Goal: Information Seeking & Learning: Learn about a topic

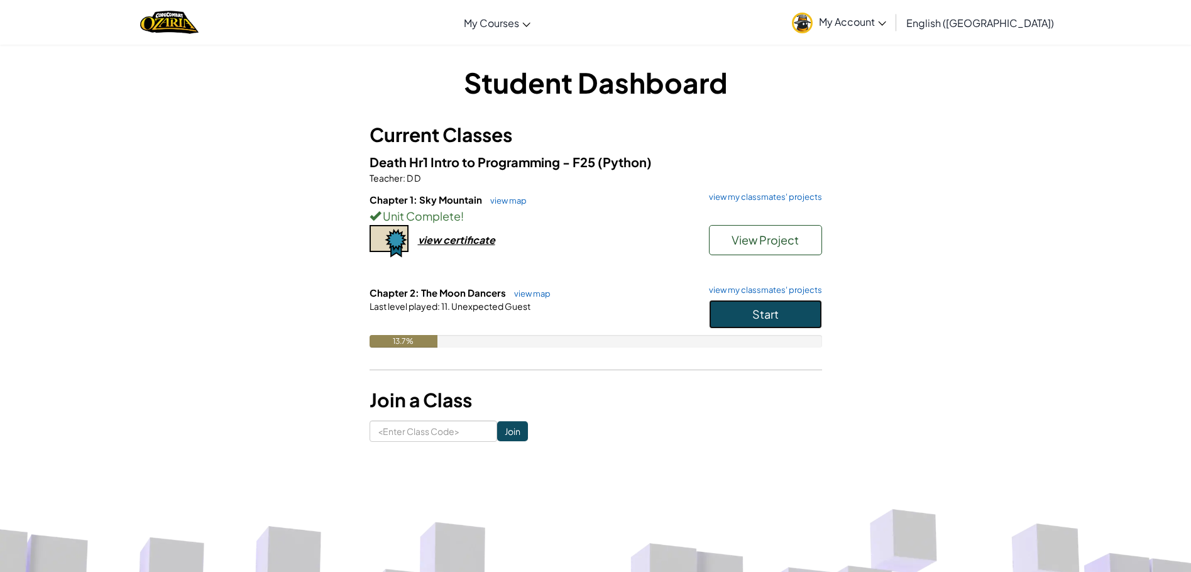
click at [743, 315] on button "Start" at bounding box center [765, 314] width 113 height 29
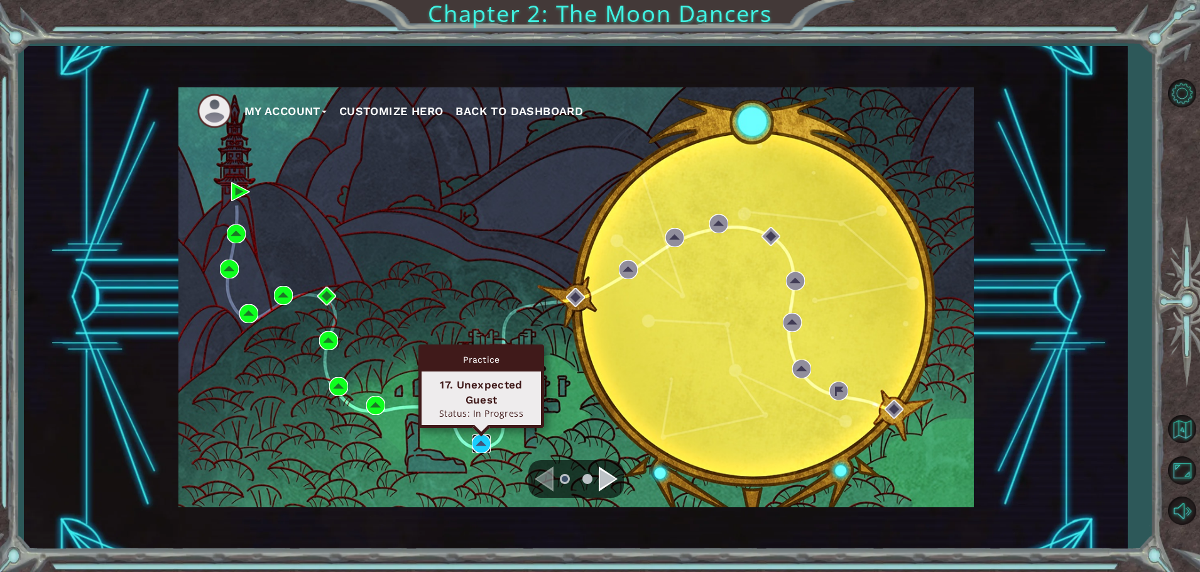
click at [484, 444] on img at bounding box center [481, 443] width 19 height 19
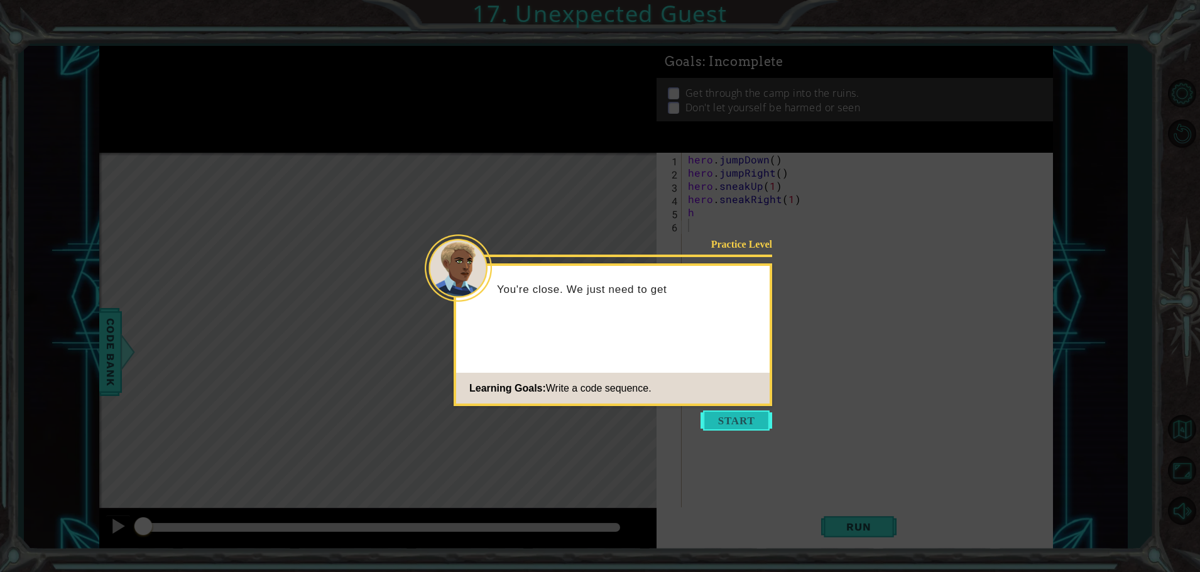
click at [717, 428] on button "Start" at bounding box center [737, 420] width 72 height 20
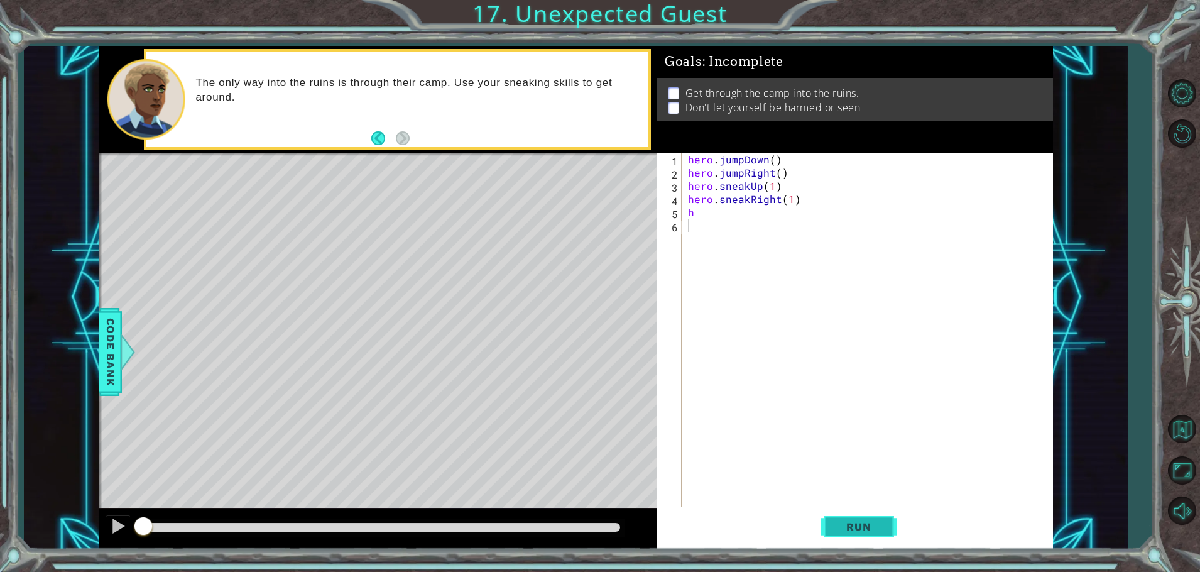
click at [848, 539] on button "Run" at bounding box center [858, 527] width 75 height 40
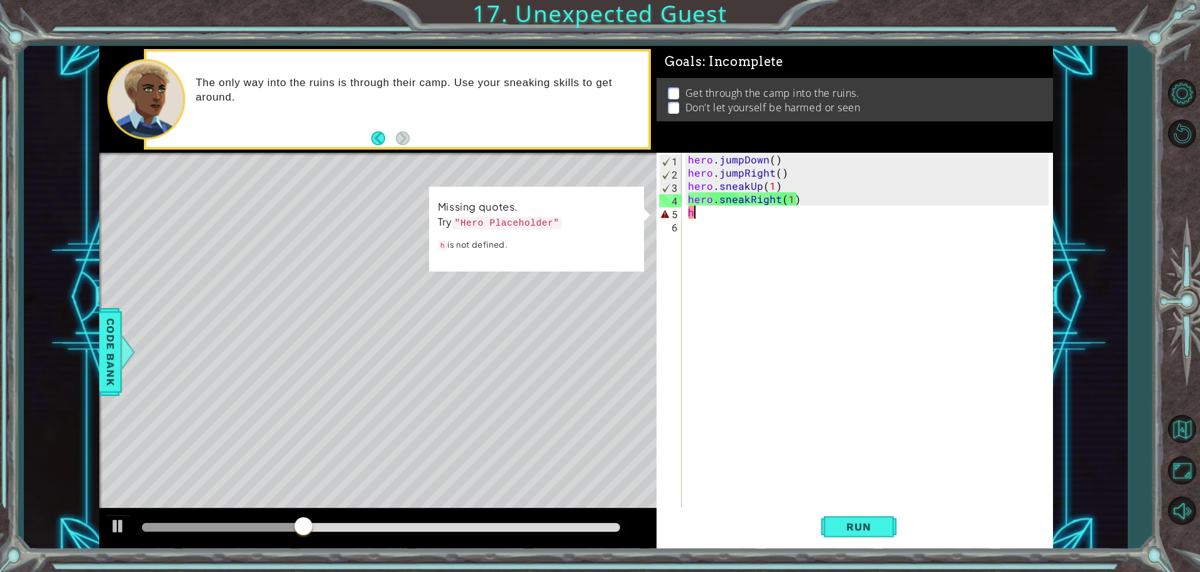
click at [735, 214] on div "hero . jumpDown ( ) hero . jumpRight ( ) hero . sneakUp ( 1 ) hero . sneakRight…" at bounding box center [871, 344] width 370 height 383
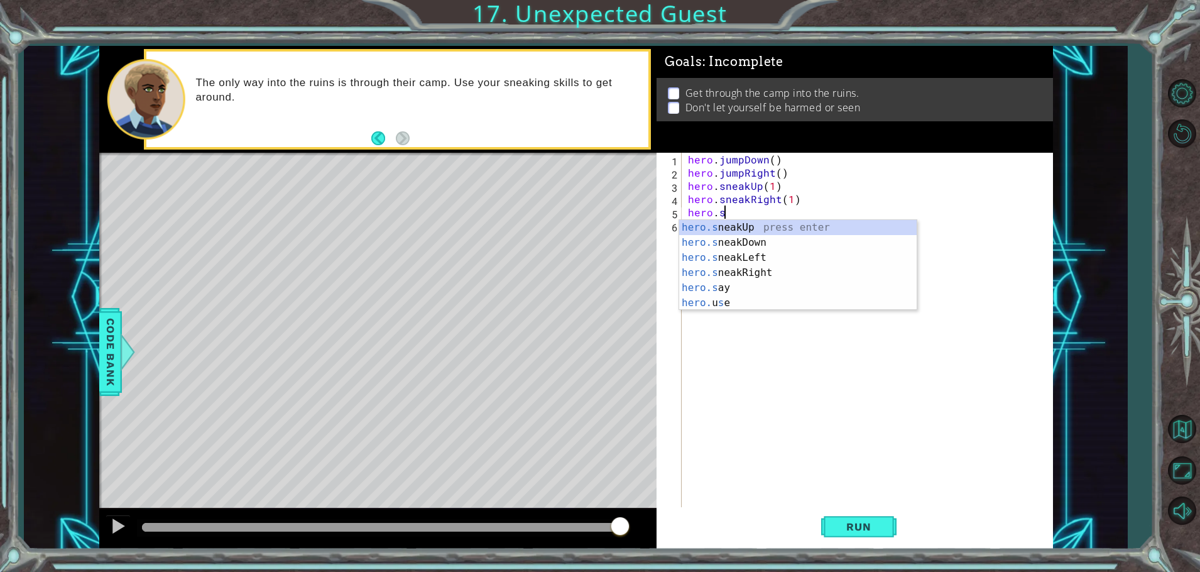
scroll to position [0, 2]
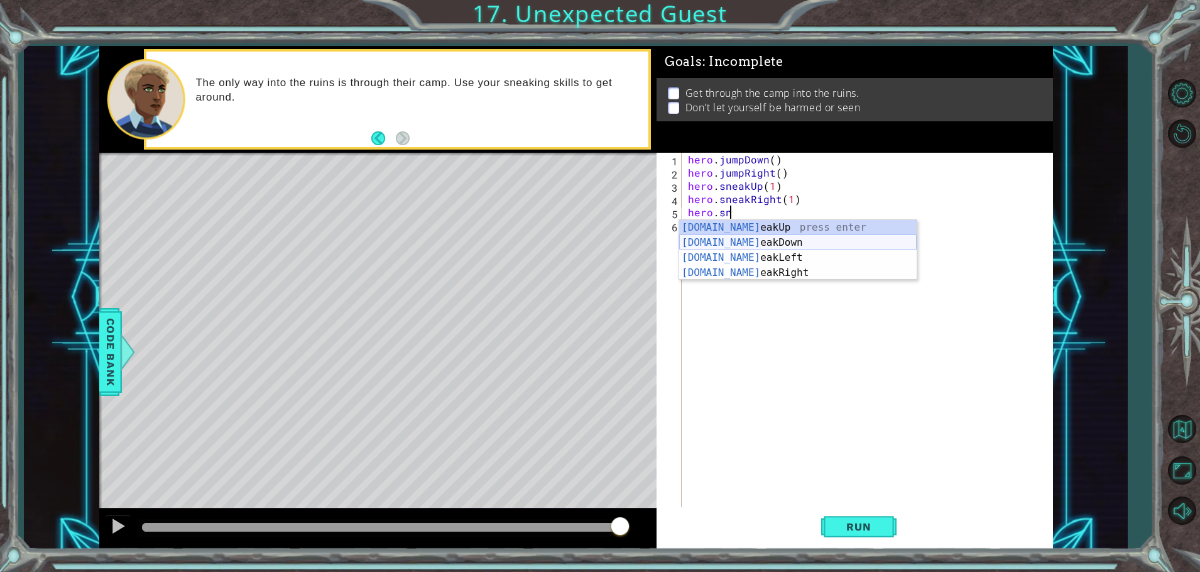
click at [730, 239] on div "[DOMAIN_NAME] eakUp press enter [DOMAIN_NAME] eakDown press enter [DOMAIN_NAME]…" at bounding box center [798, 265] width 238 height 91
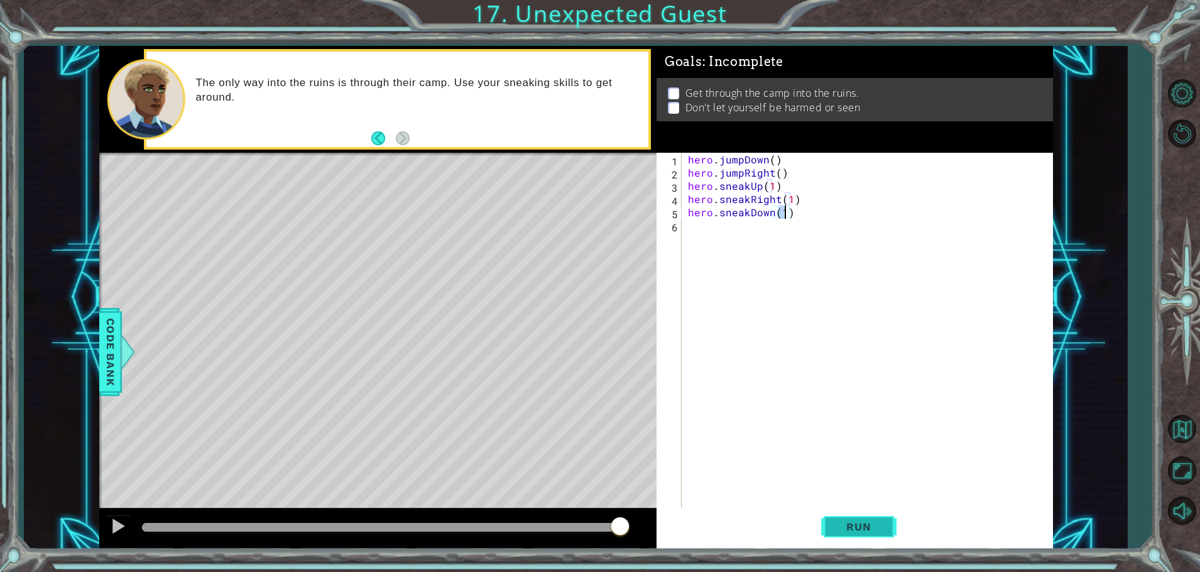
type textarea "hero.sneakDown(1)"
click at [844, 517] on button "Run" at bounding box center [858, 527] width 75 height 40
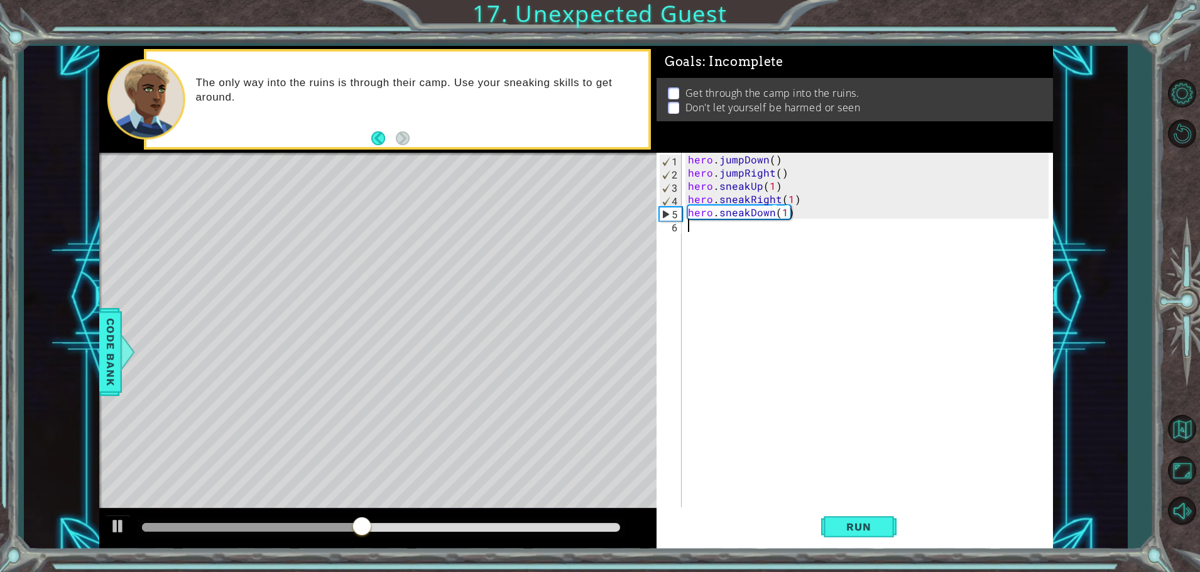
click at [713, 236] on div "hero . jumpDown ( ) hero . jumpRight ( ) hero . sneakUp ( 1 ) hero . sneakRight…" at bounding box center [871, 344] width 370 height 383
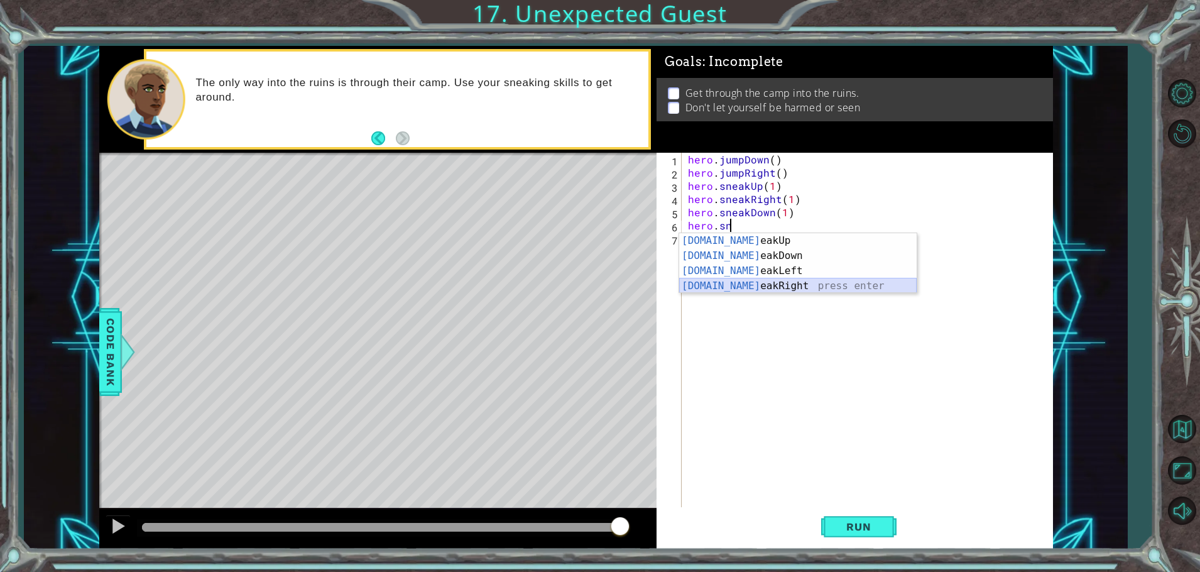
click at [752, 286] on div "[DOMAIN_NAME] eakUp press enter [DOMAIN_NAME] eakDown press enter [DOMAIN_NAME]…" at bounding box center [798, 278] width 238 height 91
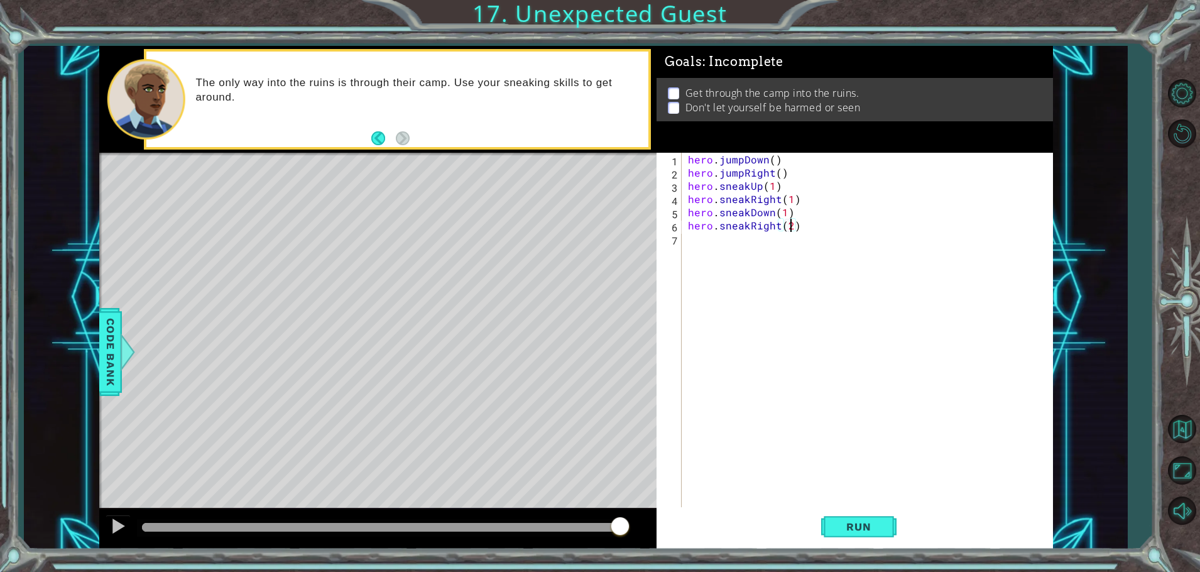
scroll to position [0, 6]
type textarea "hero.sneakRight(2)"
click at [858, 529] on span "Run" at bounding box center [859, 526] width 50 height 13
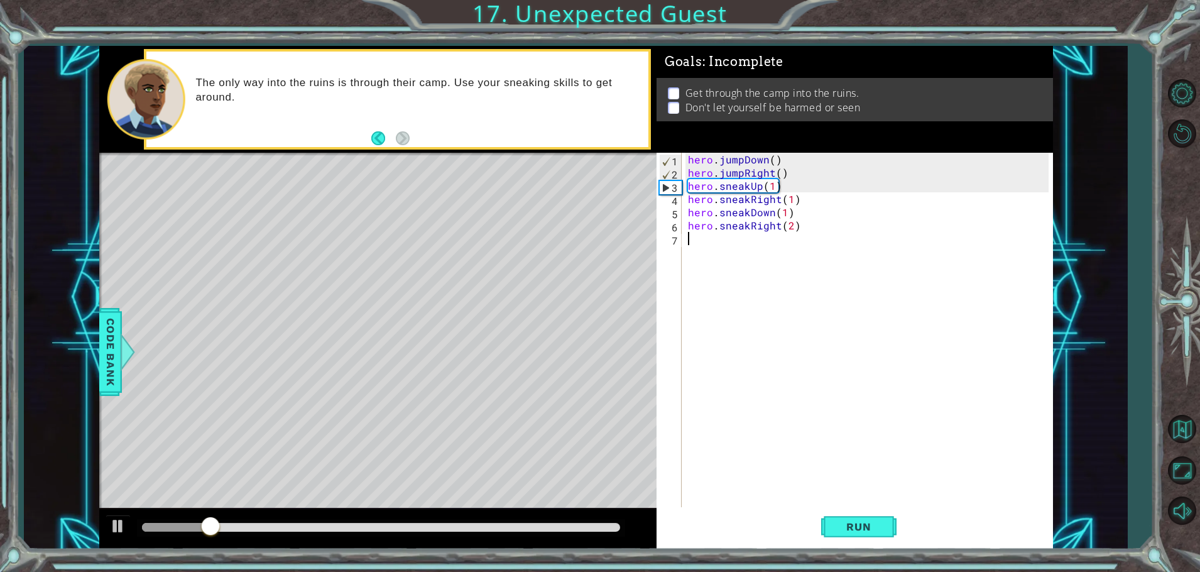
click at [691, 239] on div "hero . jumpDown ( ) hero . jumpRight ( ) hero . sneakUp ( 1 ) hero . sneakRight…" at bounding box center [871, 344] width 370 height 383
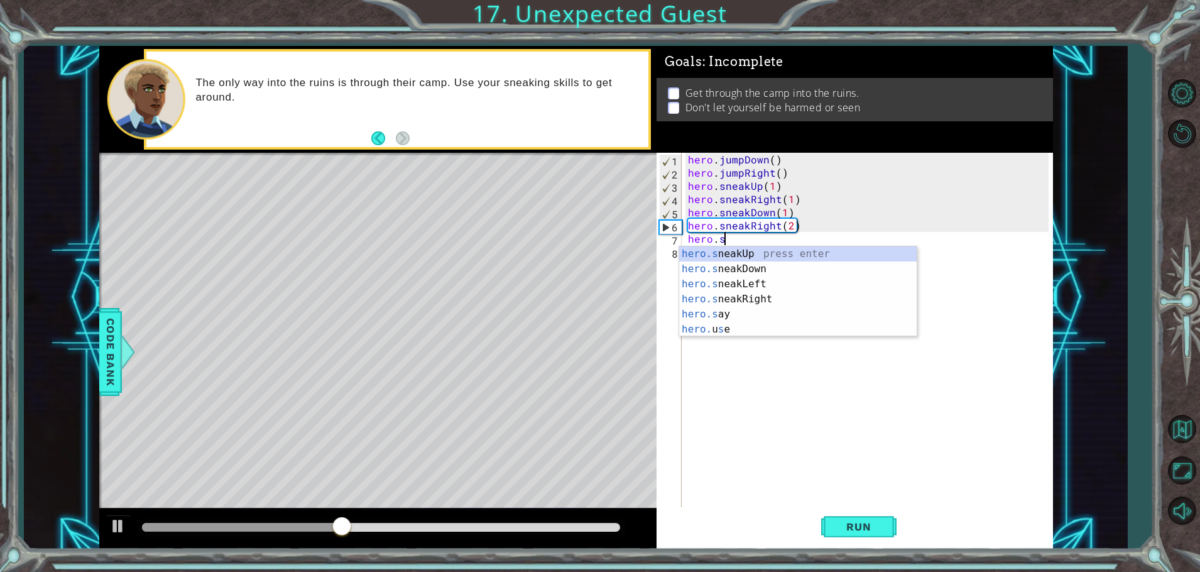
scroll to position [0, 2]
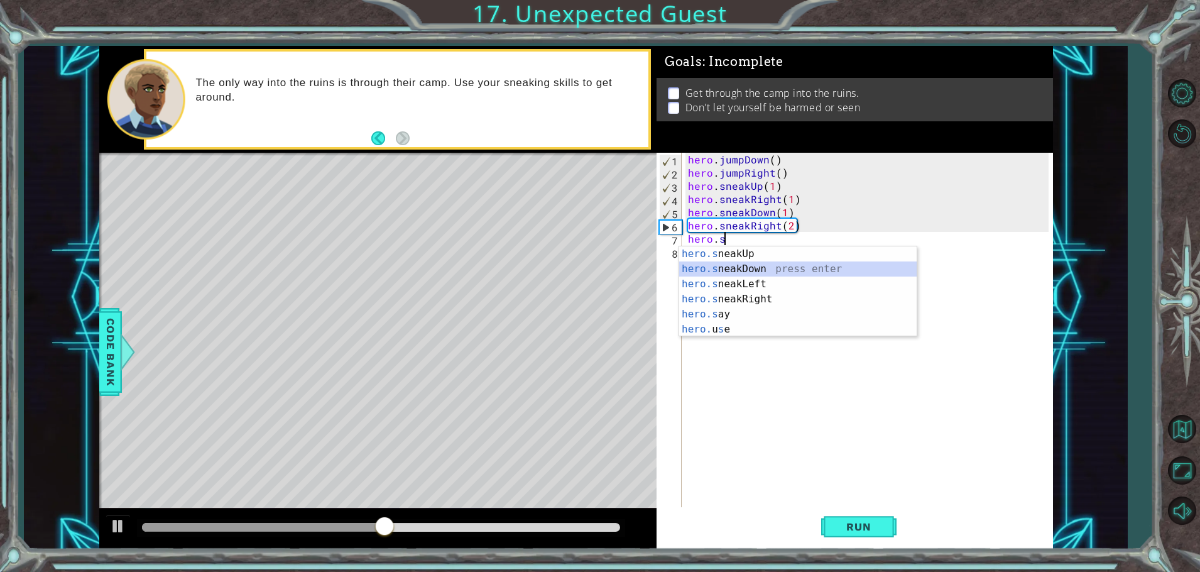
click at [747, 273] on div "hero.s neakUp press enter hero.s neakDown press enter hero.s neakLeft press ent…" at bounding box center [798, 306] width 238 height 121
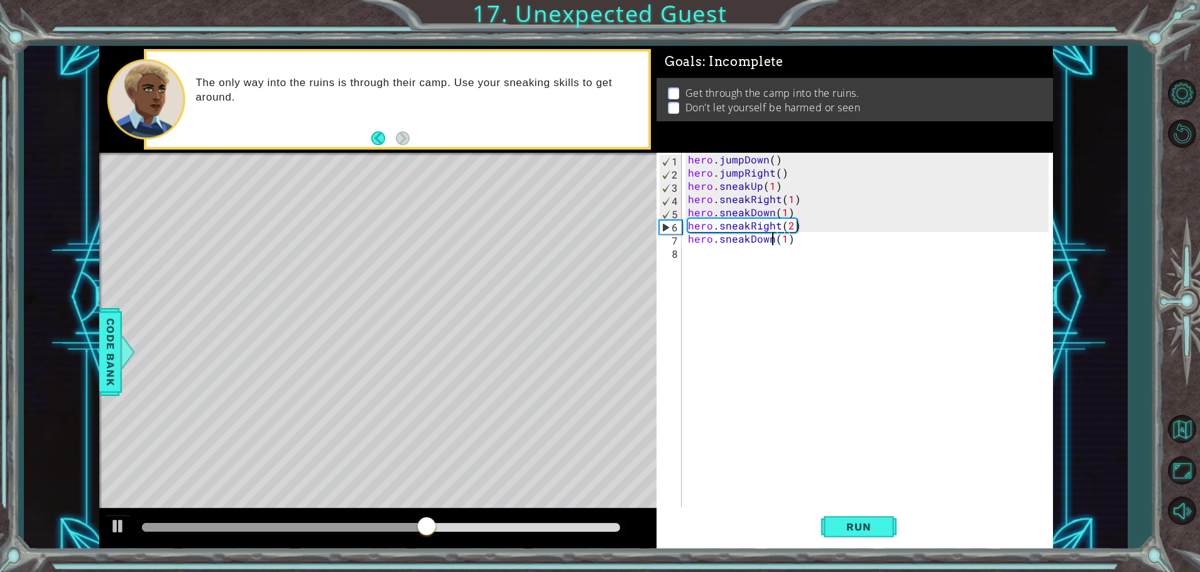
click at [772, 238] on div "hero . jumpDown ( ) hero . jumpRight ( ) hero . sneakUp ( 1 ) hero . sneakRight…" at bounding box center [871, 344] width 370 height 383
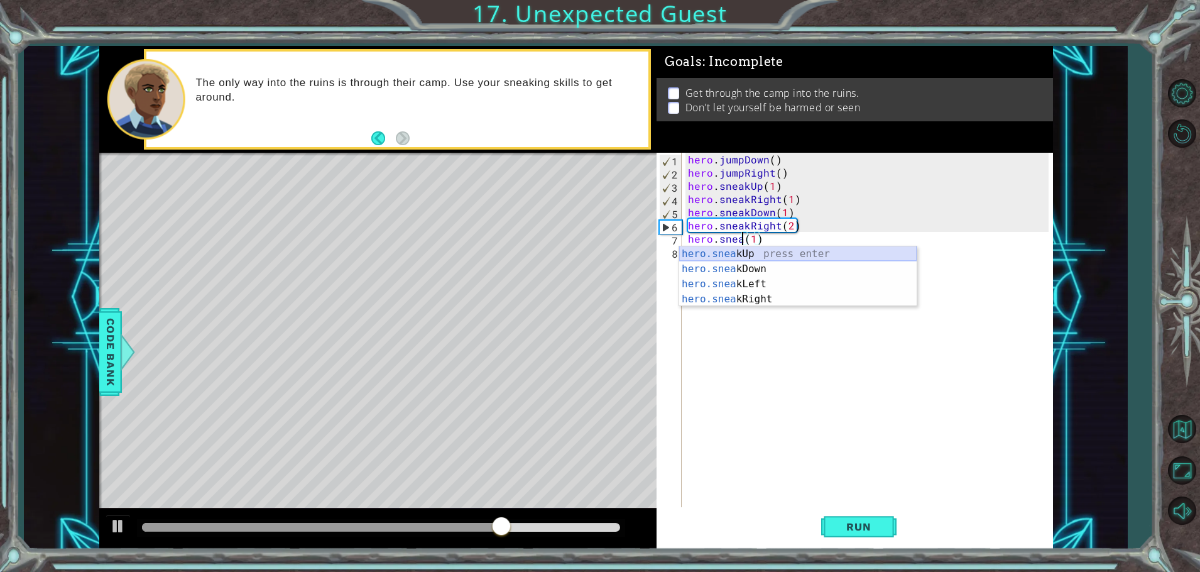
click at [728, 253] on div "hero.snea kUp press enter hero.snea kDown press enter hero.snea kLeft press ent…" at bounding box center [798, 291] width 238 height 91
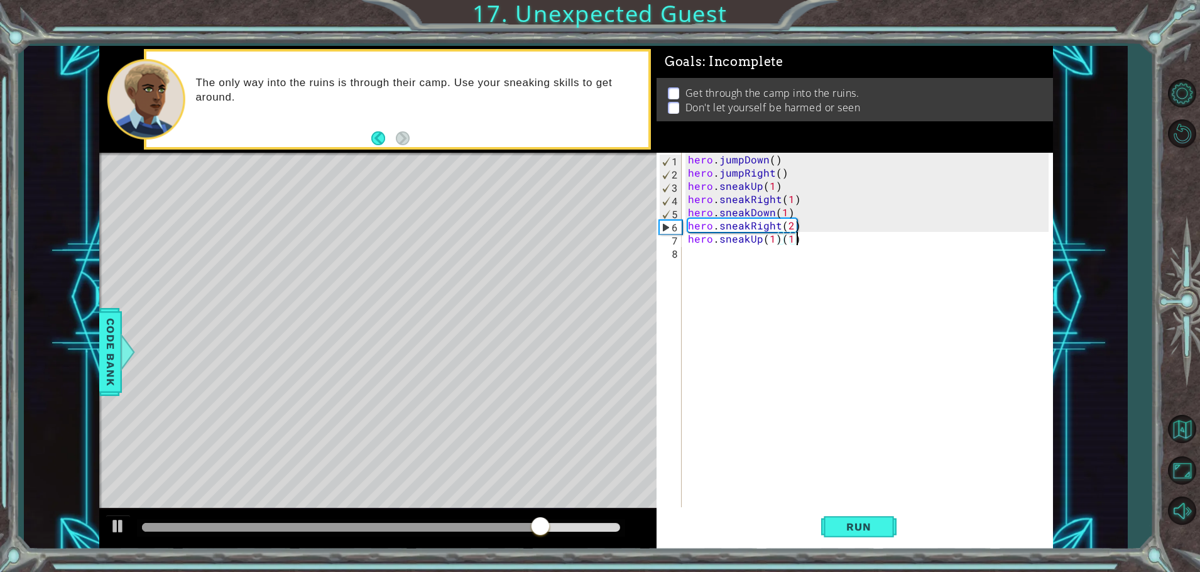
click at [804, 239] on div "hero . jumpDown ( ) hero . jumpRight ( ) hero . sneakUp ( 1 ) hero . sneakRight…" at bounding box center [871, 344] width 370 height 383
type textarea "hero.sneakUp(1)"
click at [853, 538] on button "Run" at bounding box center [858, 527] width 75 height 40
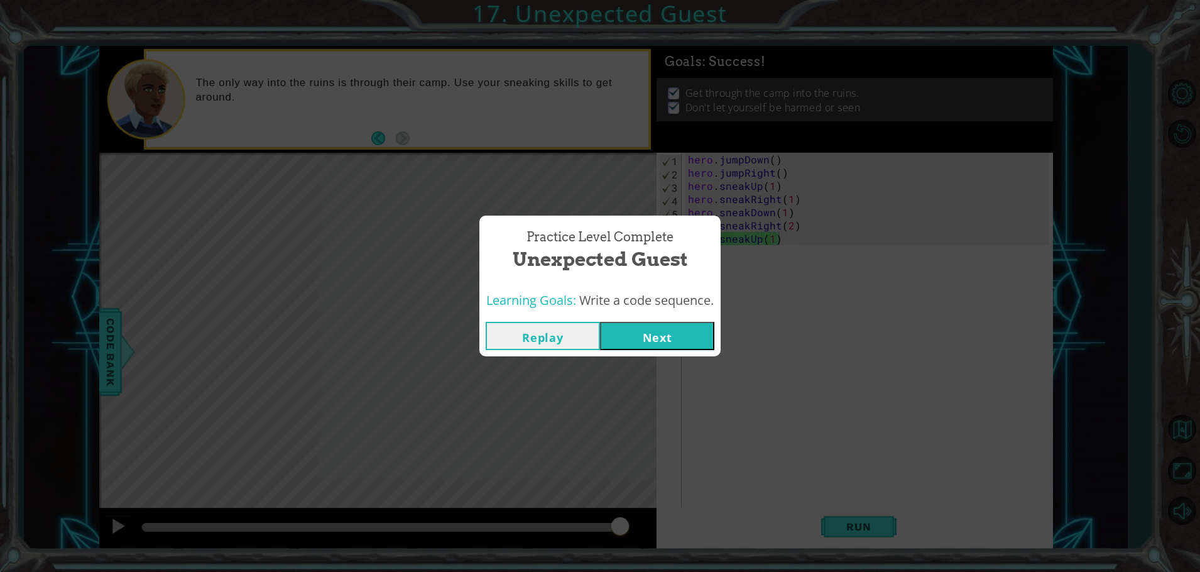
click at [680, 342] on button "Next" at bounding box center [657, 336] width 114 height 28
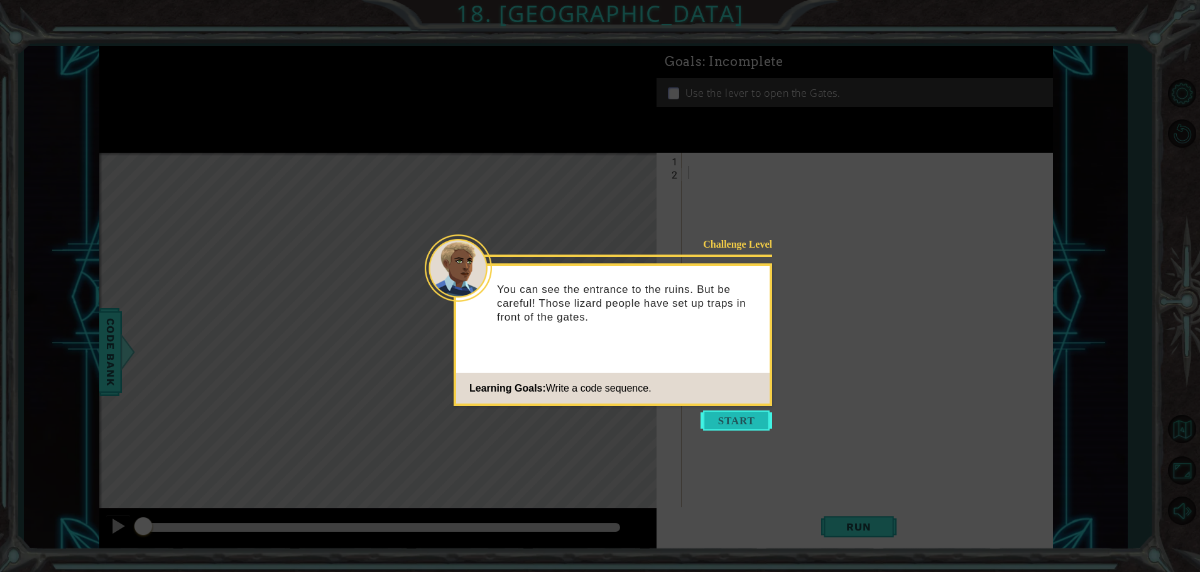
click at [752, 419] on button "Start" at bounding box center [737, 420] width 72 height 20
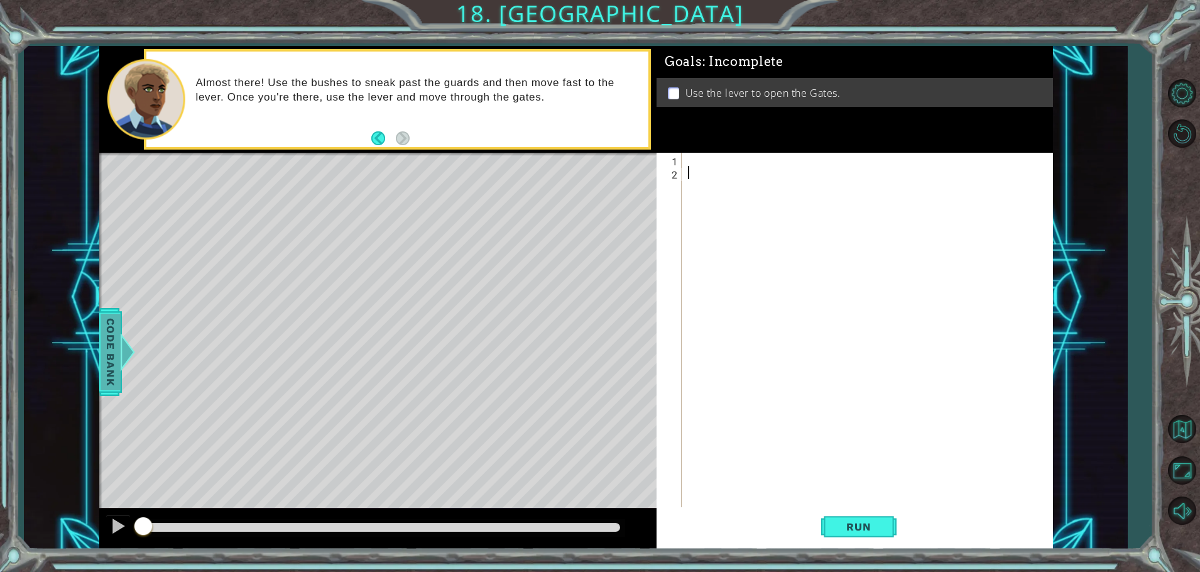
click at [106, 376] on div "methods hero use(thing) moveUp(steps) moveDown(steps) moveLeft(steps) moveRight…" at bounding box center [576, 297] width 954 height 503
click at [887, 369] on div at bounding box center [871, 344] width 370 height 383
click at [699, 174] on div at bounding box center [871, 344] width 370 height 383
drag, startPoint x: 703, startPoint y: 167, endPoint x: 820, endPoint y: 198, distance: 120.9
click at [820, 198] on div at bounding box center [871, 344] width 370 height 383
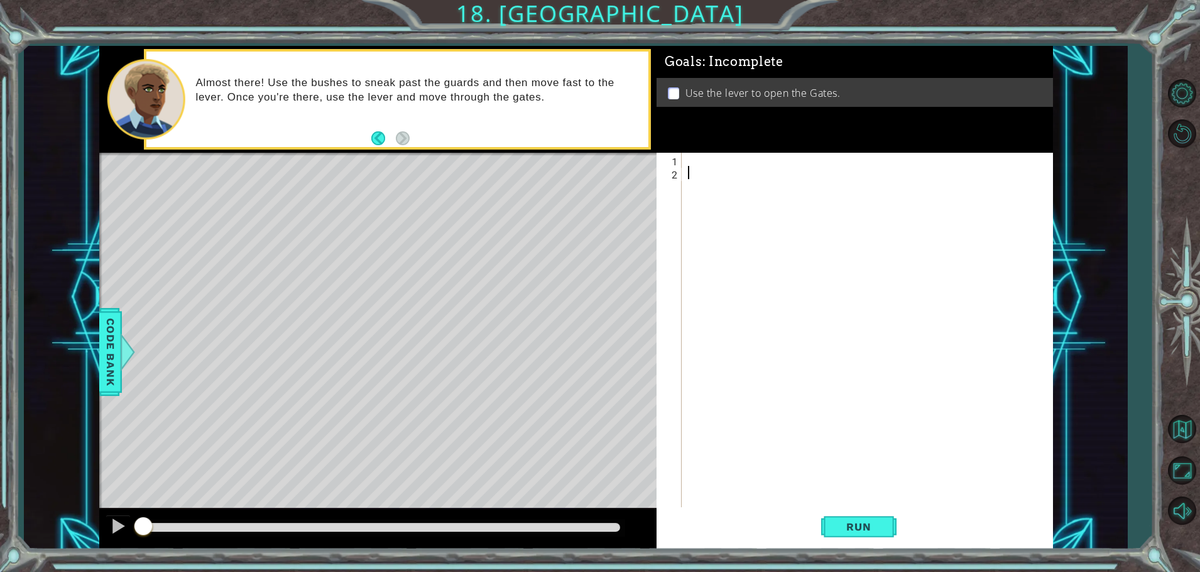
click at [715, 185] on div at bounding box center [871, 344] width 370 height 383
click at [711, 166] on div at bounding box center [871, 344] width 370 height 383
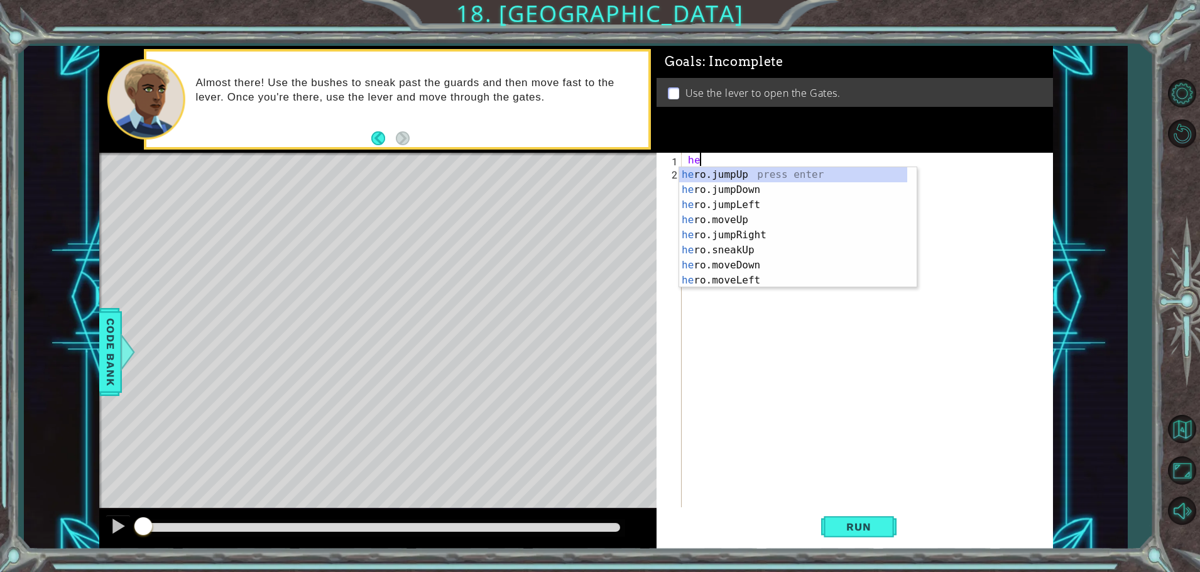
scroll to position [0, 1]
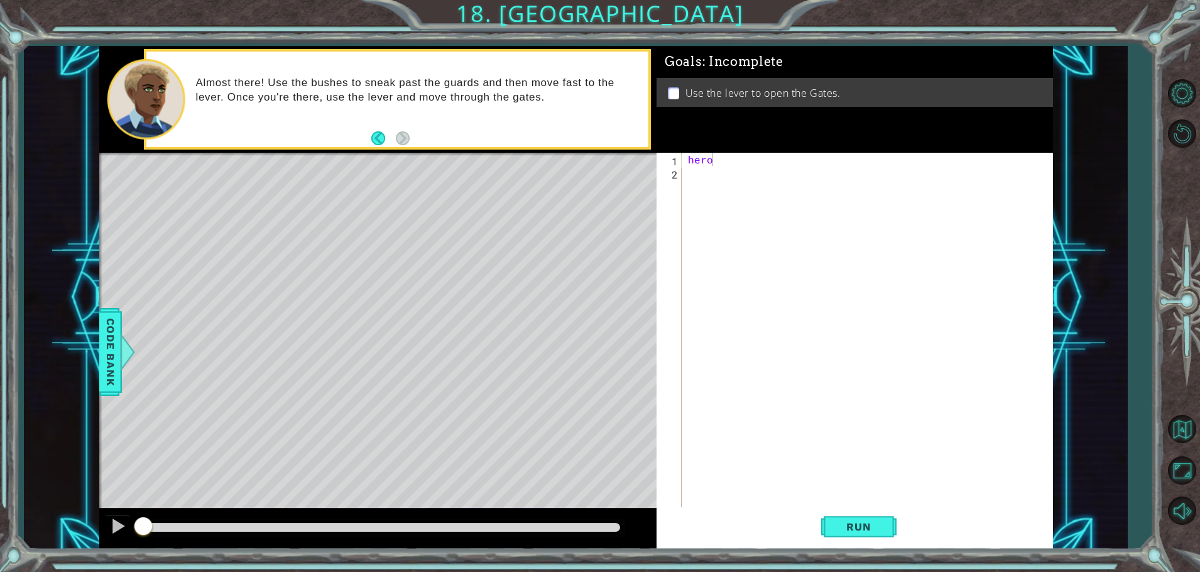
drag, startPoint x: 672, startPoint y: 82, endPoint x: 673, endPoint y: 90, distance: 8.2
click at [673, 85] on div "Use the lever to open the Gates." at bounding box center [855, 92] width 397 height 29
click at [672, 97] on li "Use the lever to open the Gates." at bounding box center [856, 93] width 377 height 14
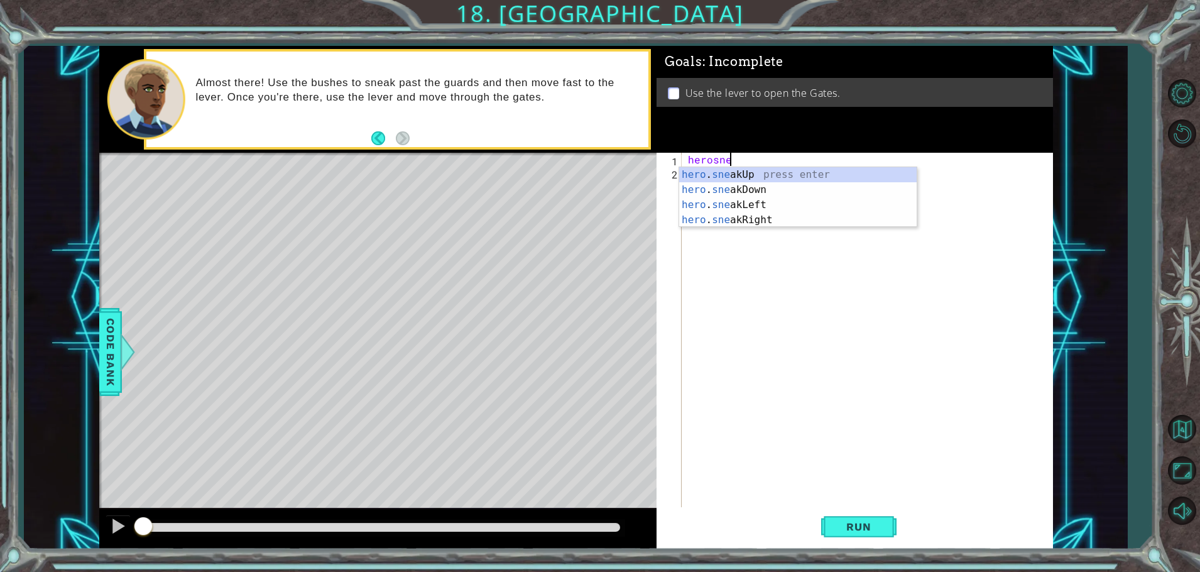
scroll to position [0, 3]
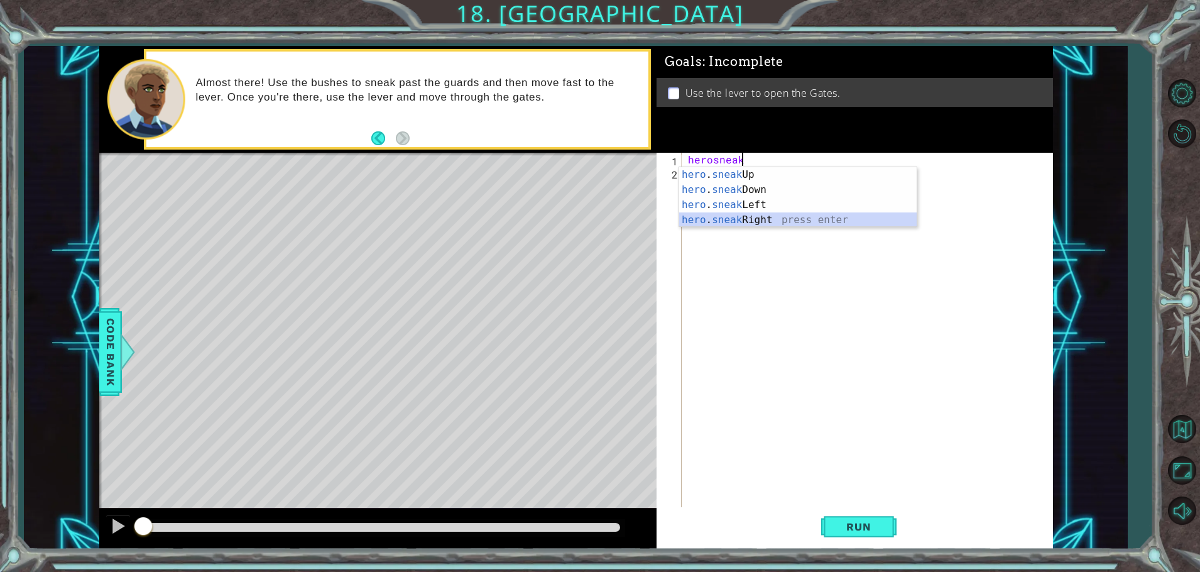
click at [747, 224] on div "hero . sneak Up press enter hero . sneak Down press enter hero . sneak Left pre…" at bounding box center [798, 212] width 238 height 91
type textarea "hero.sneakRight(1)"
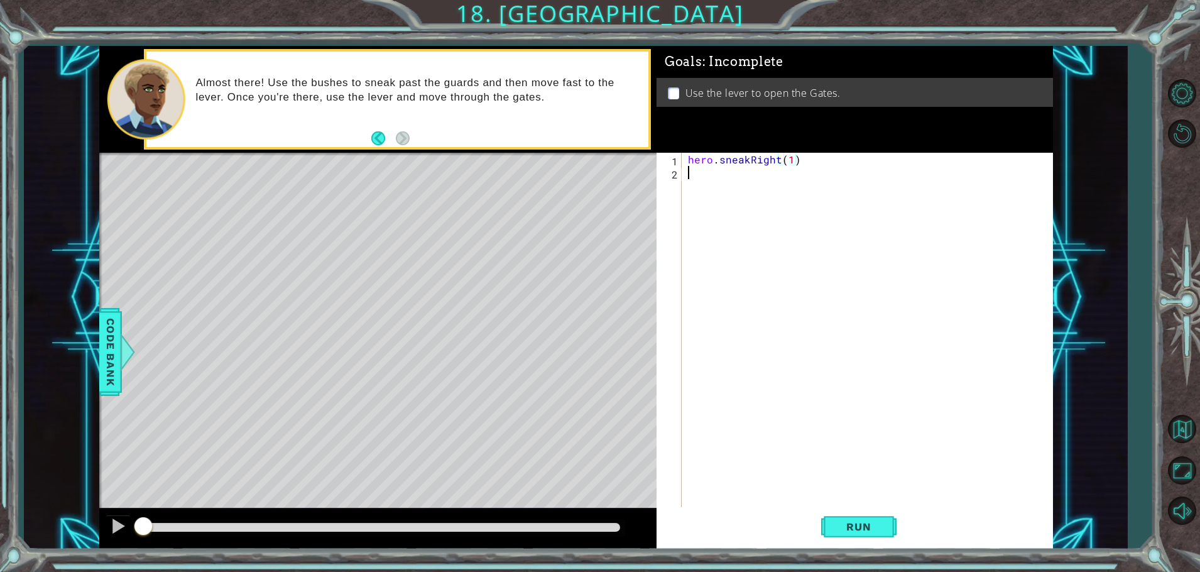
click at [715, 176] on div "hero . sneakRight ( 1 )" at bounding box center [871, 344] width 370 height 383
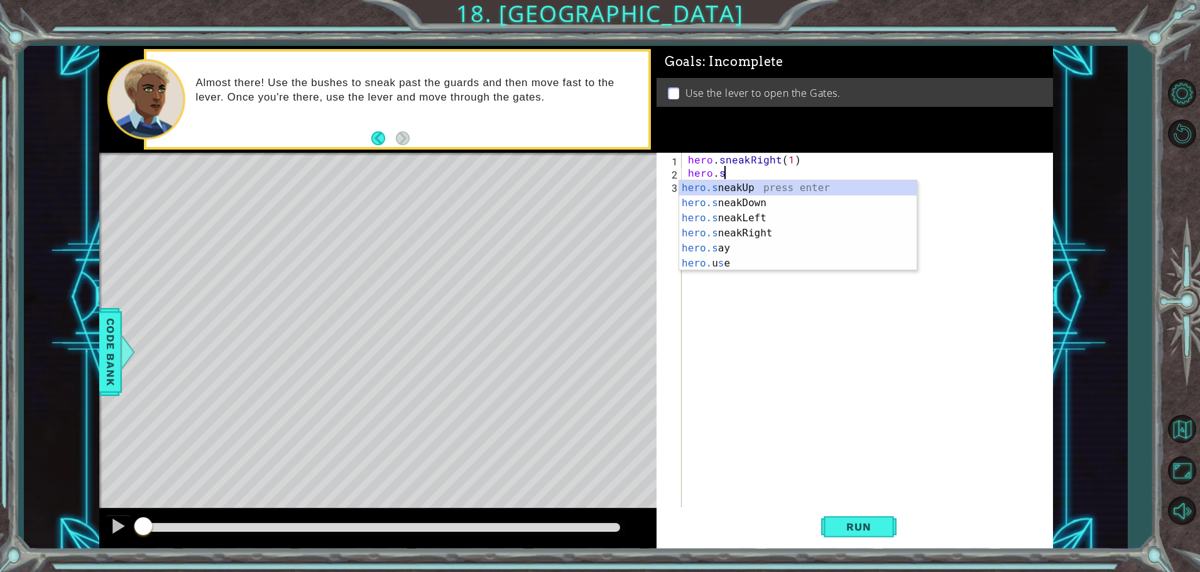
scroll to position [0, 2]
click at [718, 185] on div "[DOMAIN_NAME] eakUp press enter [DOMAIN_NAME] eakDown press enter [DOMAIN_NAME]…" at bounding box center [798, 225] width 238 height 91
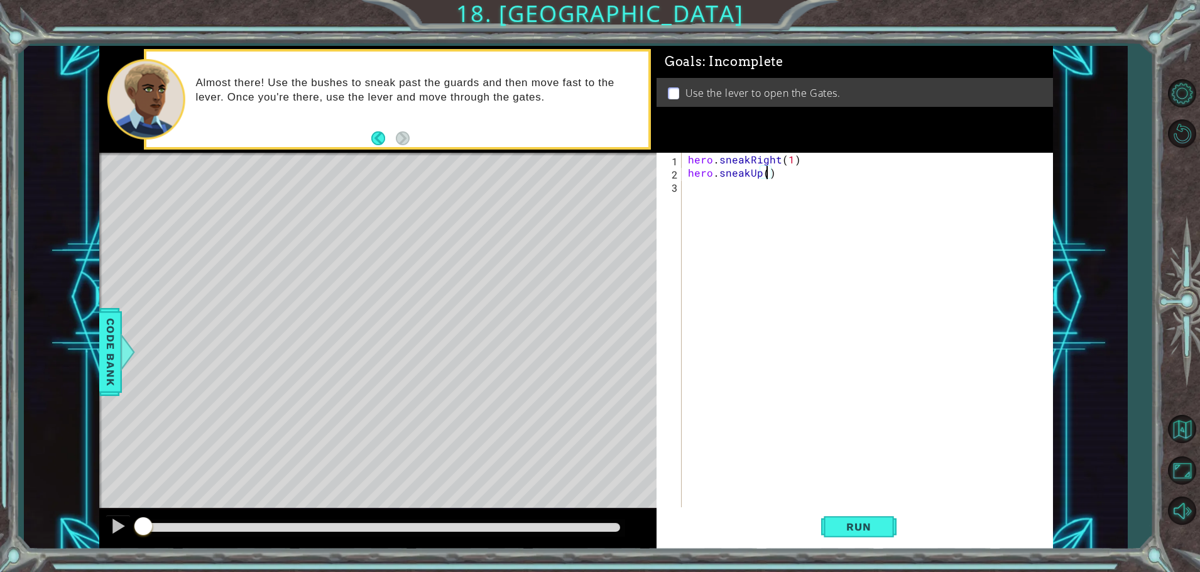
type textarea "hero.sneakUp(2)"
click at [701, 190] on div "hero . sneakRight ( 1 ) hero . sneakUp ( 2 )" at bounding box center [871, 344] width 370 height 383
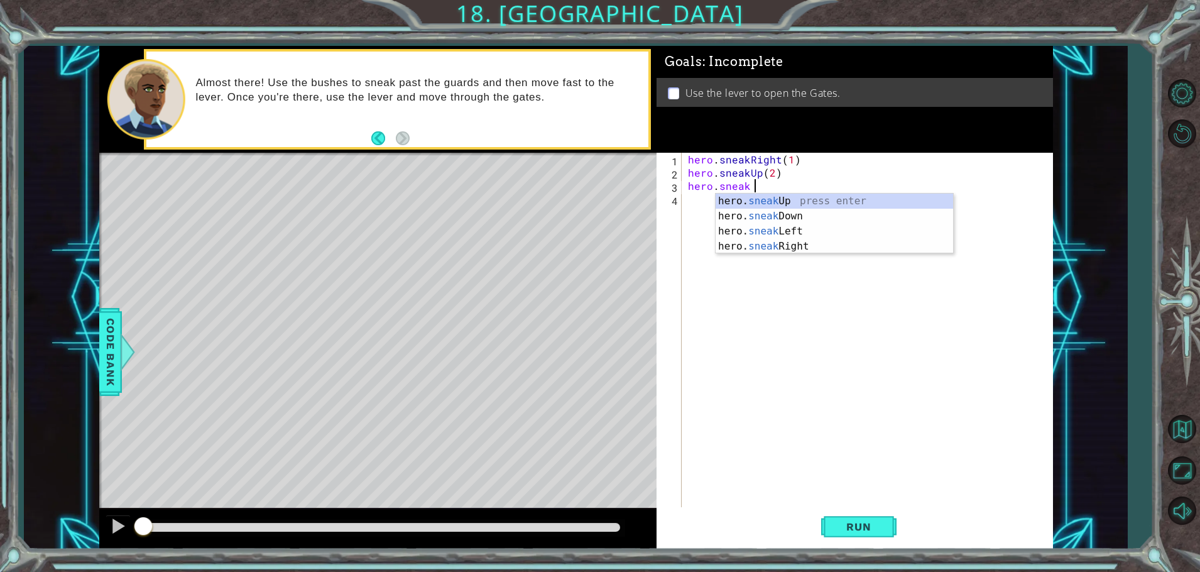
scroll to position [0, 4]
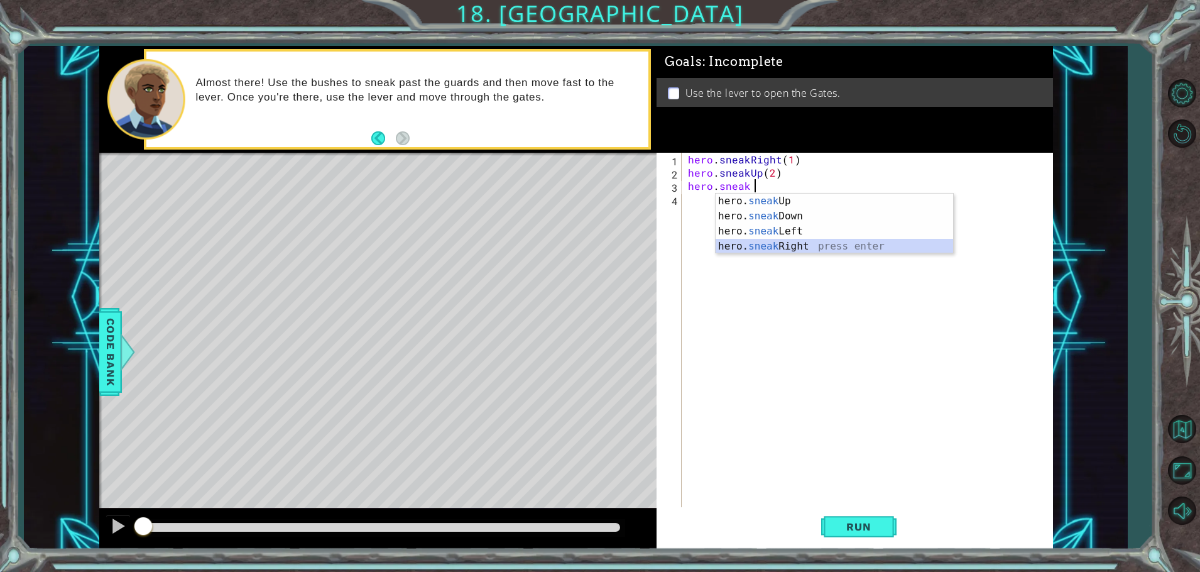
click at [793, 247] on div "hero. sneak Up press enter hero. sneak Down press enter hero. sneak Left press …" at bounding box center [835, 239] width 238 height 91
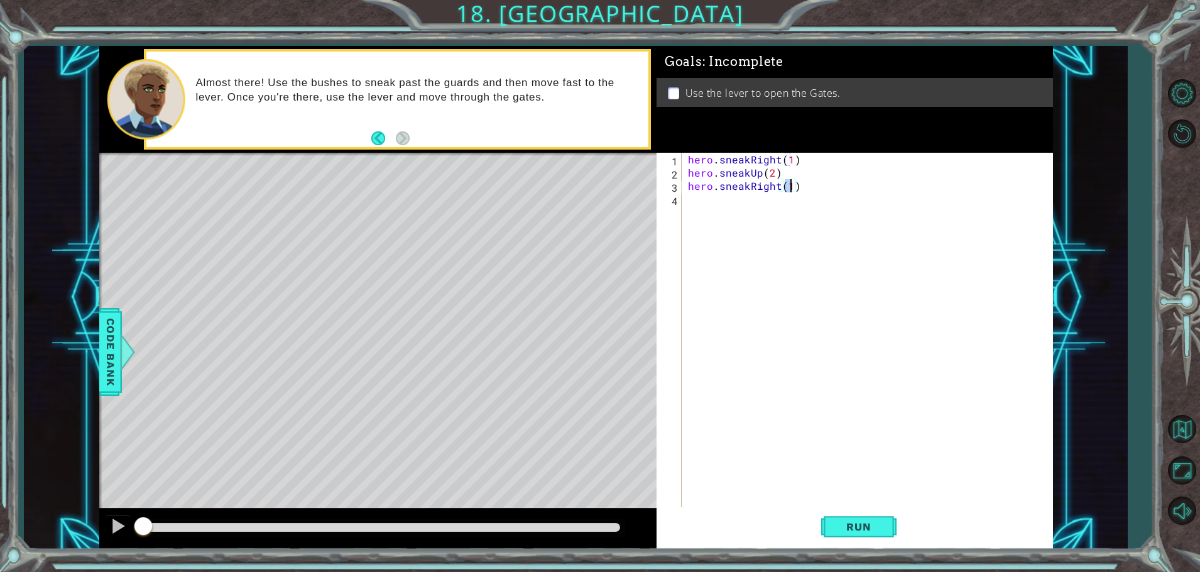
type textarea "hero.sneakRight(1)"
click at [685, 200] on div "hero.sneakRight(1) 1 2 3 4 hero . sneakRight ( 1 ) hero . sneakUp ( 2 ) hero . …" at bounding box center [853, 331] width 392 height 356
click at [694, 195] on div "hero . sneakRight ( 1 ) hero . sneakUp ( 2 ) hero . sneakRight ( 1 )" at bounding box center [871, 344] width 370 height 383
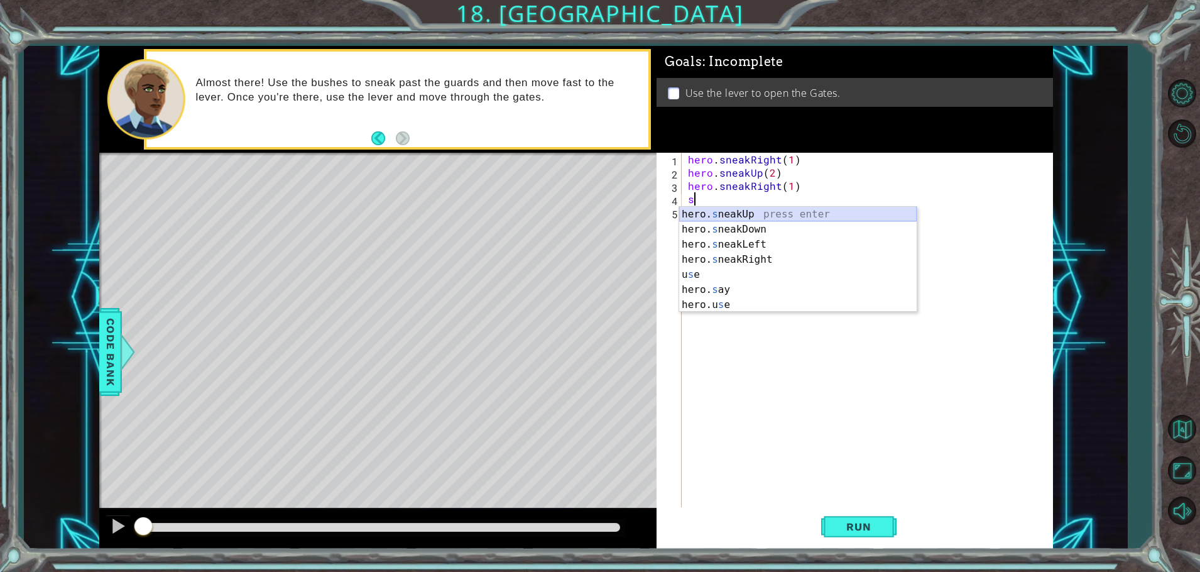
click at [721, 211] on div "hero. s neakUp press enter hero. s neakDown press enter hero. s neakLeft press …" at bounding box center [798, 275] width 238 height 136
click at [711, 208] on div "hero . sneakRight ( 1 ) hero . sneakUp ( 2 ) hero . sneakRight ( 1 ) s" at bounding box center [871, 344] width 370 height 383
click at [711, 209] on div "hero . sneakRight ( 1 ) hero . sneakUp ( 2 ) hero . sneakRight ( 1 ) s" at bounding box center [871, 344] width 370 height 383
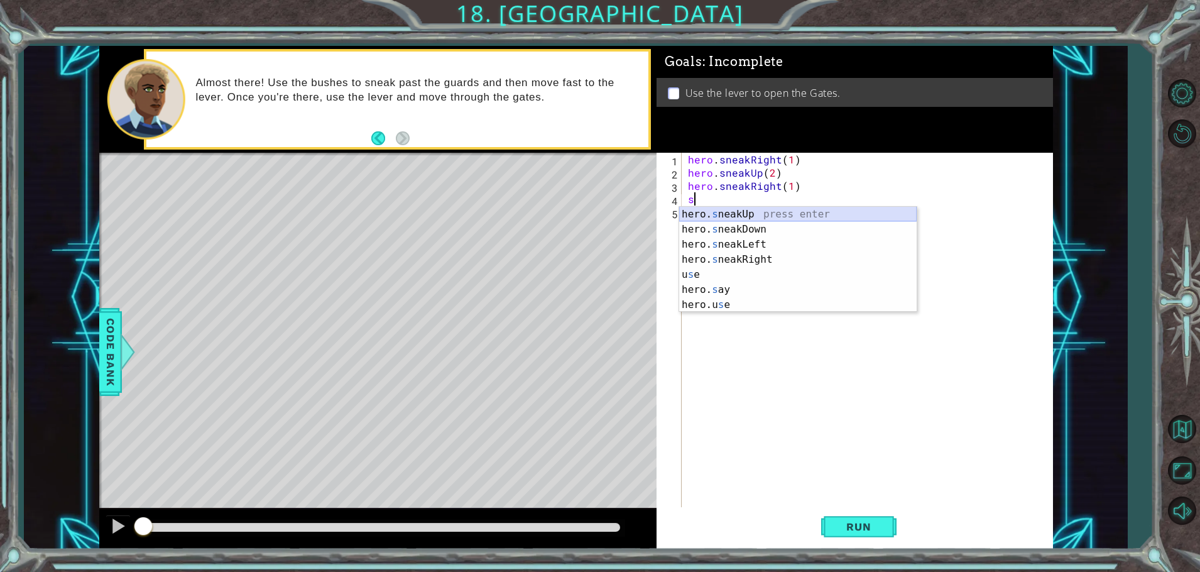
click at [711, 209] on div "hero . sneakRight ( 1 ) hero . sneakUp ( 2 ) hero . sneakRight ( 1 ) s" at bounding box center [871, 344] width 370 height 383
type textarea "hero.sneakUp(1)"
click at [716, 214] on div "hero . sneakRight ( 1 ) hero . sneakUp ( 2 ) hero . sneakRight ( 1 ) s" at bounding box center [867, 331] width 363 height 356
click at [685, 209] on div "1 2 3 4 5 hero . sneakRight ( 1 ) hero . sneakUp ( 2 ) hero . sneakRight ( 1 ) …" at bounding box center [853, 331] width 392 height 356
type textarea "n"
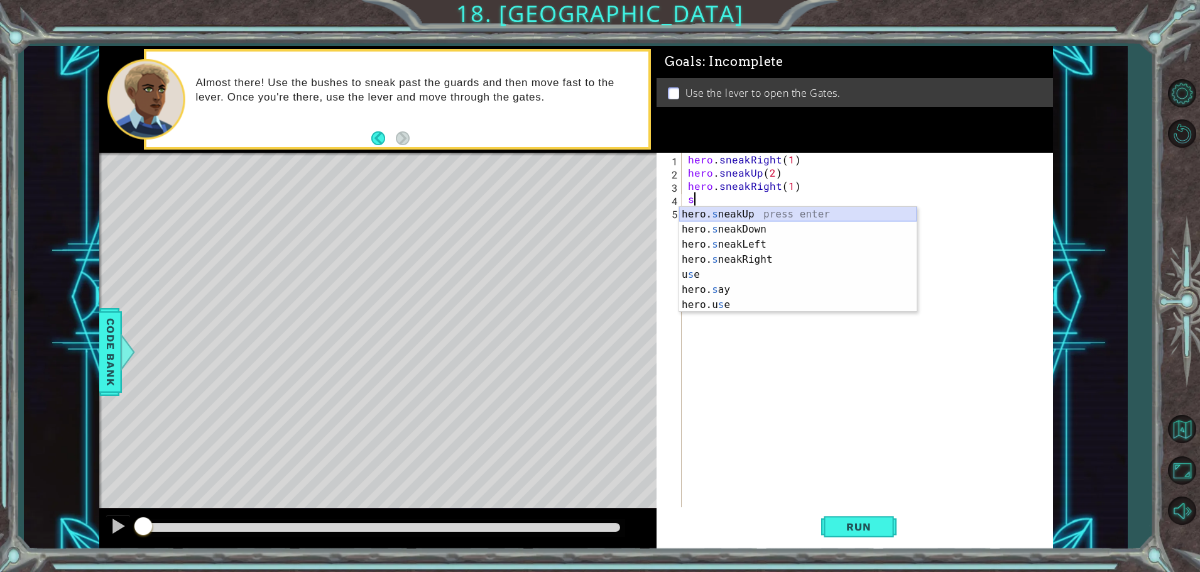
click at [694, 211] on div "hero . sneakRight ( 1 ) hero . sneakUp ( 2 ) hero . sneakRight ( 1 ) s" at bounding box center [871, 344] width 370 height 383
type textarea "n"
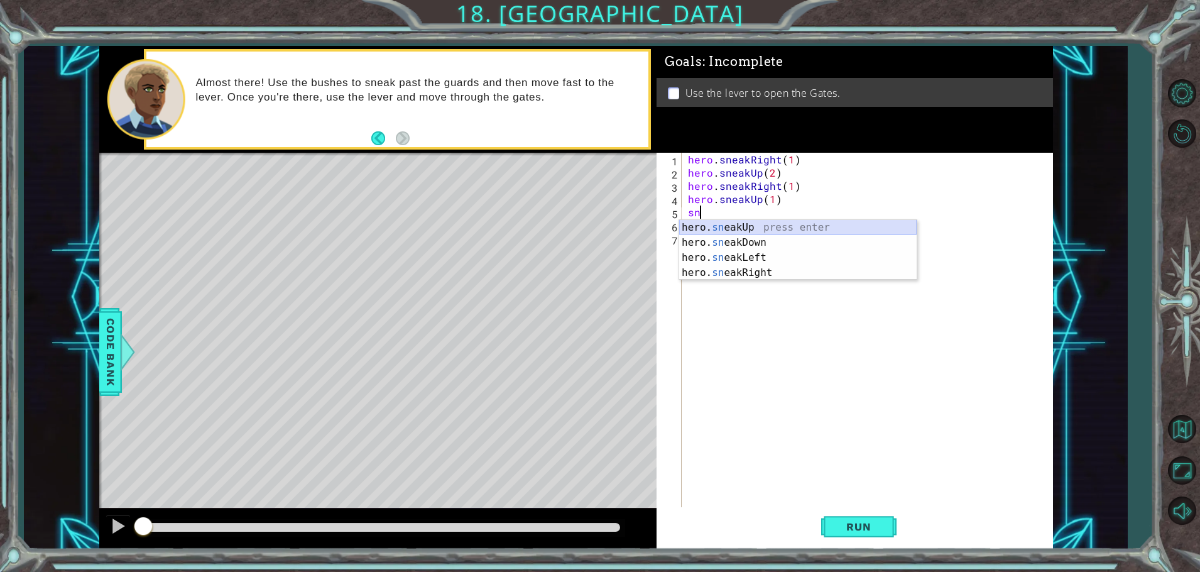
click at [722, 227] on div "hero. sn eakUp press enter hero. sn eakDown press enter hero. sn eakLeft press …" at bounding box center [798, 265] width 238 height 91
type textarea "hero.sneakUp(1)"
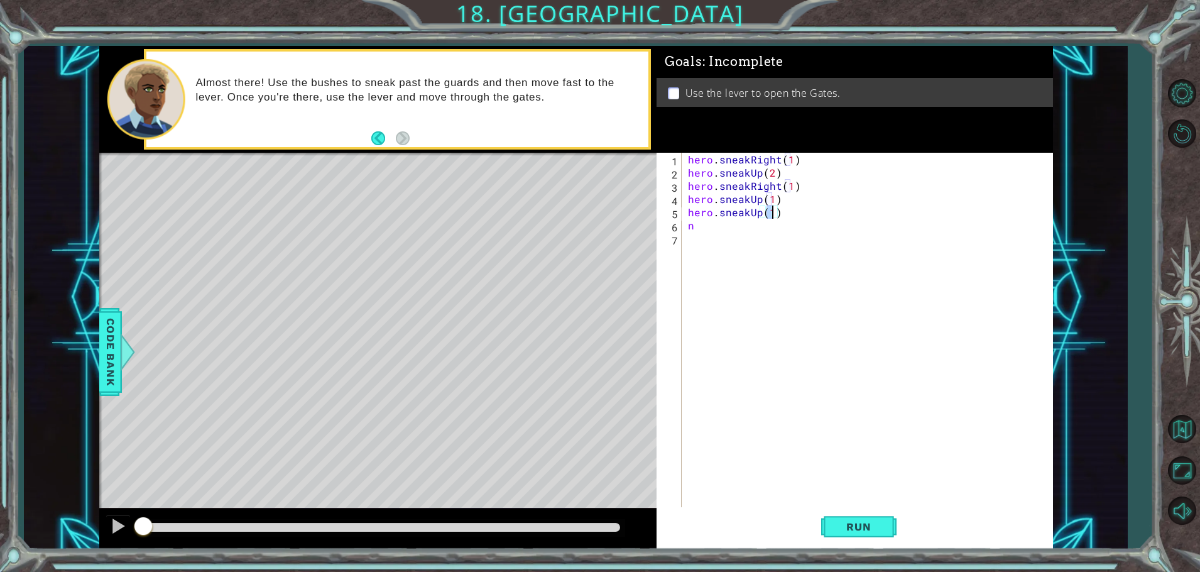
click at [754, 234] on div "hero . sneakRight ( 1 ) hero . sneakUp ( 2 ) hero . sneakRight ( 1 ) hero . sne…" at bounding box center [871, 344] width 370 height 383
click at [773, 213] on div "hero . sneakRight ( 1 ) hero . sneakUp ( 2 ) hero . sneakRight ( 1 ) hero . sne…" at bounding box center [871, 344] width 370 height 383
drag, startPoint x: 776, startPoint y: 211, endPoint x: 686, endPoint y: 218, distance: 89.5
click at [686, 218] on div "hero . sneakRight ( 1 ) hero . sneakUp ( 2 ) hero . sneakRight ( 1 ) hero . sne…" at bounding box center [871, 344] width 370 height 383
type textarea ")"
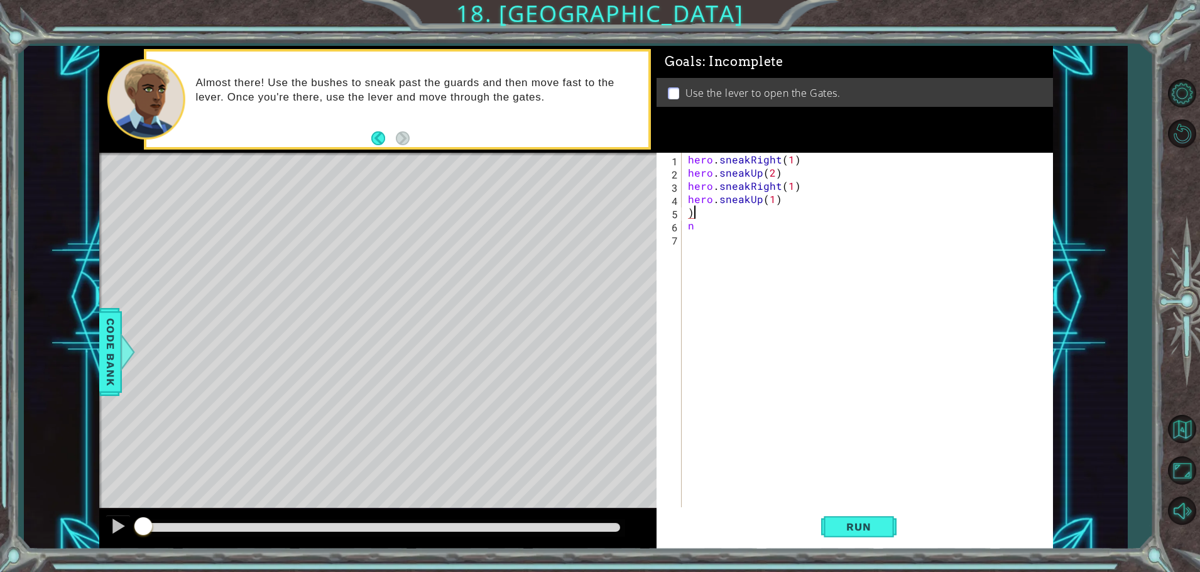
click at [701, 209] on div "hero . sneakRight ( 1 ) hero . sneakUp ( 2 ) hero . sneakRight ( 1 ) hero . sne…" at bounding box center [871, 344] width 370 height 383
click at [694, 228] on div "hero . sneakRight ( 1 ) hero . sneakUp ( 2 ) hero . sneakRight ( 1 ) hero . sne…" at bounding box center [871, 344] width 370 height 383
type textarea "n"
type textarea "x"
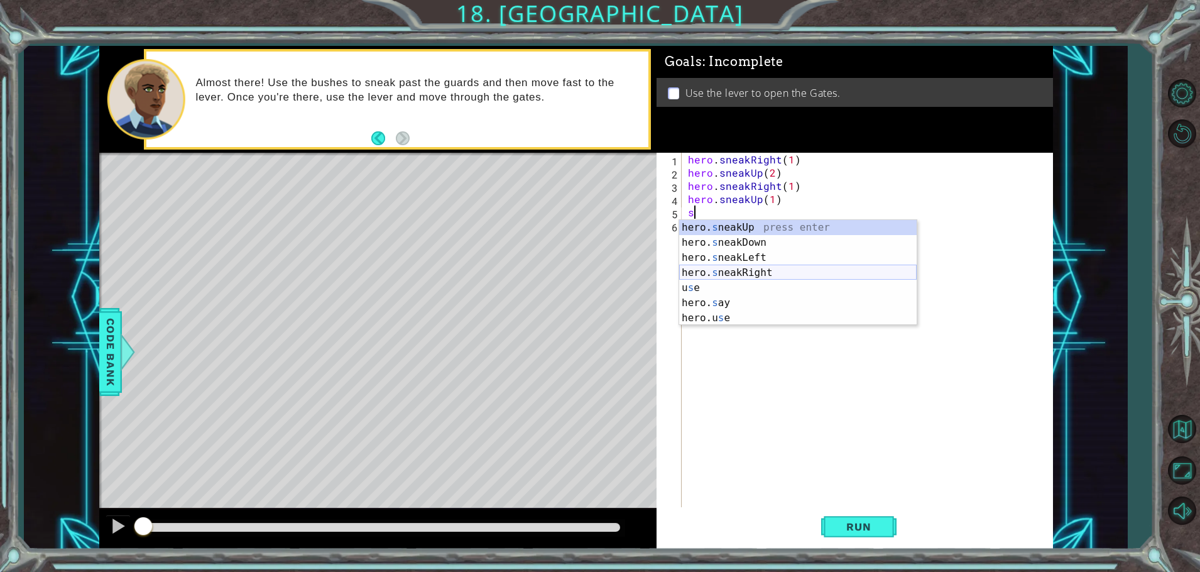
click at [753, 269] on div "hero. s neakUp press enter hero. s neakDown press enter hero. s neakLeft press …" at bounding box center [798, 288] width 238 height 136
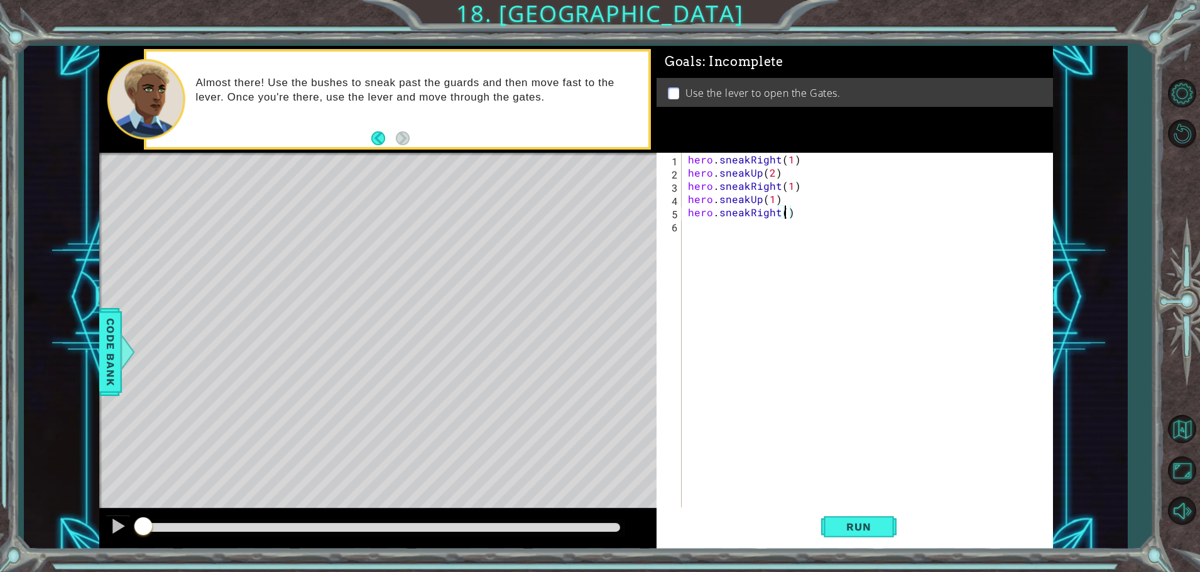
scroll to position [0, 6]
type textarea "hero.sneakRight(2)"
click at [689, 233] on div "hero . sneakRight ( 1 ) hero . sneakUp ( 2 ) hero . sneakRight ( 1 ) hero . sne…" at bounding box center [871, 344] width 370 height 383
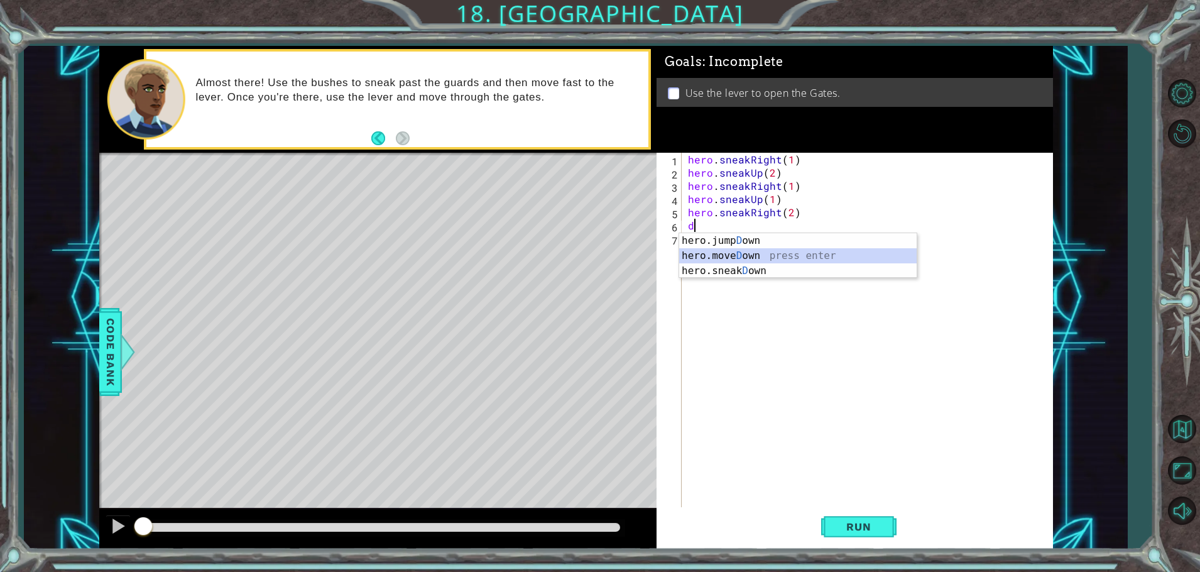
click at [719, 253] on div "hero.jump D own press enter hero.[PERSON_NAME] own press enter hero.sneak D own…" at bounding box center [798, 270] width 238 height 75
type textarea "hero.moveDown(1)"
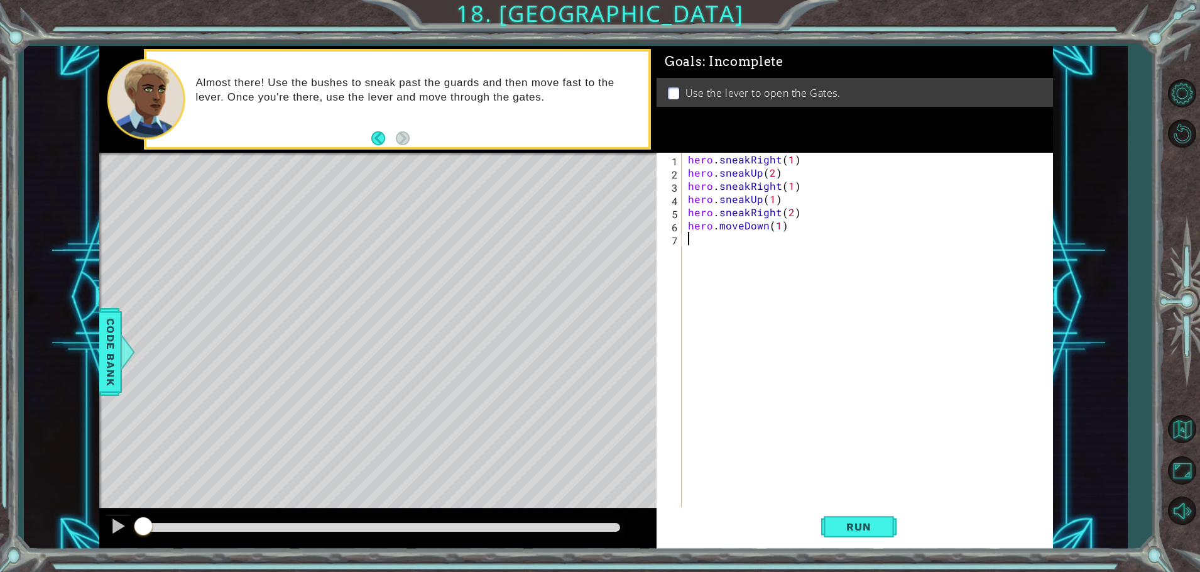
click at [688, 236] on div "hero . sneakRight ( 1 ) hero . sneakUp ( 2 ) hero . sneakRight ( 1 ) hero . sne…" at bounding box center [871, 344] width 370 height 383
type textarea "j"
click at [739, 268] on div "hero. j umpUp press enter hero. j umpDown press enter hero. j umpLeft press ent…" at bounding box center [798, 291] width 238 height 91
click at [771, 239] on div "hero . sneakRight ( 1 ) hero . sneakUp ( 2 ) hero . sneakRight ( 1 ) hero . sne…" at bounding box center [871, 344] width 370 height 383
type textarea "hero.jumpDown(1)"
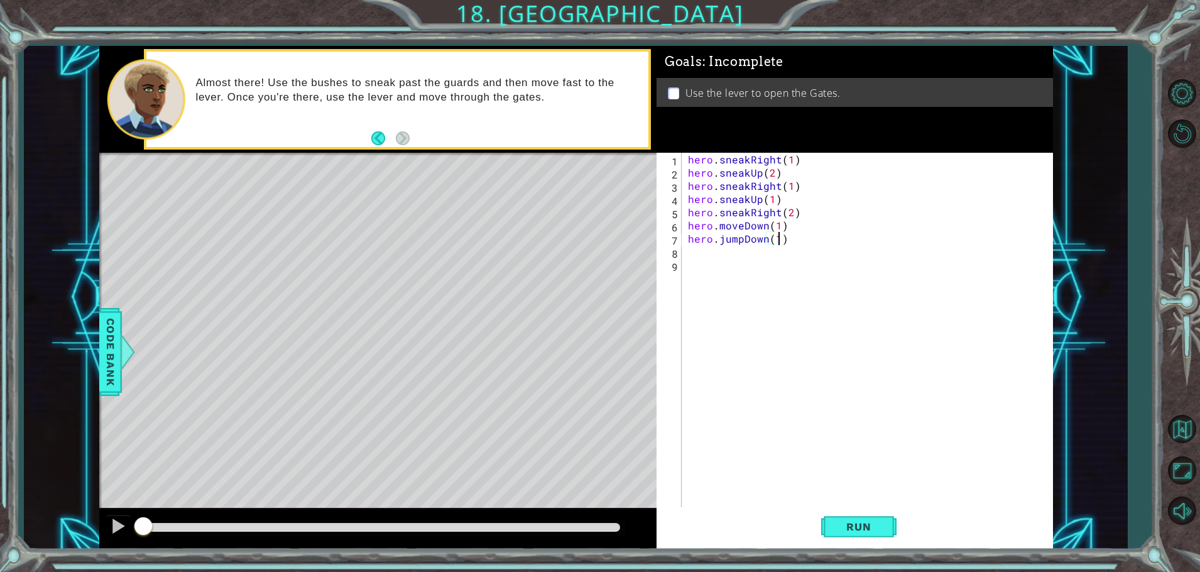
scroll to position [0, 6]
click at [693, 259] on div "hero . sneakRight ( 1 ) hero . sneakUp ( 2 ) hero . sneakRight ( 1 ) hero . sne…" at bounding box center [871, 344] width 370 height 383
click at [694, 252] on div "hero . sneakRight ( 1 ) hero . sneakUp ( 2 ) hero . sneakRight ( 1 ) hero . sne…" at bounding box center [871, 344] width 370 height 383
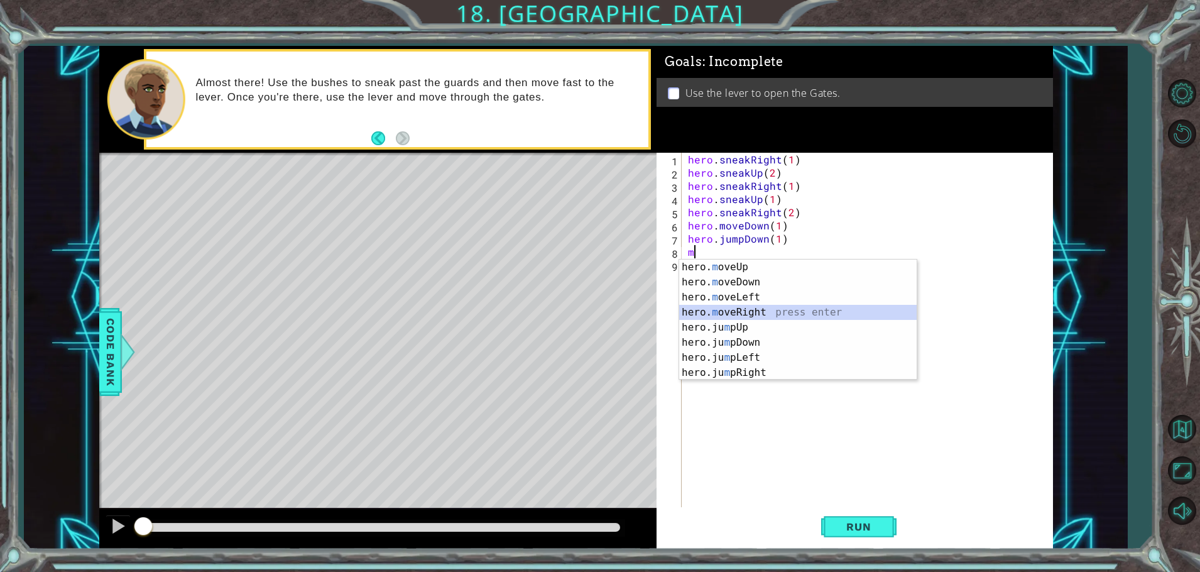
click at [783, 314] on div "hero. m oveUp press enter hero. m oveDown press enter hero. m oveLeft press ent…" at bounding box center [798, 335] width 238 height 151
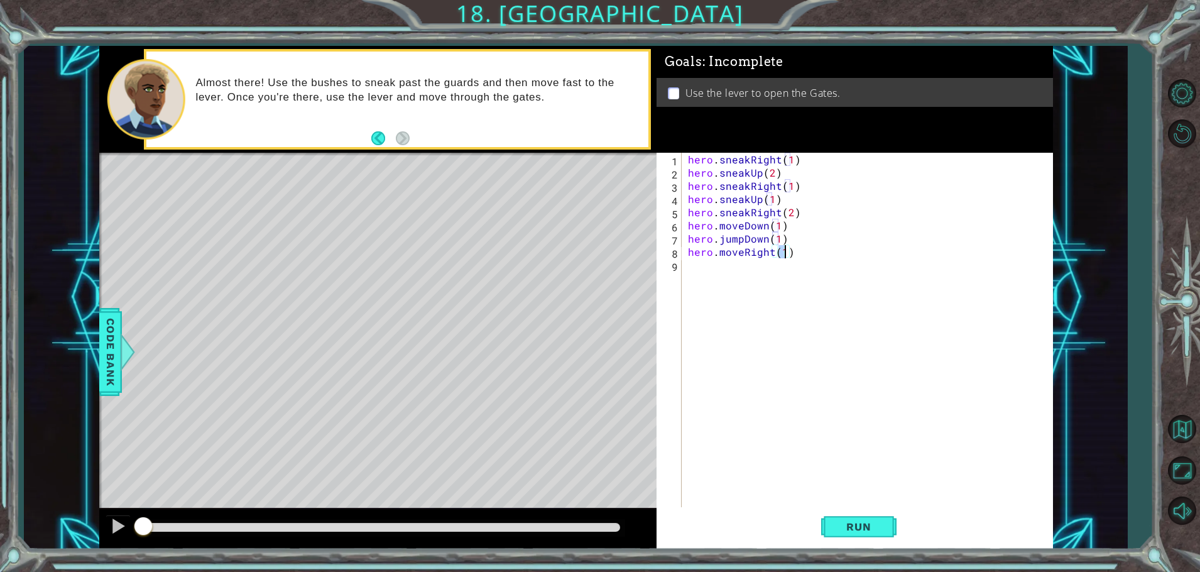
type textarea "hero.moveRight(2)"
click at [692, 264] on div "hero . sneakRight ( 1 ) hero . sneakUp ( 2 ) hero . sneakRight ( 1 ) hero . sne…" at bounding box center [871, 344] width 370 height 383
type textarea "j"
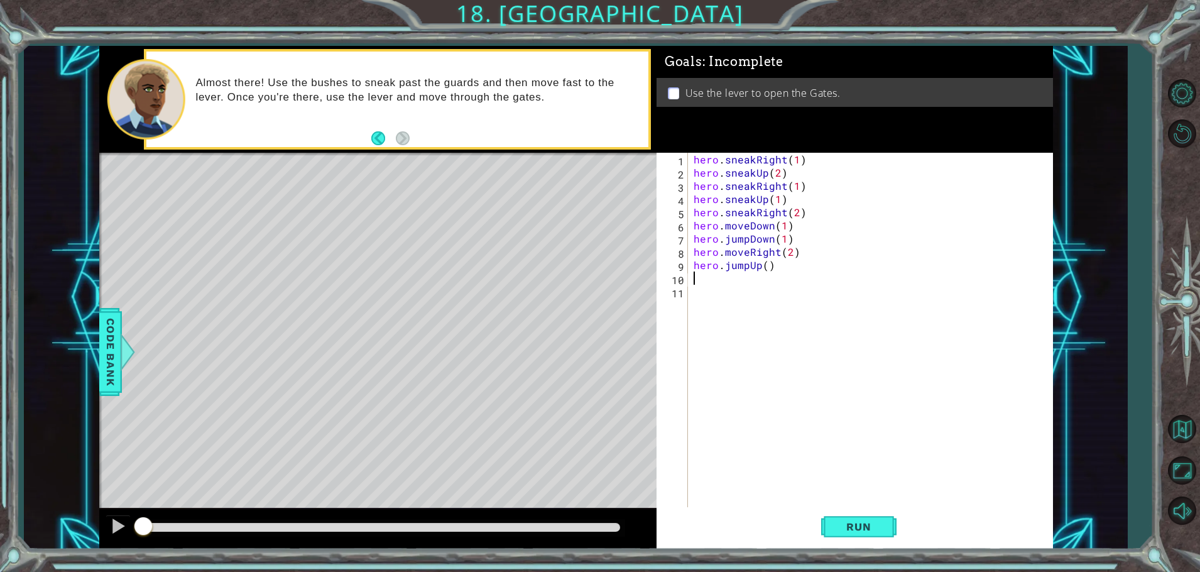
click at [765, 273] on div "hero . sneakRight ( 1 ) hero . sneakUp ( 2 ) hero . sneakRight ( 1 ) hero . sne…" at bounding box center [873, 344] width 364 height 383
click at [767, 261] on div "hero . sneakRight ( 1 ) hero . sneakUp ( 2 ) hero . sneakRight ( 1 ) hero . sne…" at bounding box center [873, 344] width 364 height 383
type textarea "hero.jumpUp(1)"
click at [698, 280] on div "hero . sneakRight ( 1 ) hero . sneakUp ( 2 ) hero . sneakRight ( 1 ) hero . sne…" at bounding box center [873, 344] width 364 height 383
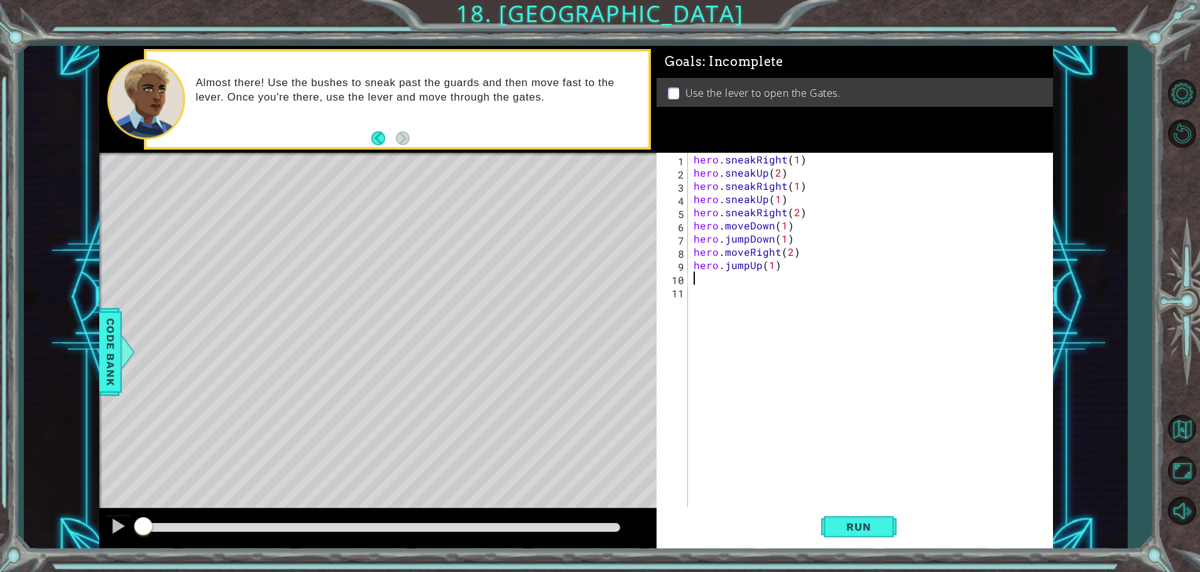
scroll to position [0, 0]
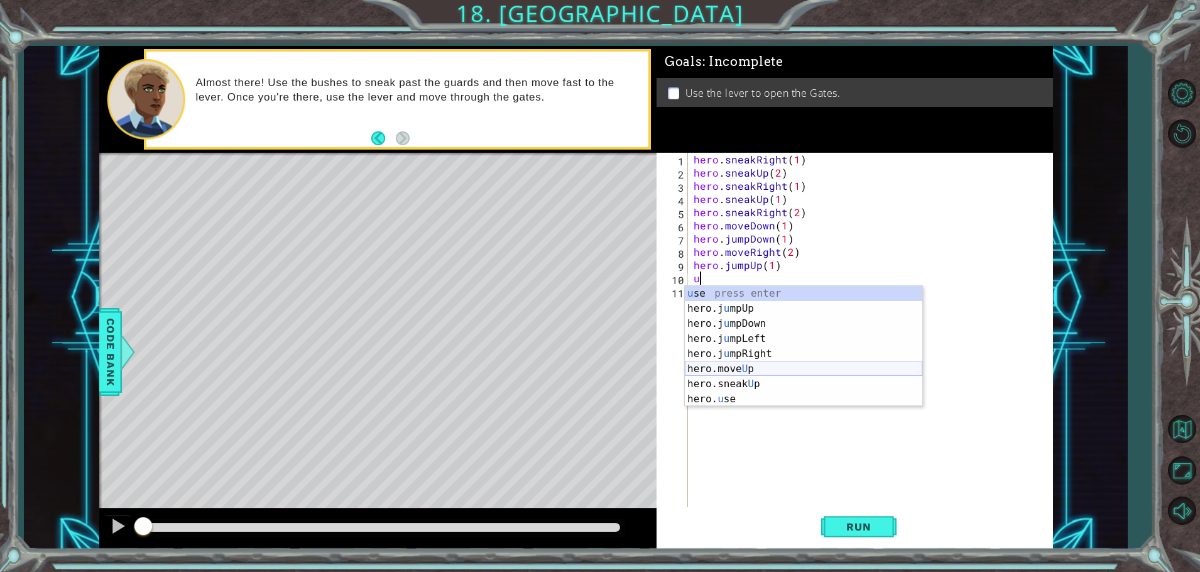
click at [717, 365] on div "u se press enter hero.j u mpUp press enter hero.j u mpDown press enter hero.j u…" at bounding box center [804, 361] width 238 height 151
type textarea "hero.moveUp(1)"
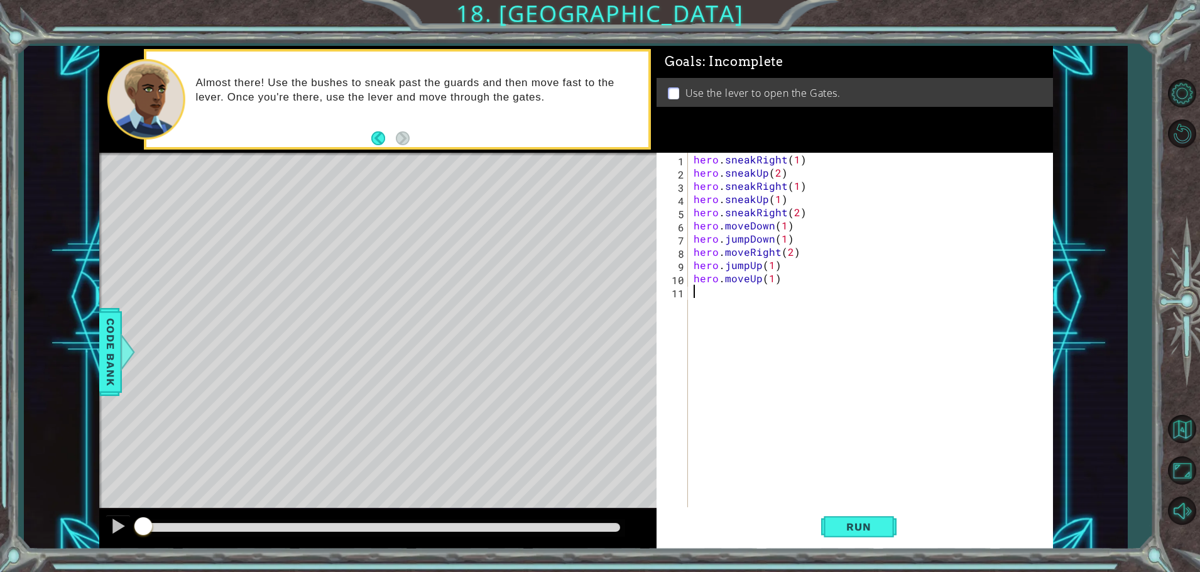
click at [696, 300] on div "hero . sneakRight ( 1 ) hero . sneakUp ( 2 ) hero . sneakRight ( 1 ) hero . sne…" at bounding box center [873, 344] width 364 height 383
click at [688, 300] on div "us e press enter" at bounding box center [804, 321] width 238 height 45
click at [850, 532] on span "Run" at bounding box center [859, 526] width 50 height 13
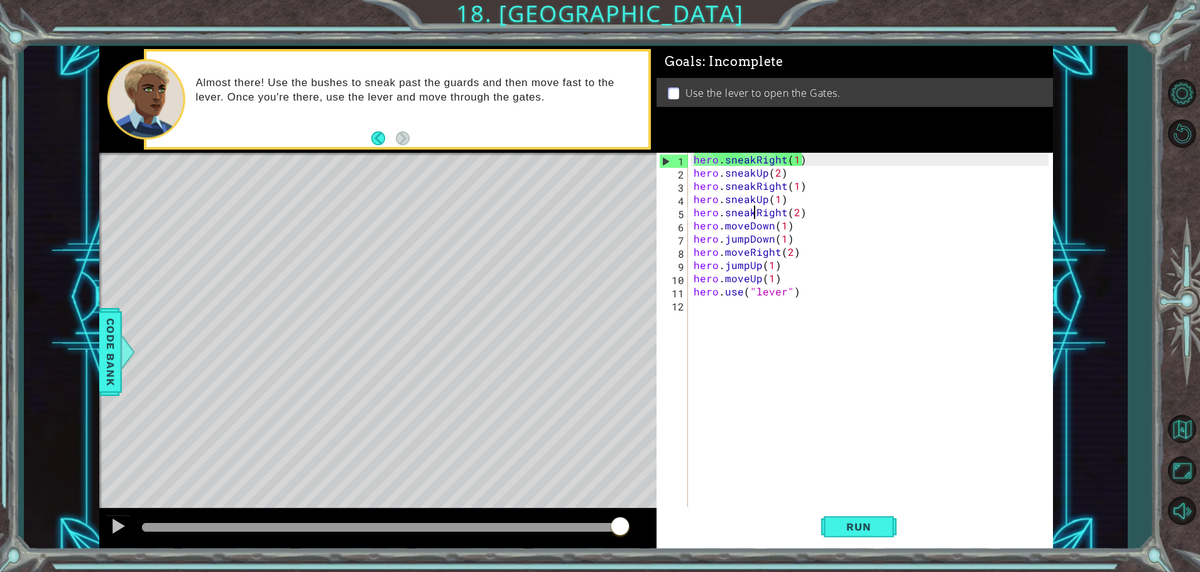
click at [754, 217] on div "hero . sneakRight ( 1 ) hero . sneakUp ( 2 ) hero . sneakRight ( 1 ) hero . sne…" at bounding box center [873, 344] width 364 height 383
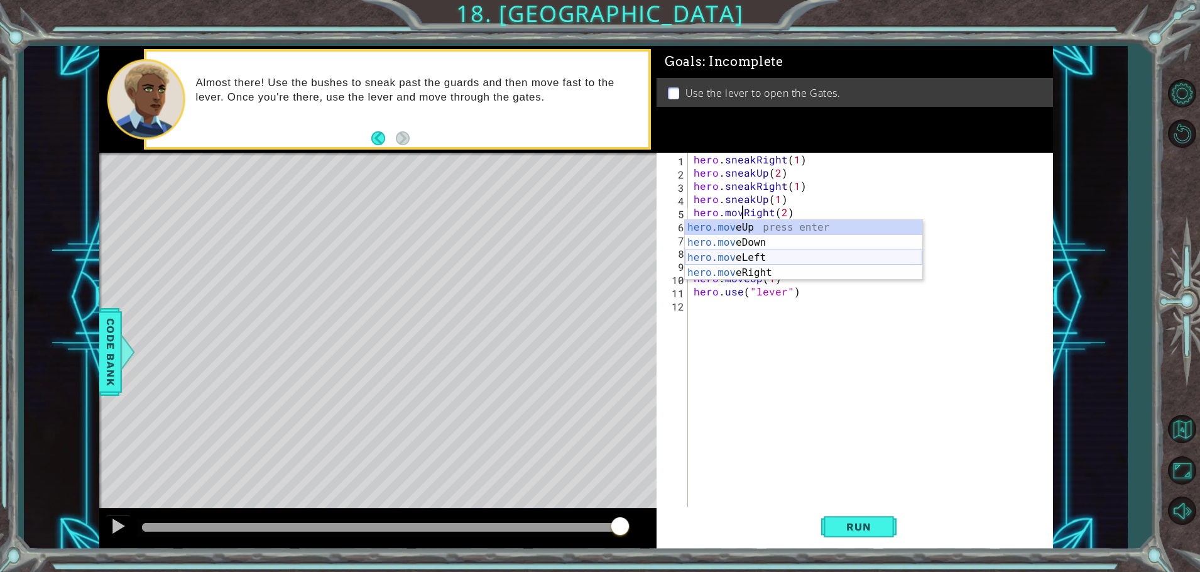
scroll to position [0, 4]
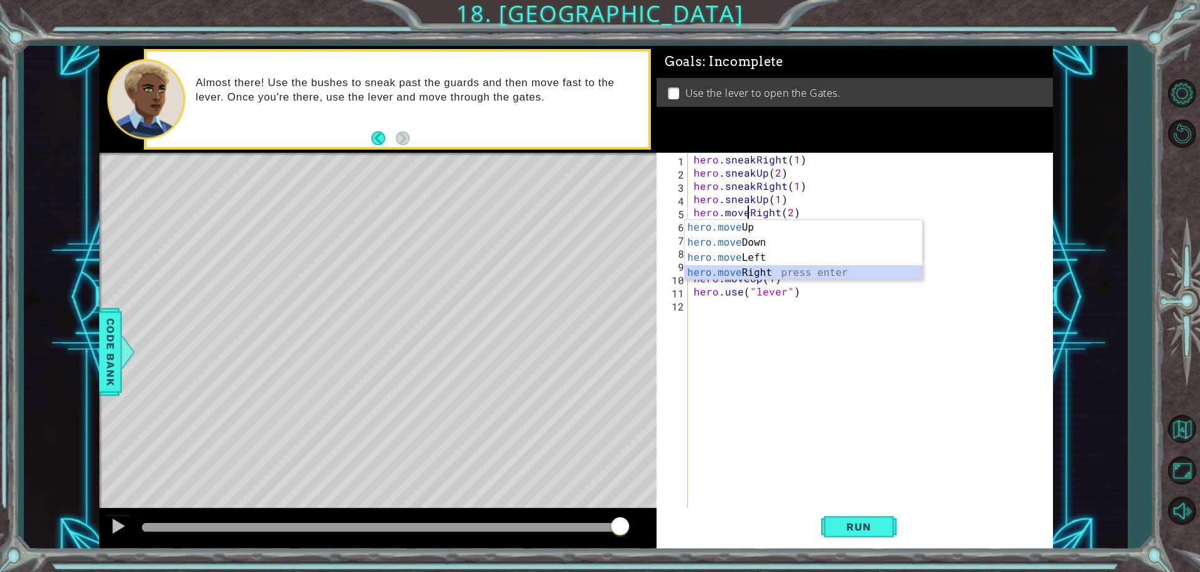
click at [741, 277] on div "hero.move Up press enter hero.move Down press enter hero.move Left press enter …" at bounding box center [804, 265] width 238 height 91
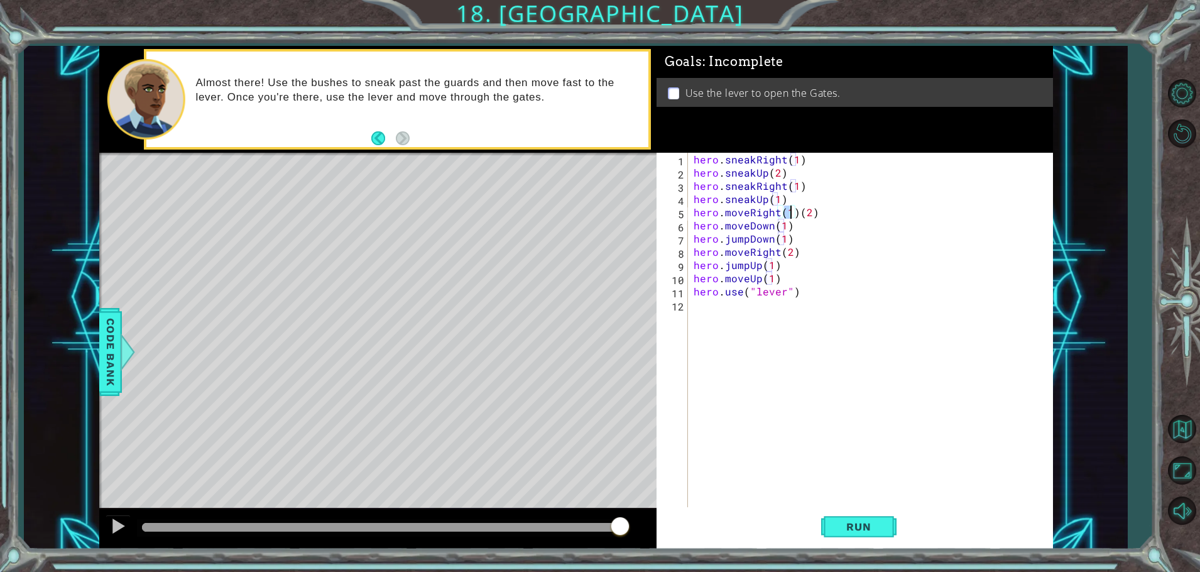
click at [794, 213] on div "hero . sneakRight ( 1 ) hero . sneakUp ( 2 ) hero . sneakRight ( 1 ) hero . sne…" at bounding box center [873, 344] width 364 height 383
type textarea "hero.moveRight(2)"
click at [872, 522] on span "Run" at bounding box center [859, 526] width 50 height 13
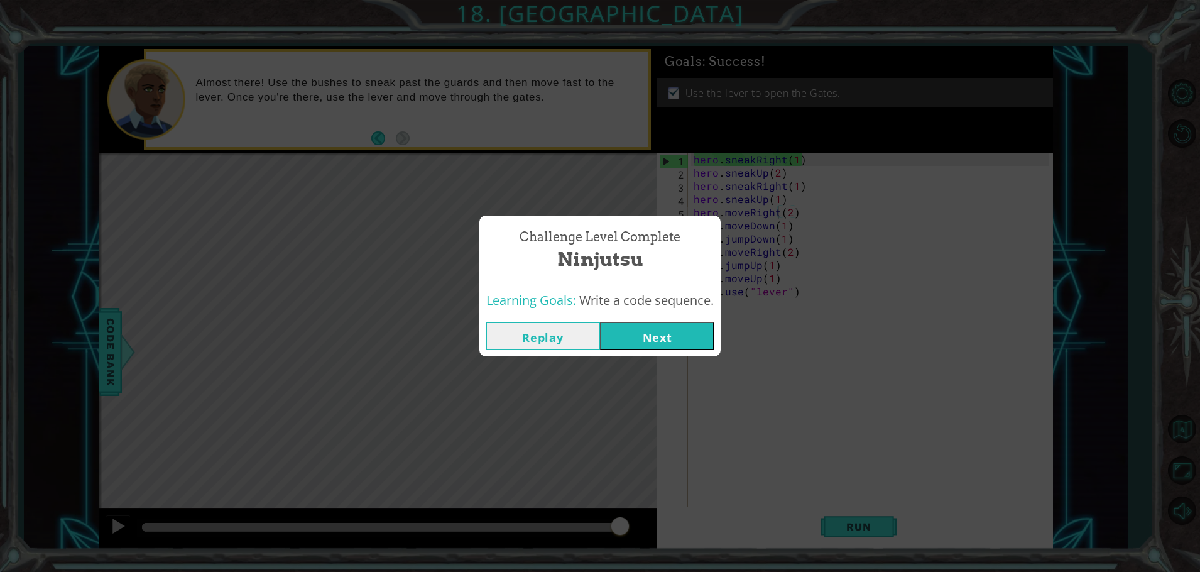
click at [642, 335] on button "Next" at bounding box center [657, 336] width 114 height 28
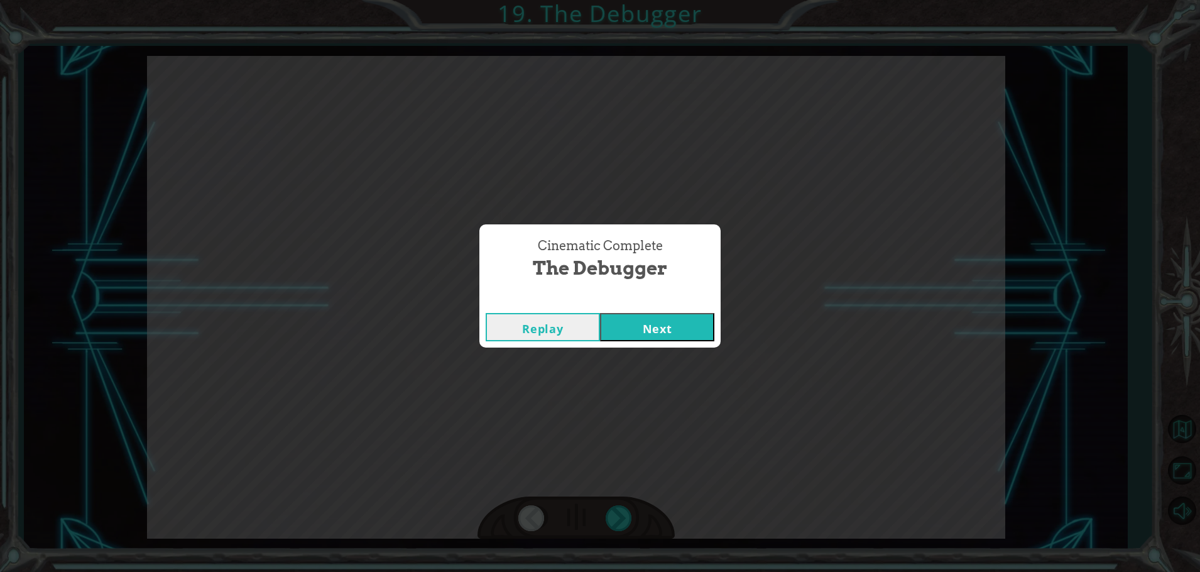
click at [679, 333] on button "Next" at bounding box center [657, 327] width 114 height 28
click at [630, 330] on button "Next" at bounding box center [657, 327] width 114 height 28
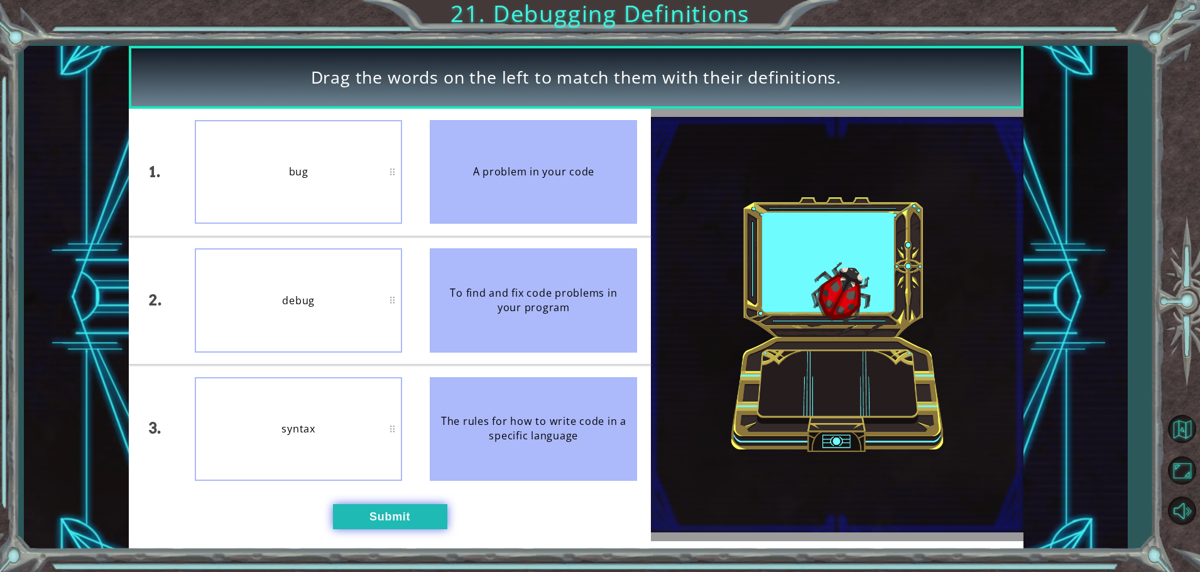
click at [400, 505] on button "Submit" at bounding box center [390, 516] width 114 height 25
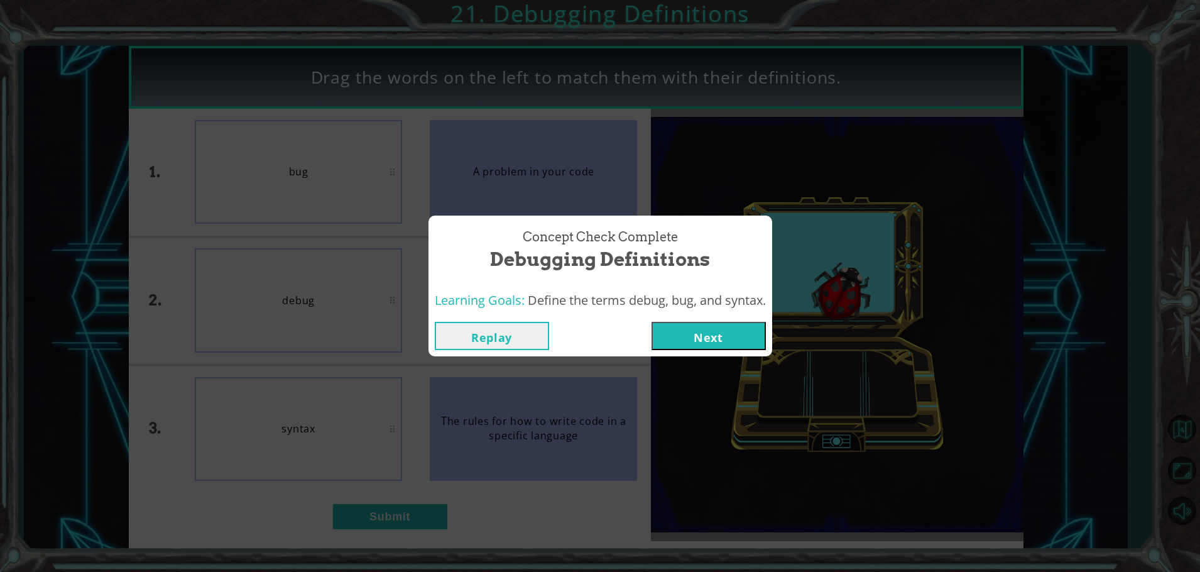
click at [700, 338] on button "Next" at bounding box center [709, 336] width 114 height 28
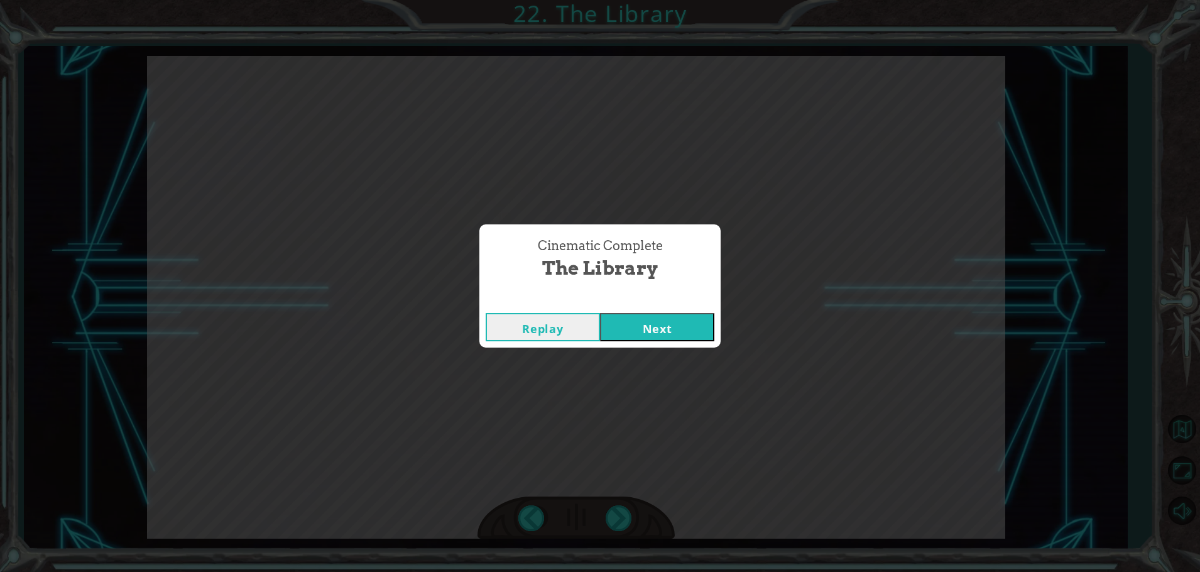
click at [699, 319] on button "Next" at bounding box center [657, 327] width 114 height 28
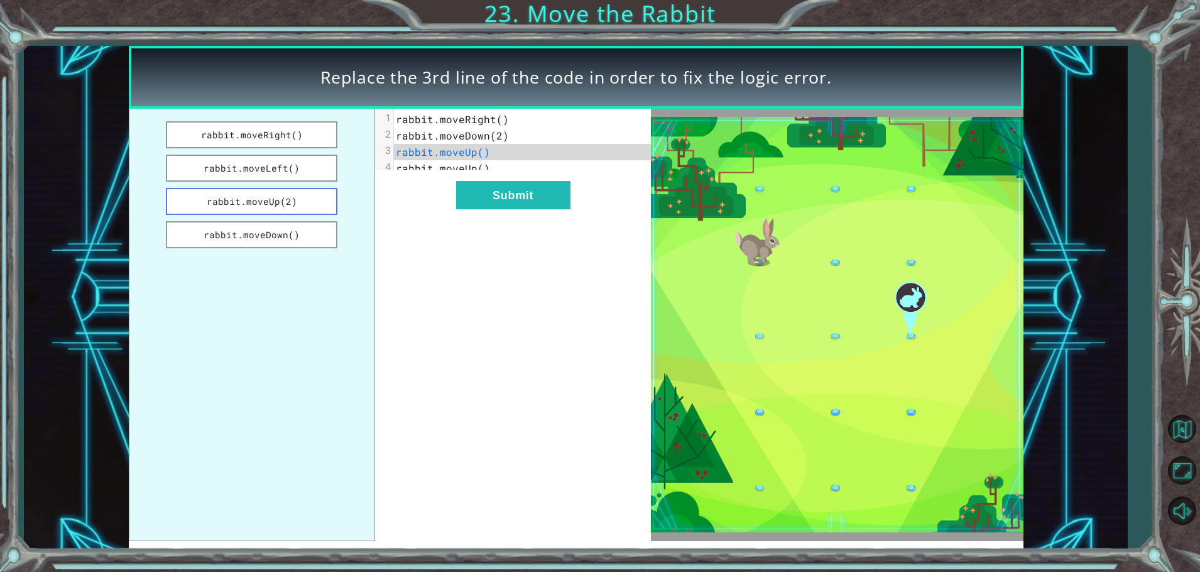
drag, startPoint x: 268, startPoint y: 128, endPoint x: 336, endPoint y: 205, distance: 102.8
click at [336, 205] on ul "rabbit.moveRight() rabbit.moveLeft() rabbit.moveUp(2) rabbit.moveDown()" at bounding box center [252, 325] width 246 height 432
drag, startPoint x: 274, startPoint y: 136, endPoint x: 339, endPoint y: 156, distance: 68.6
click at [351, 156] on ul "rabbit.moveRight() rabbit.moveLeft() rabbit.moveUp(2) rabbit.moveDown()" at bounding box center [252, 325] width 246 height 432
drag, startPoint x: 288, startPoint y: 109, endPoint x: 292, endPoint y: 129, distance: 19.8
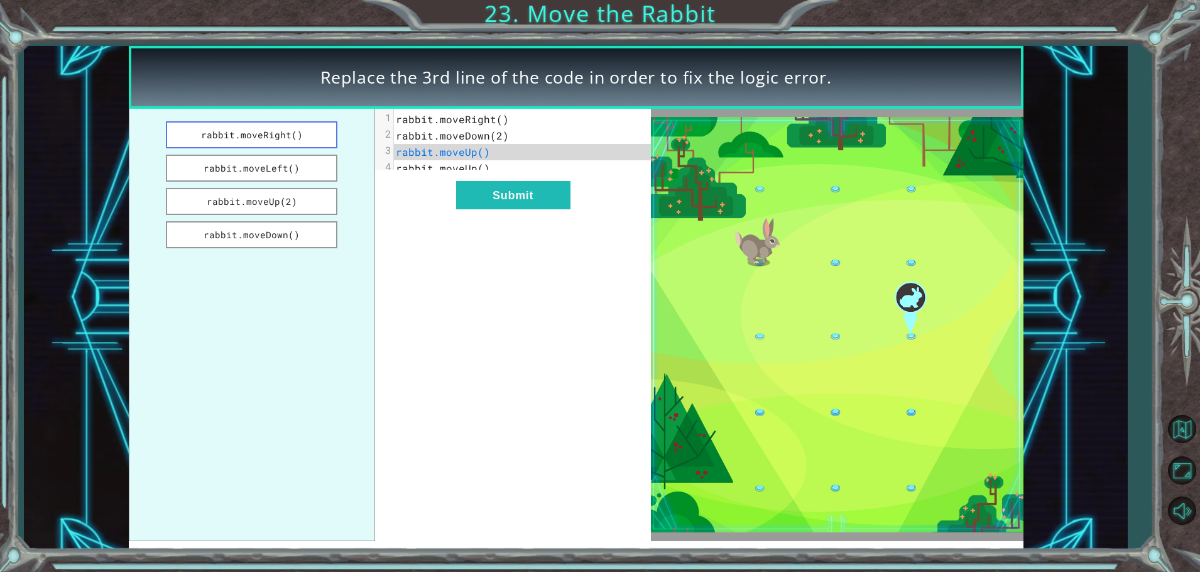
click at [292, 129] on ul "rabbit.moveRight() rabbit.moveLeft() rabbit.moveUp(2) rabbit.moveDown()" at bounding box center [252, 325] width 246 height 432
click at [510, 209] on button "Submit" at bounding box center [513, 195] width 114 height 28
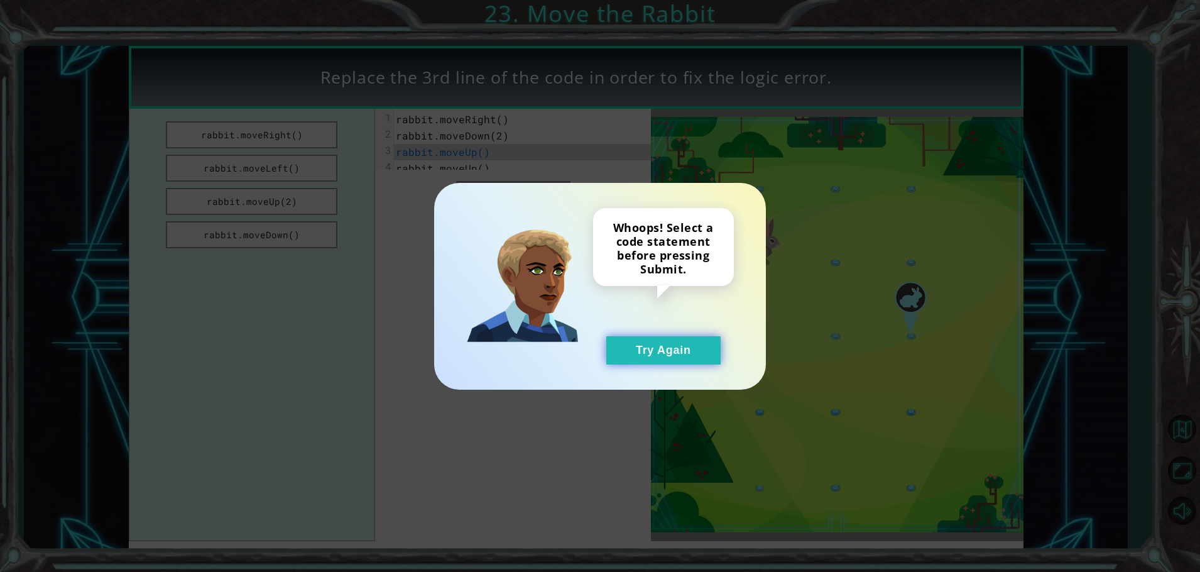
click at [677, 359] on button "Try Again" at bounding box center [663, 350] width 114 height 28
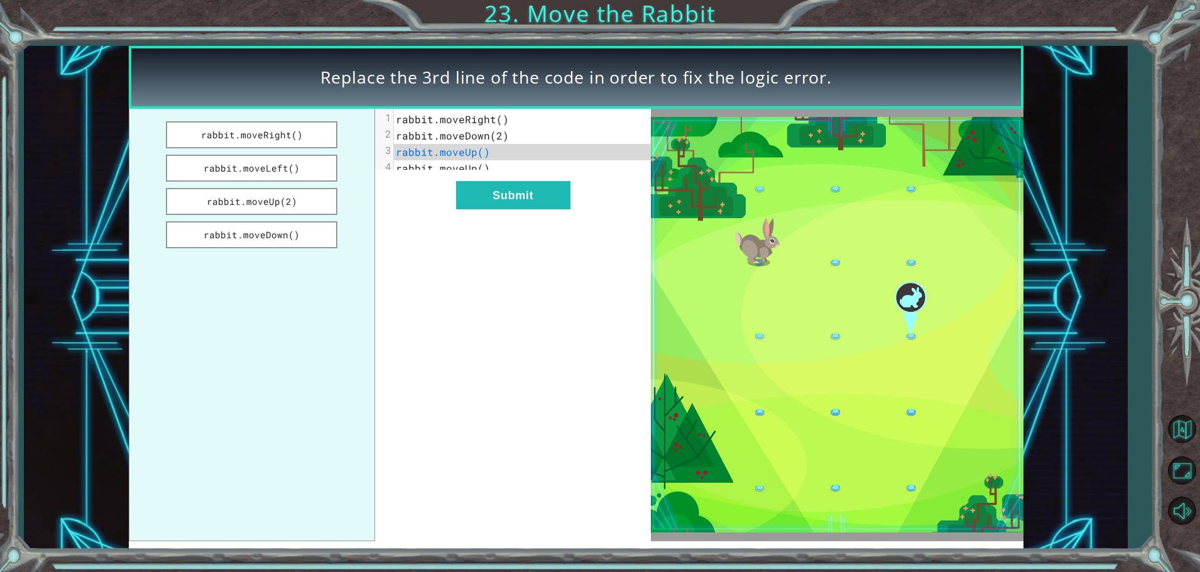
click at [481, 155] on span "rabbit.moveUp()" at bounding box center [443, 151] width 94 height 13
click at [487, 155] on pre "rabbit.moveUp()" at bounding box center [527, 152] width 266 height 16
drag, startPoint x: 312, startPoint y: 191, endPoint x: 348, endPoint y: 260, distance: 77.3
click at [340, 255] on ul "rabbit.moveRight() rabbit.moveLeft() rabbit.moveUp(2) rabbit.moveDown()" at bounding box center [252, 325] width 246 height 432
click at [367, 199] on ul "rabbit.moveRight() rabbit.moveLeft() rabbit.moveUp(2) rabbit.moveDown()" at bounding box center [252, 325] width 246 height 432
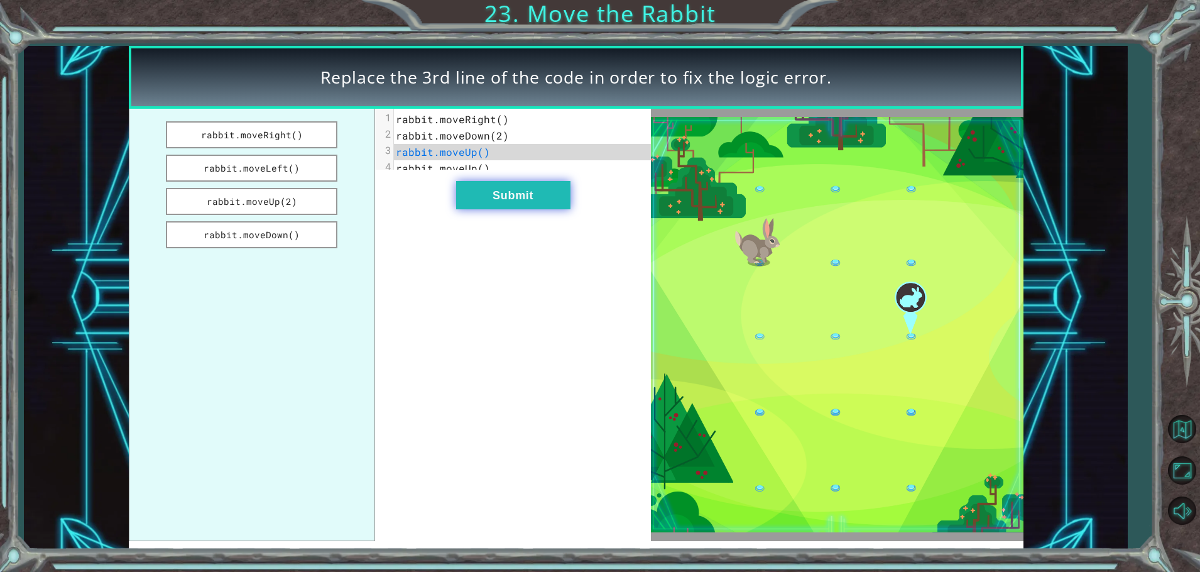
click at [526, 206] on button "Submit" at bounding box center [513, 195] width 114 height 28
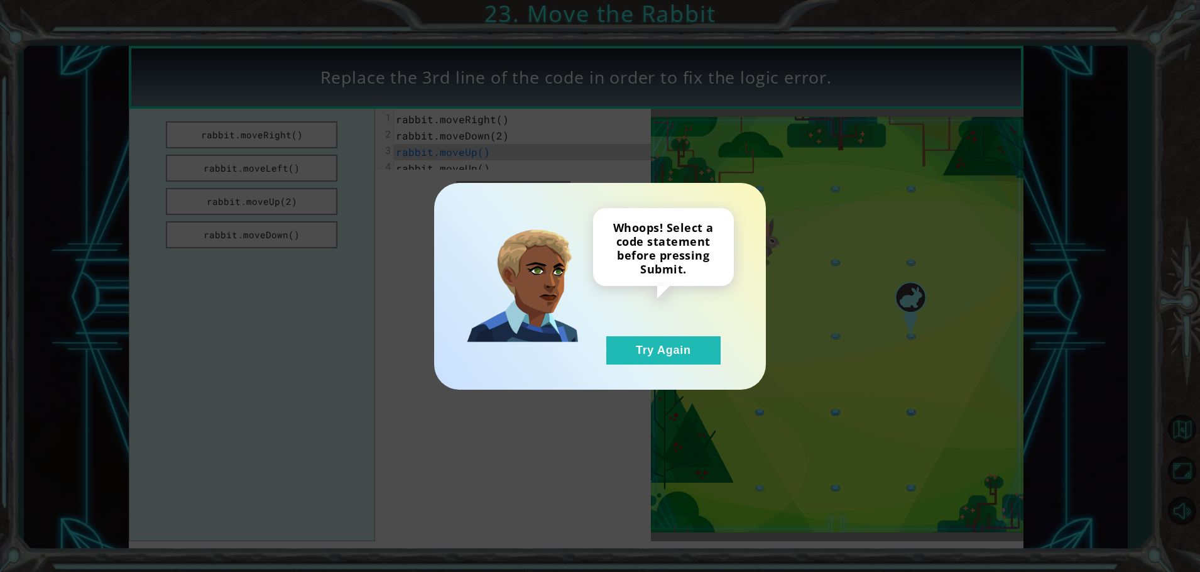
click at [1035, 429] on div "Whoops! Select a code statement before pressing Submit. Try Again" at bounding box center [600, 286] width 1200 height 572
click at [686, 352] on button "Try Again" at bounding box center [663, 350] width 114 height 28
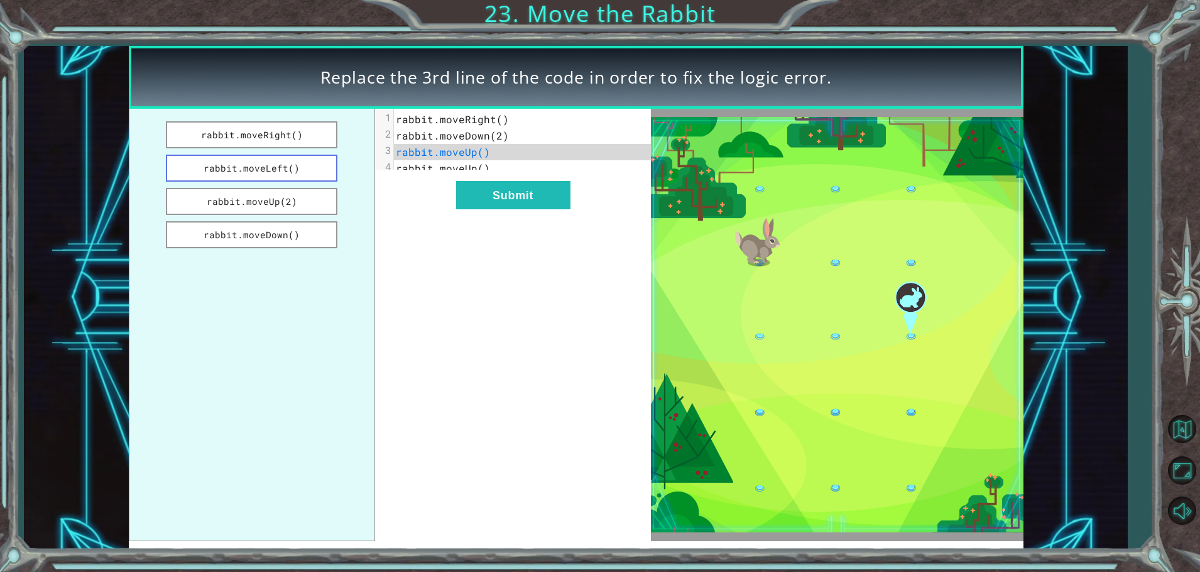
click at [273, 161] on button "rabbit.moveLeft()" at bounding box center [252, 168] width 172 height 27
drag, startPoint x: 504, startPoint y: 190, endPoint x: 509, endPoint y: 194, distance: 6.7
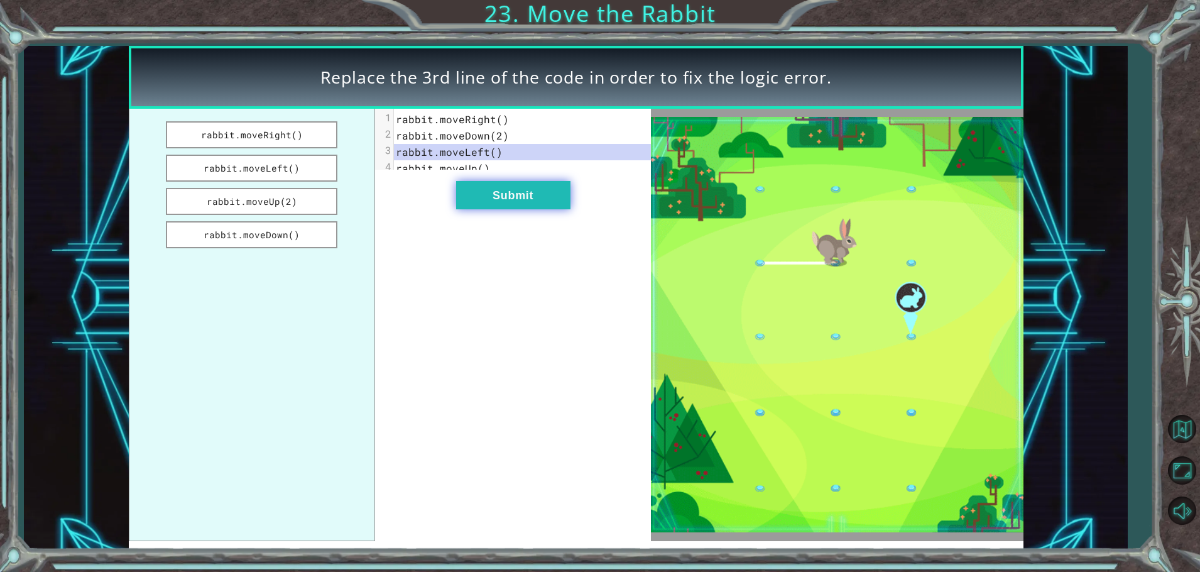
click at [505, 190] on div "xxxxxxxxxx 4 1 rabbit.moveRight() 2 rabbit.moveDown(2) 3 rabbit.moveLeft() 4 ra…" at bounding box center [513, 325] width 276 height 432
click at [512, 205] on button "Submit" at bounding box center [513, 195] width 114 height 28
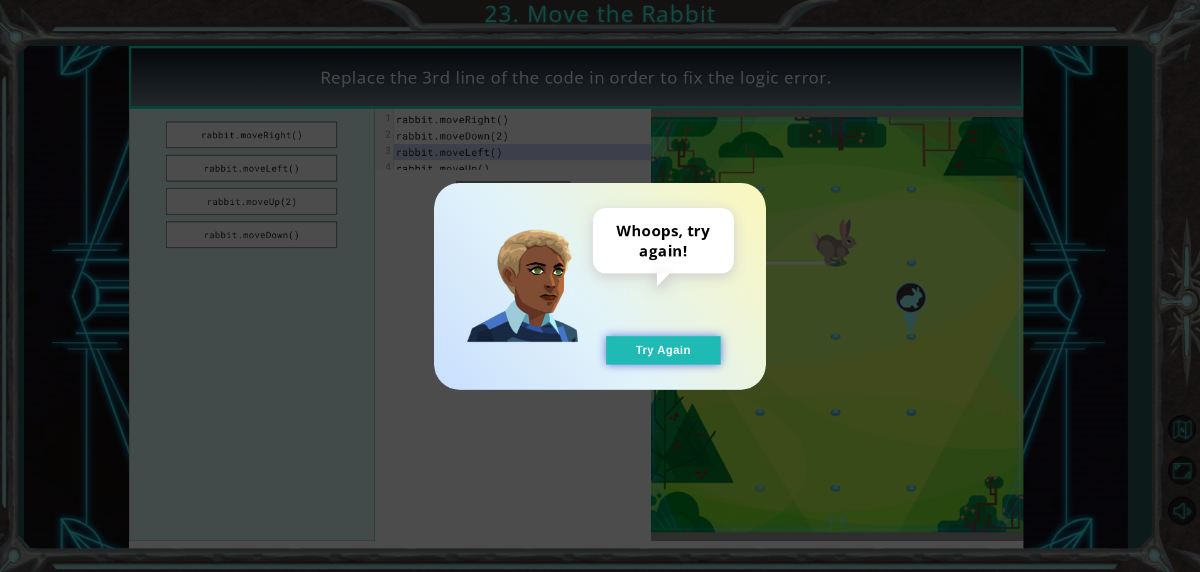
click at [642, 345] on button "Try Again" at bounding box center [663, 350] width 114 height 28
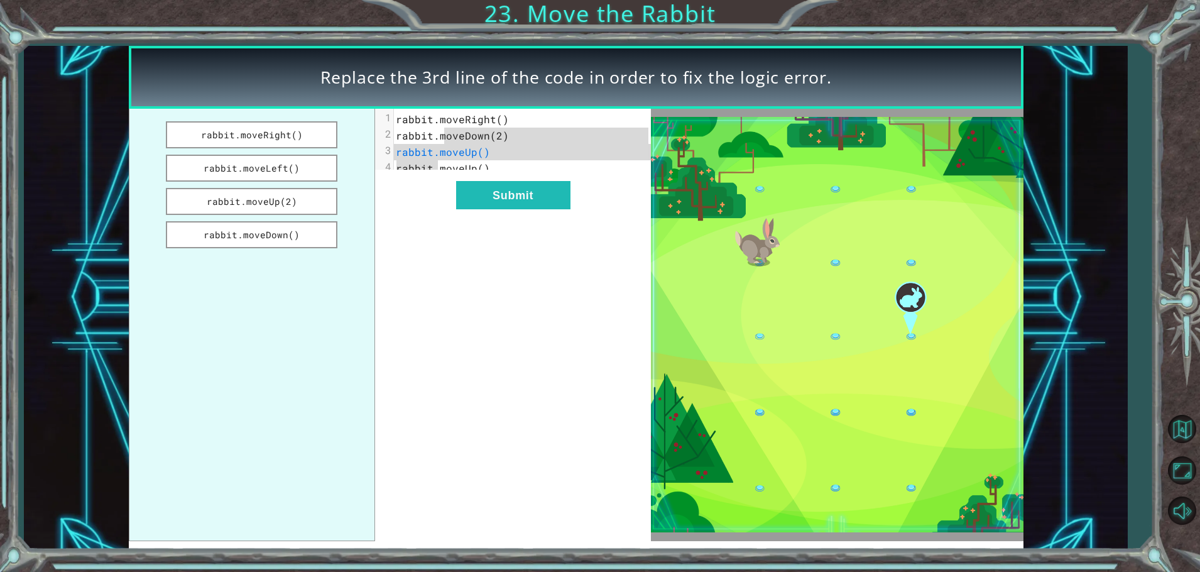
drag, startPoint x: 441, startPoint y: 141, endPoint x: 423, endPoint y: 169, distance: 33.1
click at [423, 169] on div "1 rabbit.moveRight() 2 rabbit.moveDown(2) 3 rabbit.moveUp() 4 rabbit.moveUp()" at bounding box center [527, 143] width 266 height 65
click at [395, 248] on div "x 1 rabbit.moveRight() 2 rabbit.moveDown(2) 3 rabbit.moveUp() 4 rabbit.moveUp()…" at bounding box center [513, 325] width 276 height 432
drag, startPoint x: 272, startPoint y: 242, endPoint x: 384, endPoint y: 172, distance: 132.4
click at [291, 211] on ul "rabbit.moveRight() rabbit.moveLeft() rabbit.moveUp(2) rabbit.moveDown()" at bounding box center [252, 325] width 246 height 432
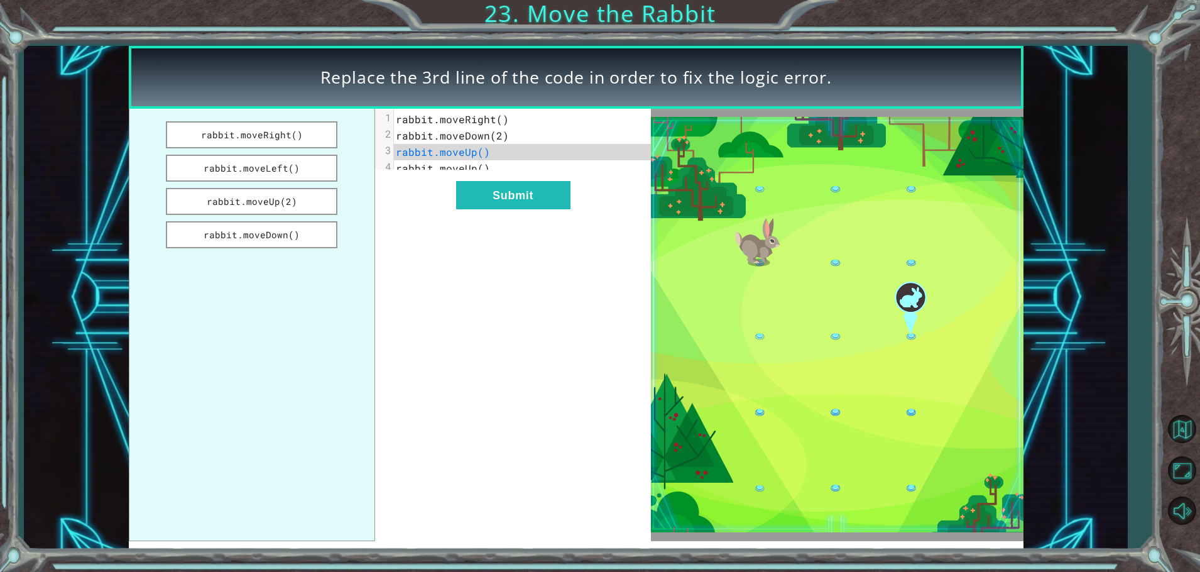
click at [436, 175] on pre "rabbit.moveUp()" at bounding box center [527, 168] width 266 height 16
click at [547, 200] on button "Submit" at bounding box center [513, 195] width 114 height 28
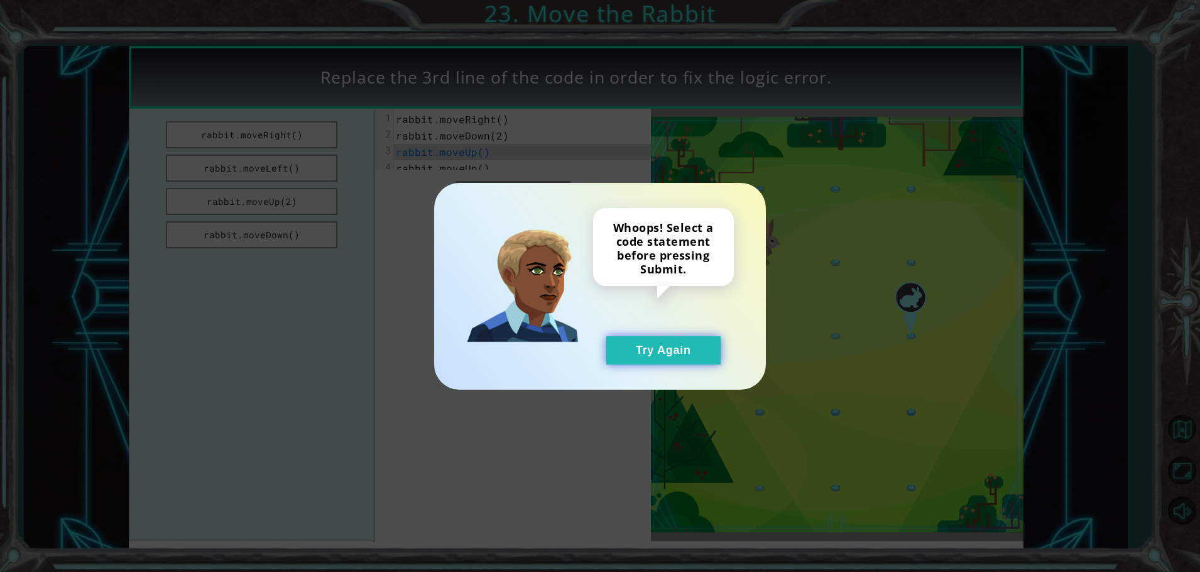
click at [634, 347] on button "Try Again" at bounding box center [663, 350] width 114 height 28
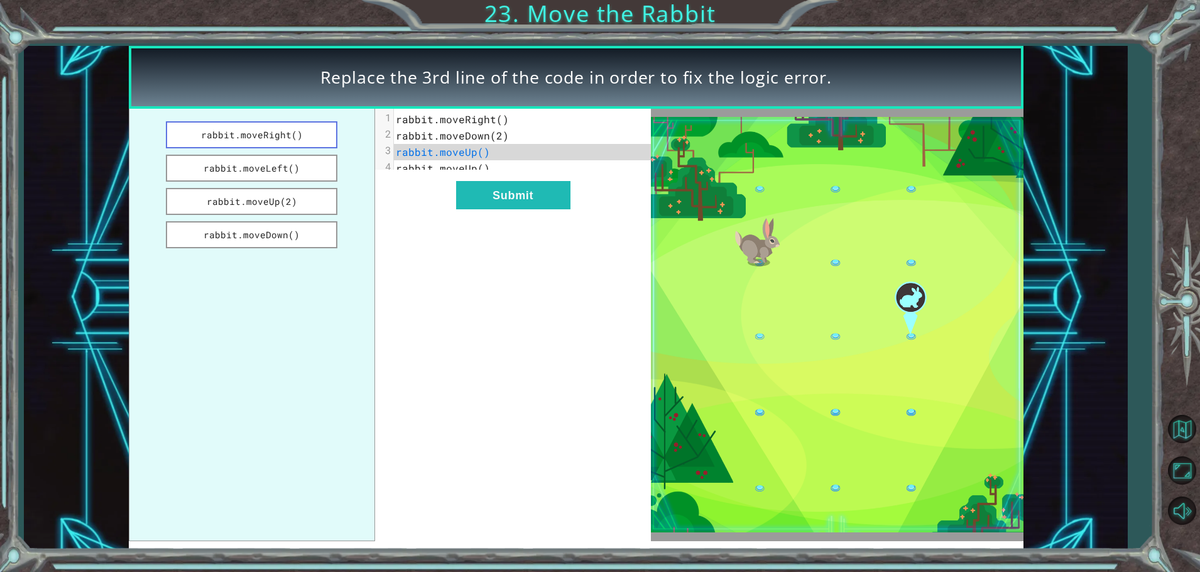
drag, startPoint x: 287, startPoint y: 131, endPoint x: 305, endPoint y: 133, distance: 18.3
click at [305, 133] on button "rabbit.moveRight()" at bounding box center [252, 134] width 172 height 27
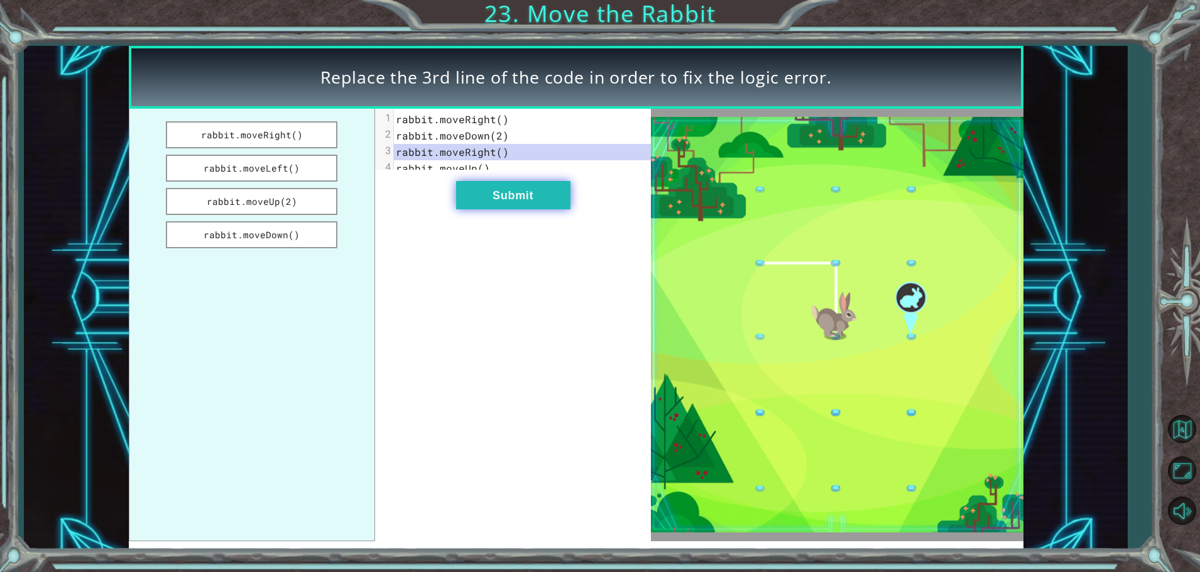
click at [496, 209] on button "Submit" at bounding box center [513, 195] width 114 height 28
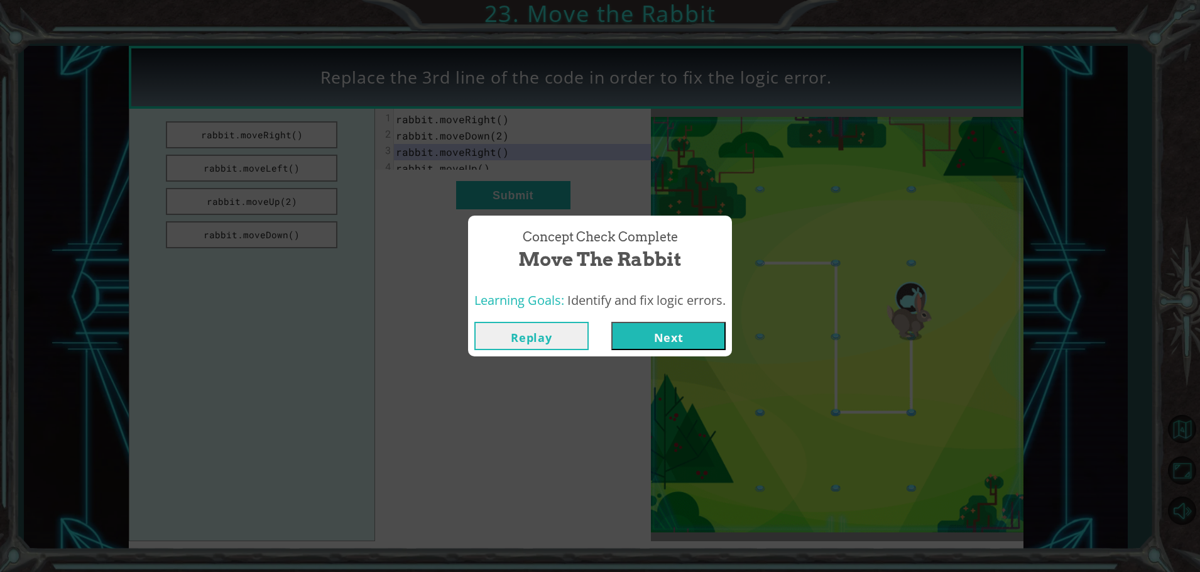
click at [663, 335] on button "Next" at bounding box center [669, 336] width 114 height 28
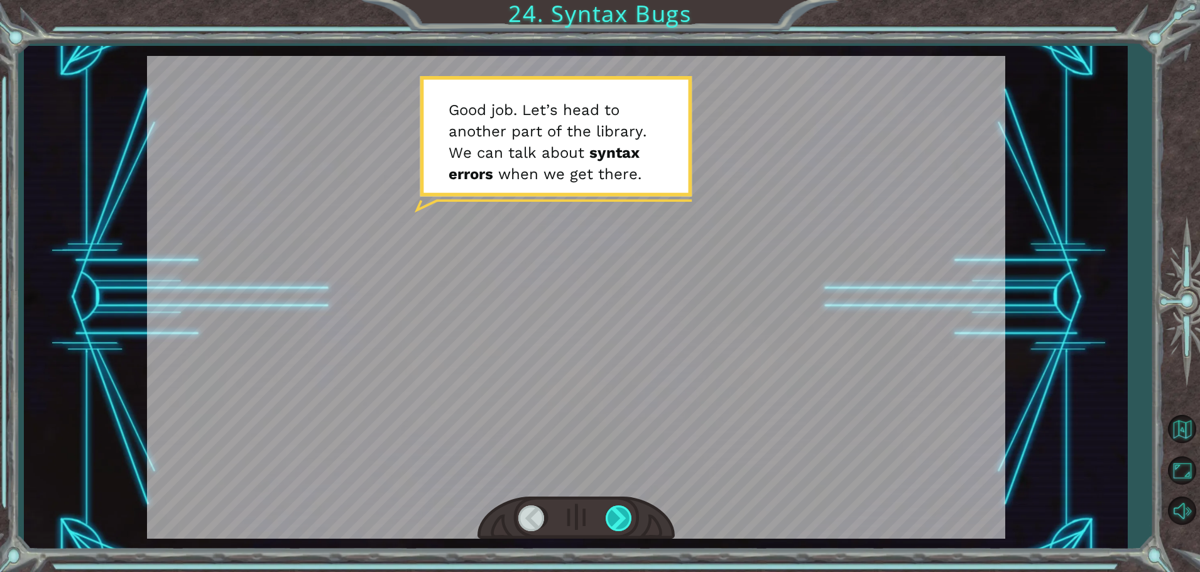
click at [617, 527] on div at bounding box center [620, 518] width 28 height 26
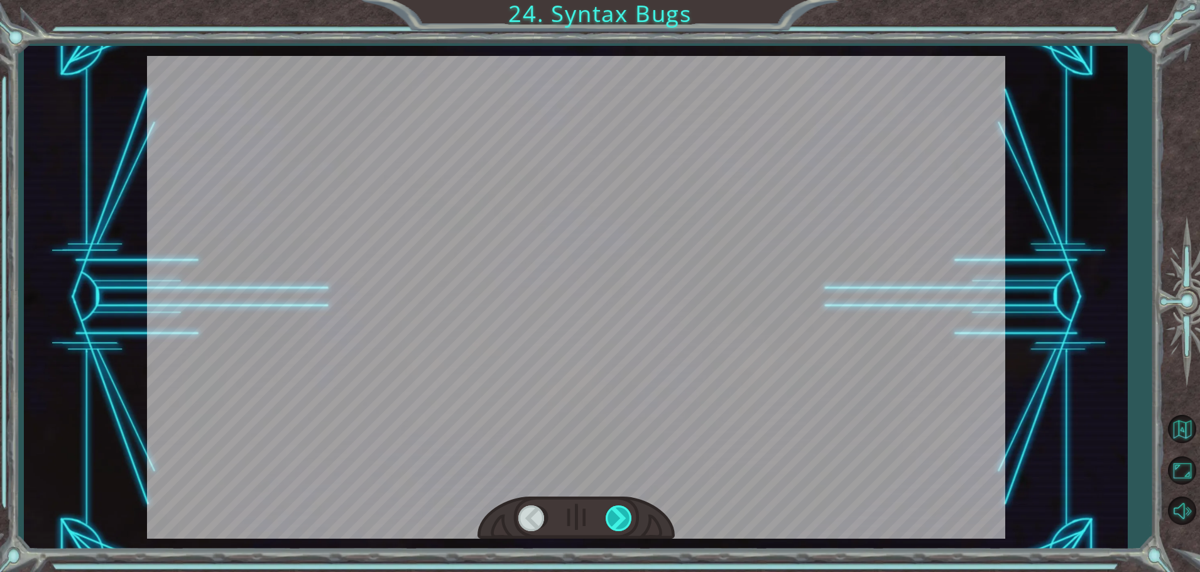
click at [617, 527] on div at bounding box center [620, 518] width 28 height 26
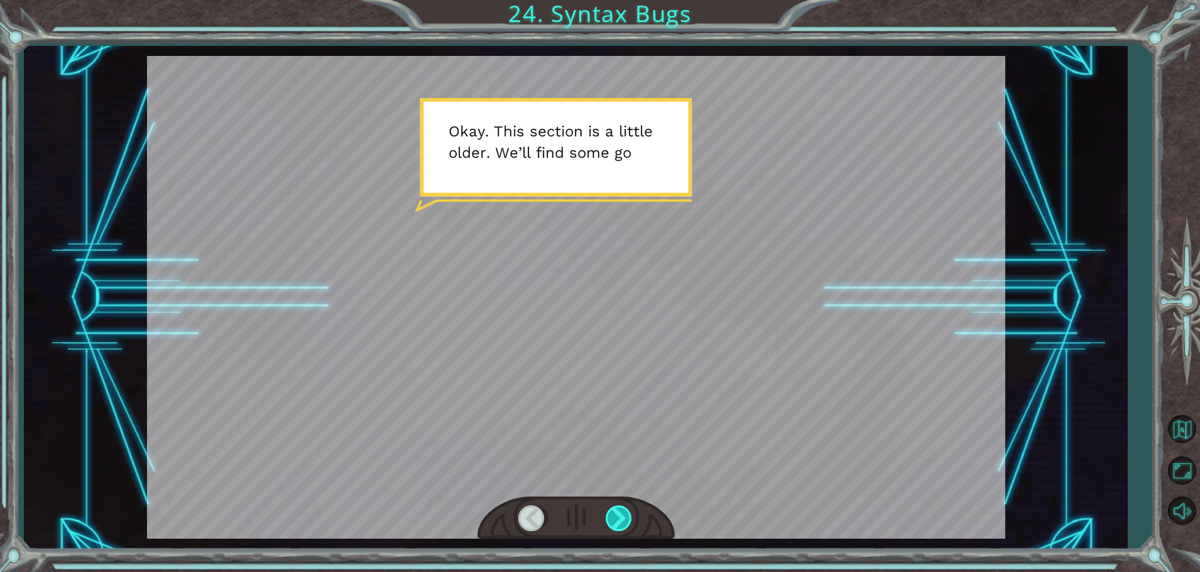
click at [613, 513] on div at bounding box center [620, 518] width 28 height 26
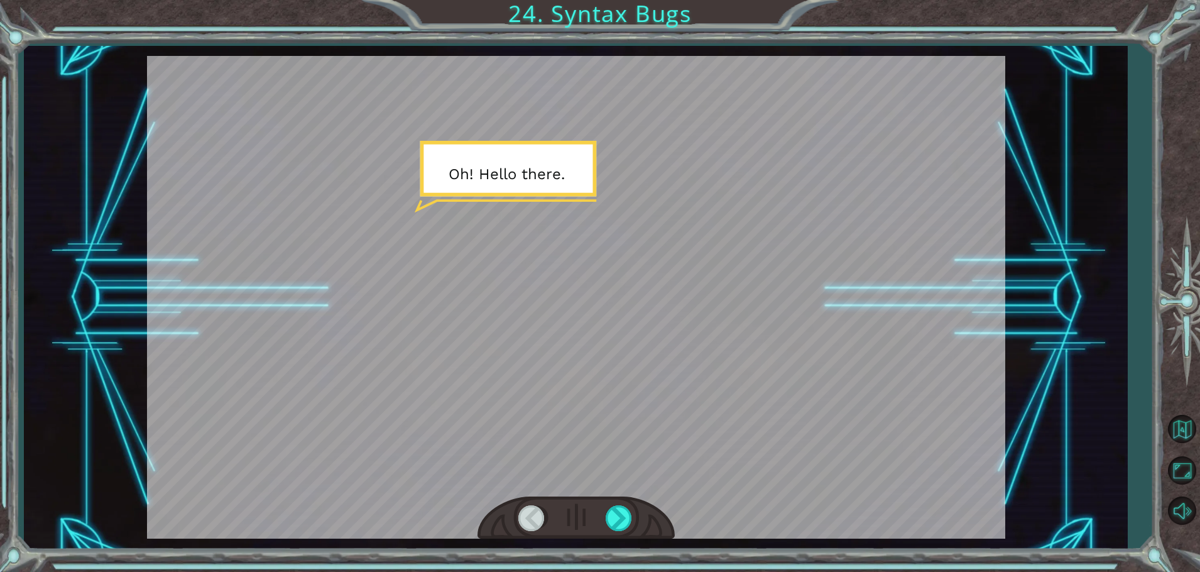
drag, startPoint x: 615, startPoint y: 507, endPoint x: 620, endPoint y: 497, distance: 10.7
click at [617, 501] on div at bounding box center [576, 517] width 197 height 43
click at [620, 513] on div at bounding box center [620, 518] width 28 height 26
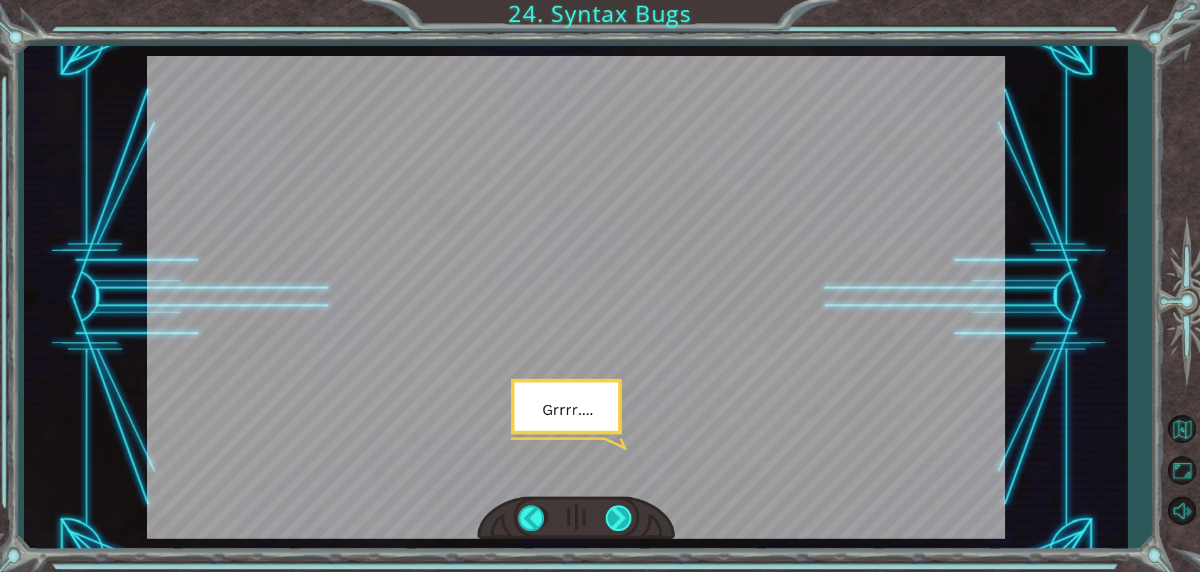
click at [620, 513] on div at bounding box center [620, 518] width 28 height 26
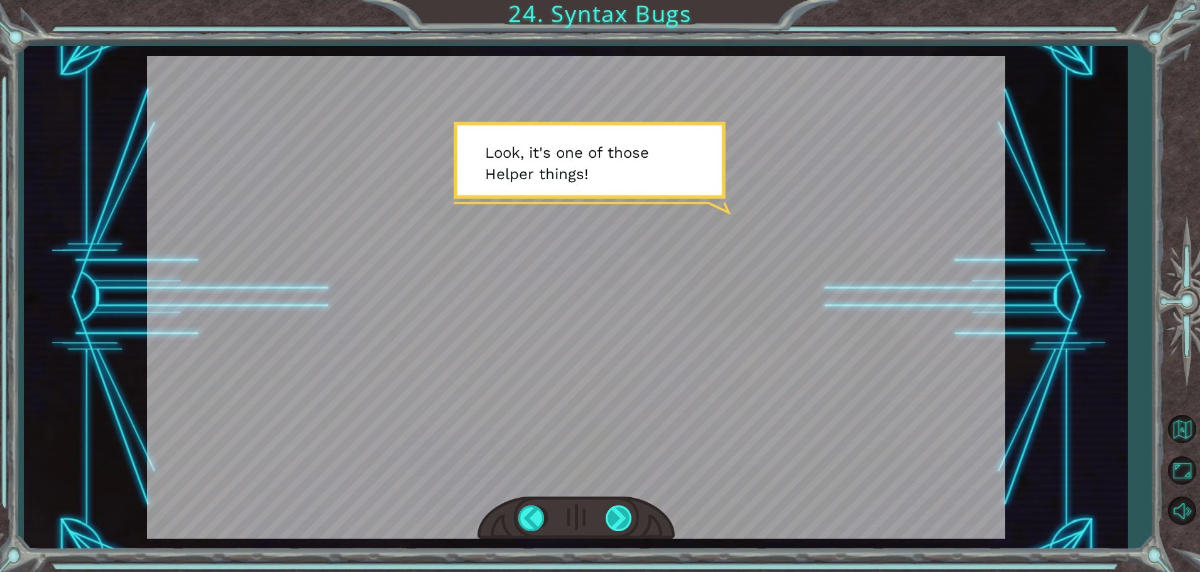
click at [621, 526] on div at bounding box center [620, 518] width 28 height 26
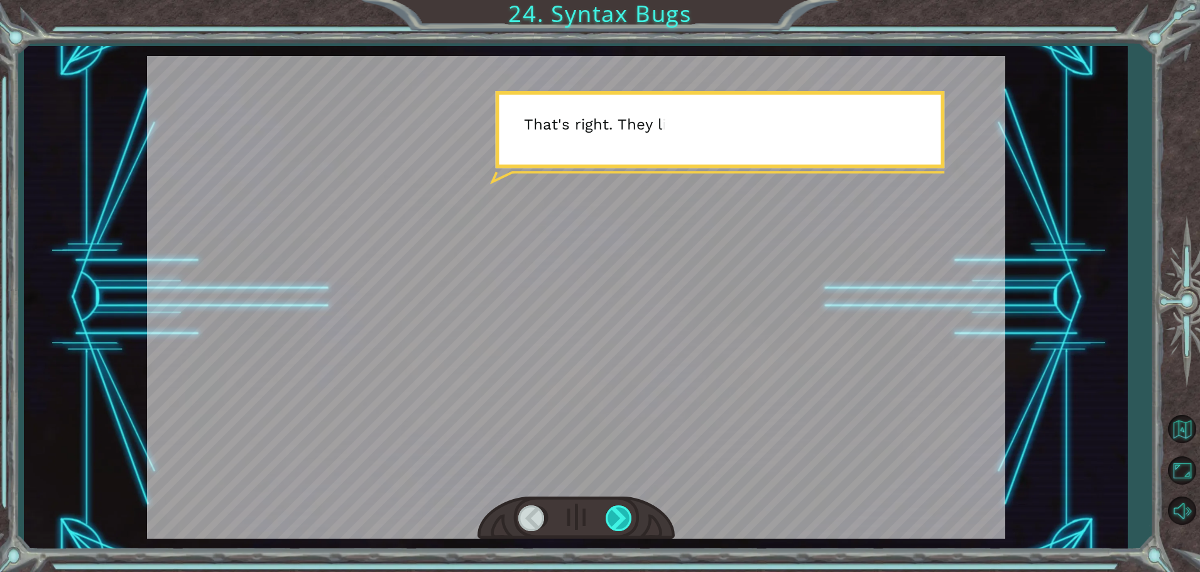
click at [621, 526] on div at bounding box center [620, 518] width 28 height 26
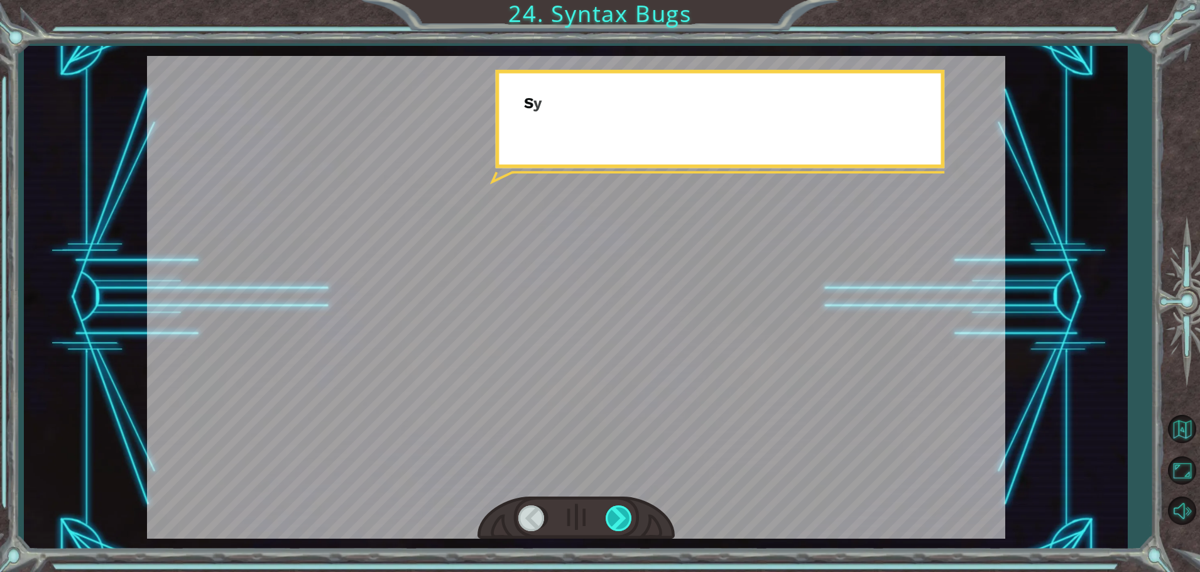
click at [621, 526] on div at bounding box center [620, 518] width 28 height 26
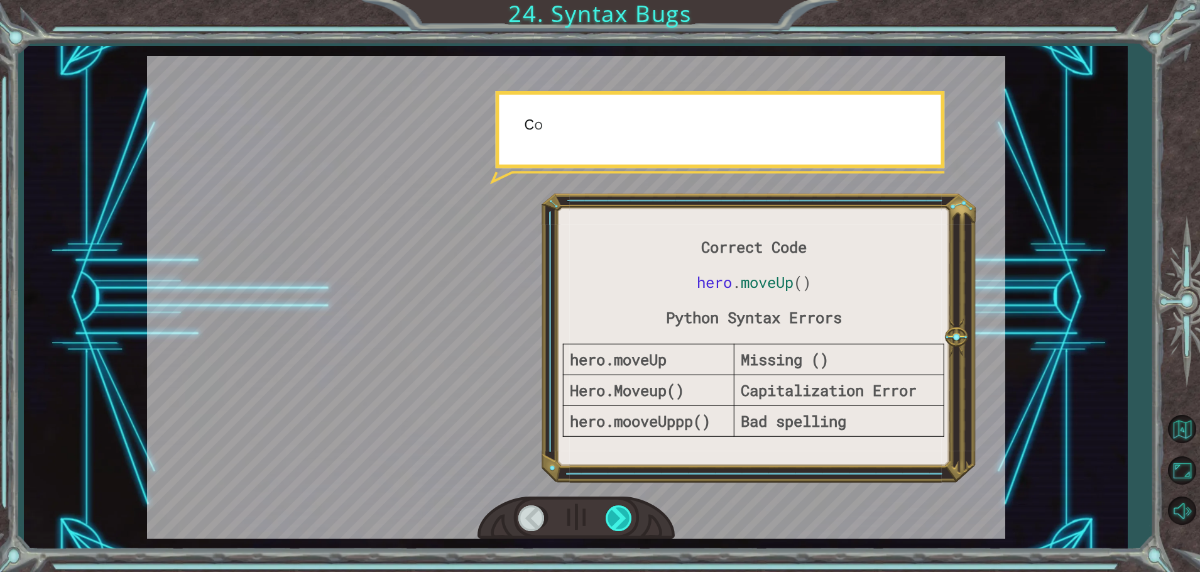
click at [621, 526] on div at bounding box center [620, 518] width 28 height 26
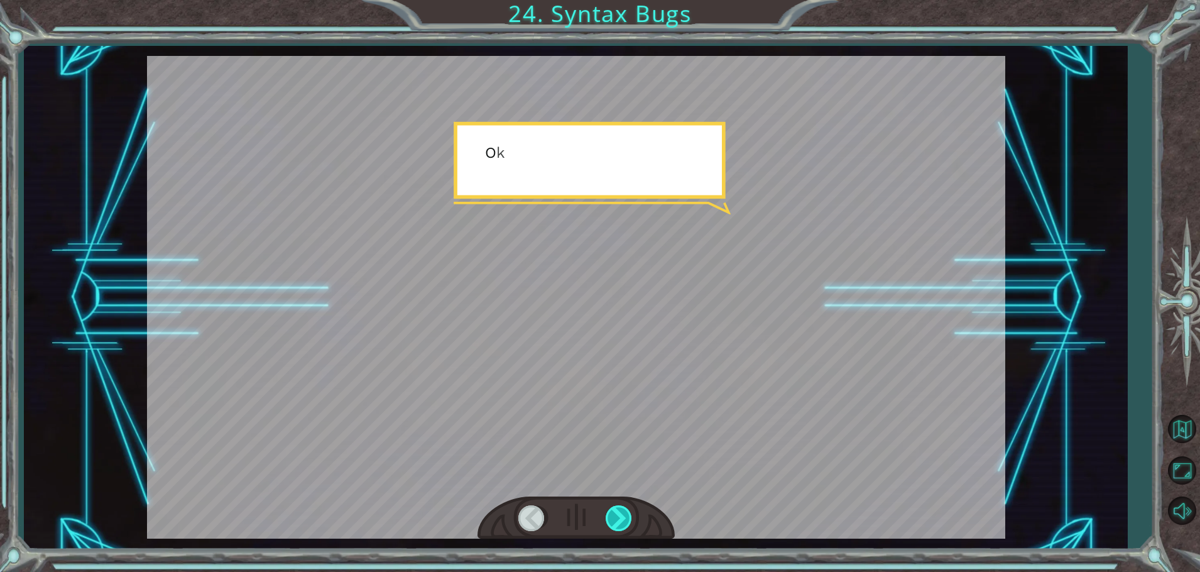
click at [621, 526] on div at bounding box center [620, 518] width 28 height 26
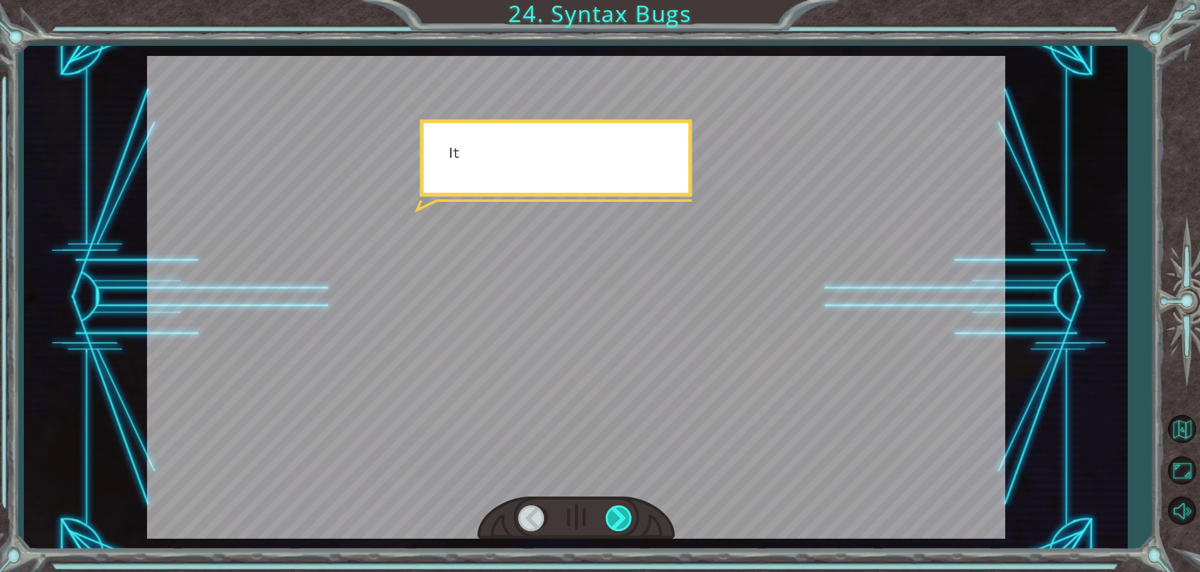
click at [621, 526] on div at bounding box center [620, 518] width 28 height 26
click at [625, 0] on div "Correct Code hero . moveUp () Python Syntax Errors hero.moveUp Missing () Hero.…" at bounding box center [600, 0] width 1200 height 0
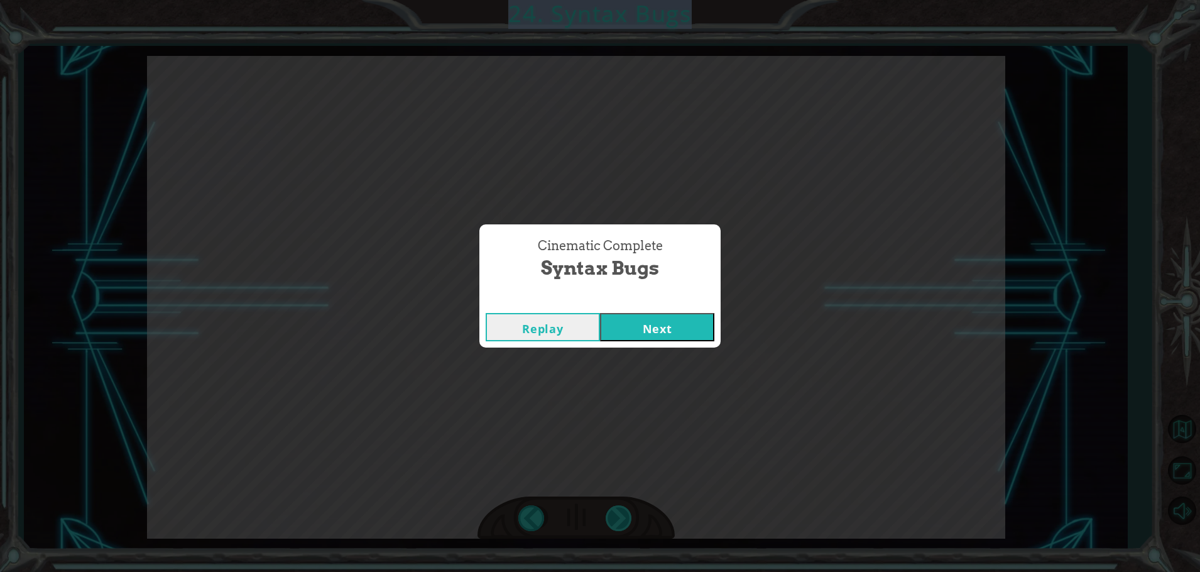
click at [625, 522] on div "Cinematic Complete Syntax Bugs Replay Next" at bounding box center [600, 286] width 1200 height 572
click at [637, 327] on button "Next" at bounding box center [657, 327] width 114 height 28
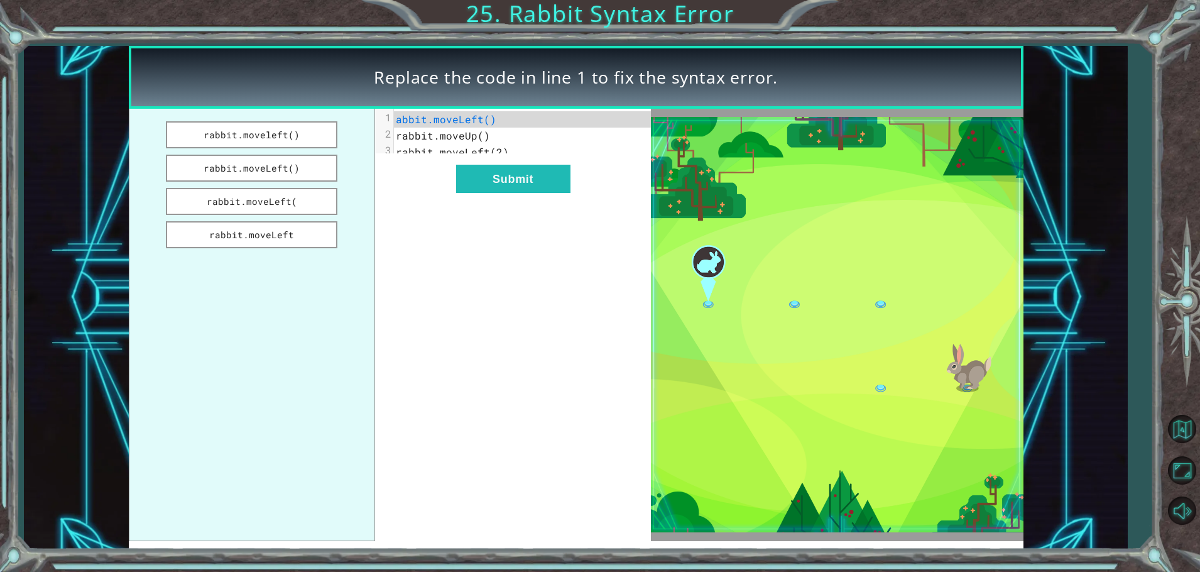
drag, startPoint x: 284, startPoint y: 134, endPoint x: 365, endPoint y: 139, distance: 80.6
click at [365, 139] on ul "rabbit.moveleft() rabbit.moveLeft() rabbit.moveLeft( rabbit.moveLeft" at bounding box center [252, 325] width 246 height 432
click at [301, 136] on button "rabbit.moveleft()" at bounding box center [252, 134] width 172 height 27
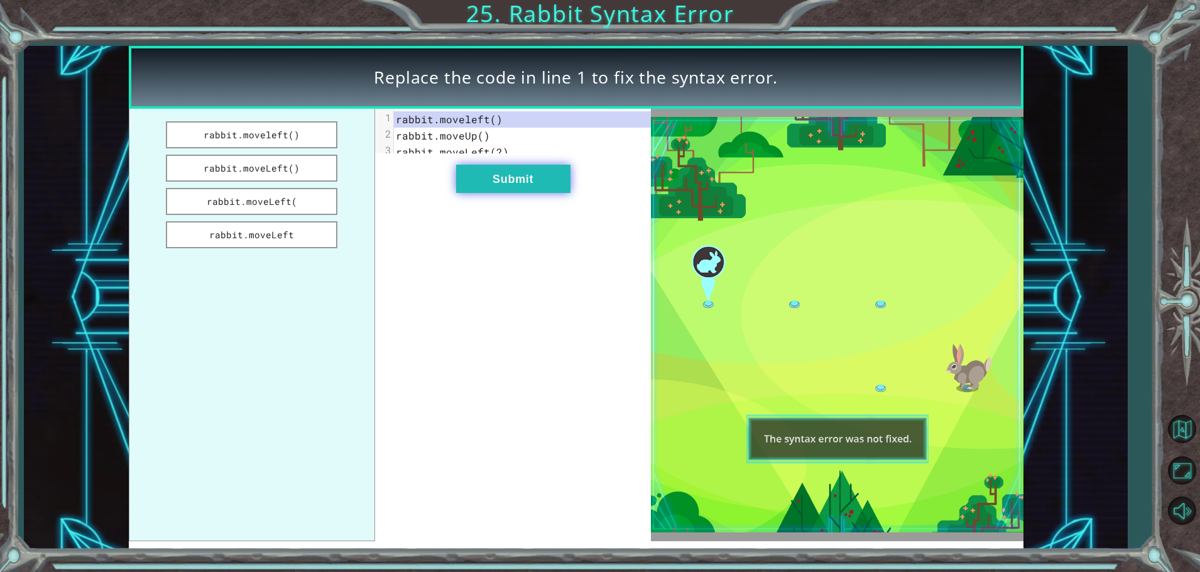
click at [487, 186] on button "Submit" at bounding box center [513, 179] width 114 height 28
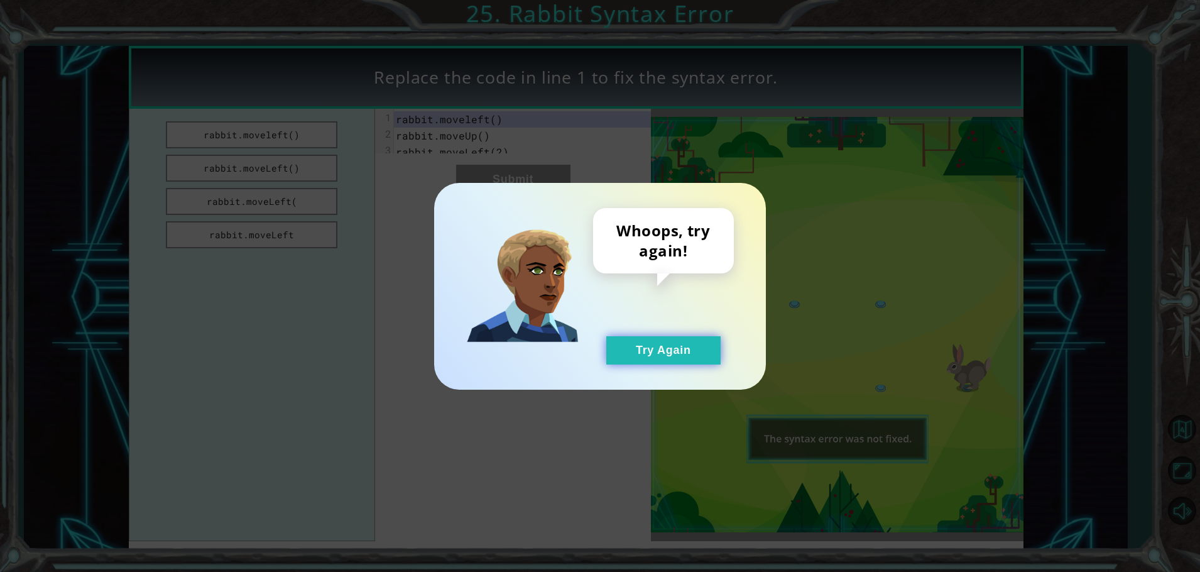
click at [619, 344] on button "Try Again" at bounding box center [663, 350] width 114 height 28
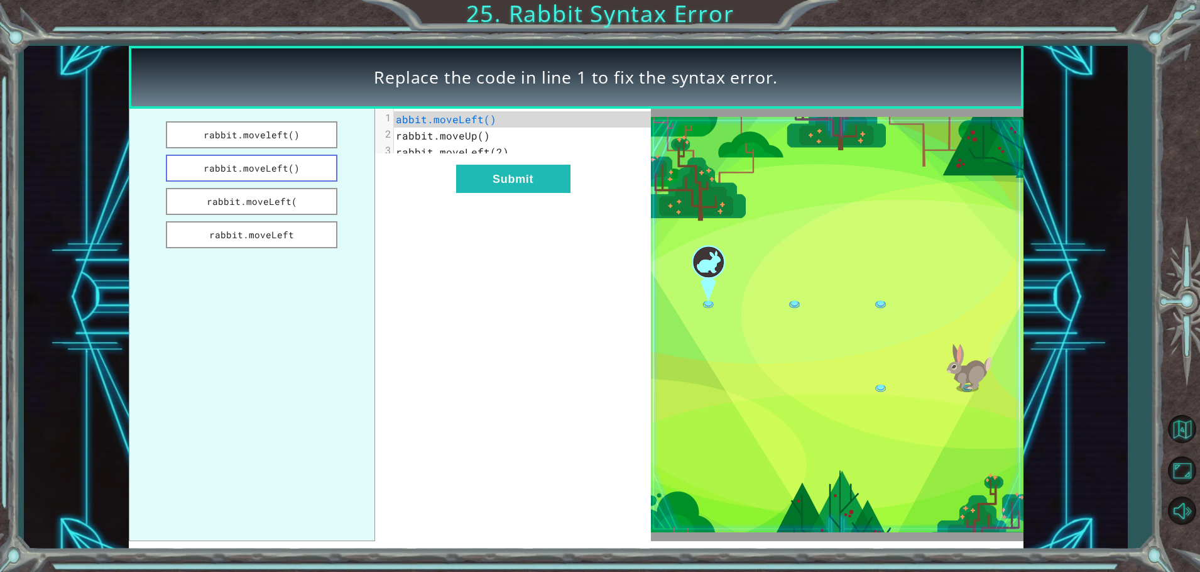
click at [180, 161] on button "rabbit.moveLeft()" at bounding box center [252, 168] width 172 height 27
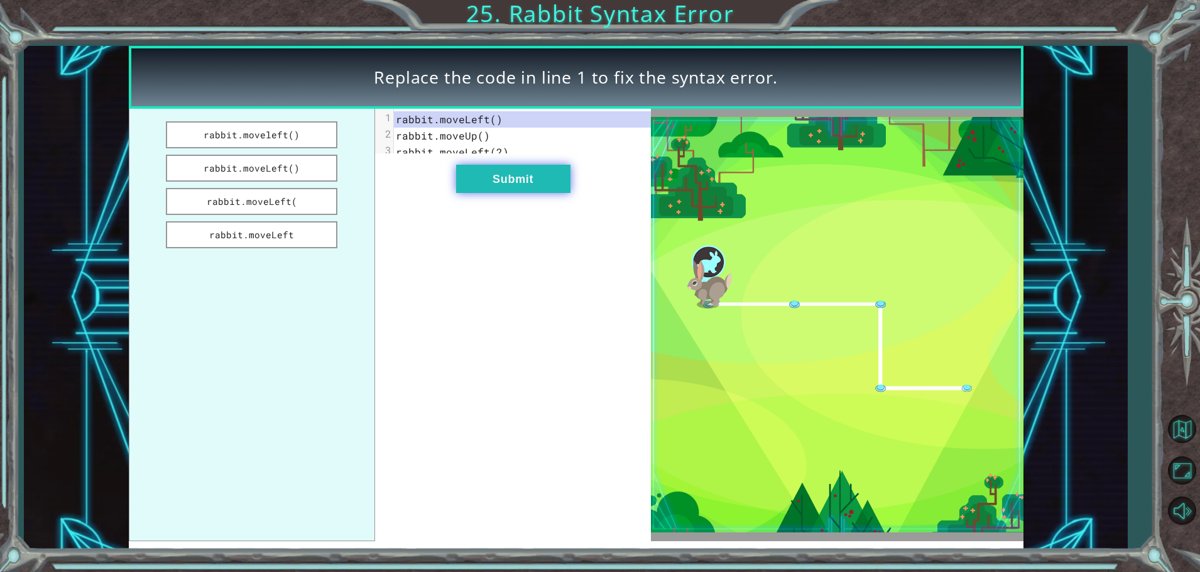
click at [567, 175] on button "Submit" at bounding box center [513, 179] width 114 height 28
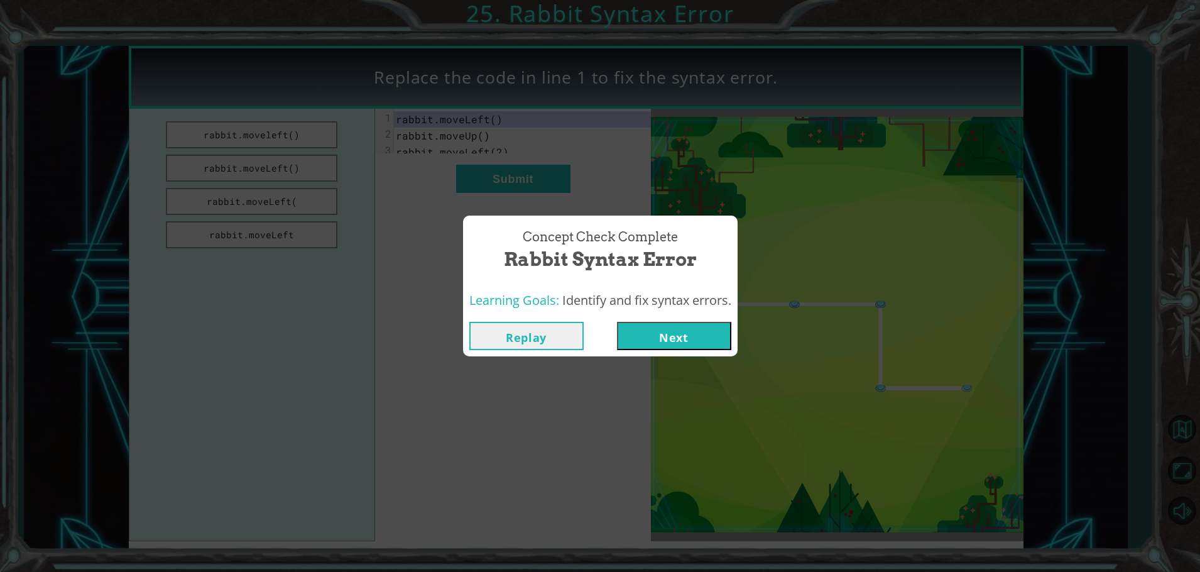
click at [692, 349] on button "Next" at bounding box center [674, 336] width 114 height 28
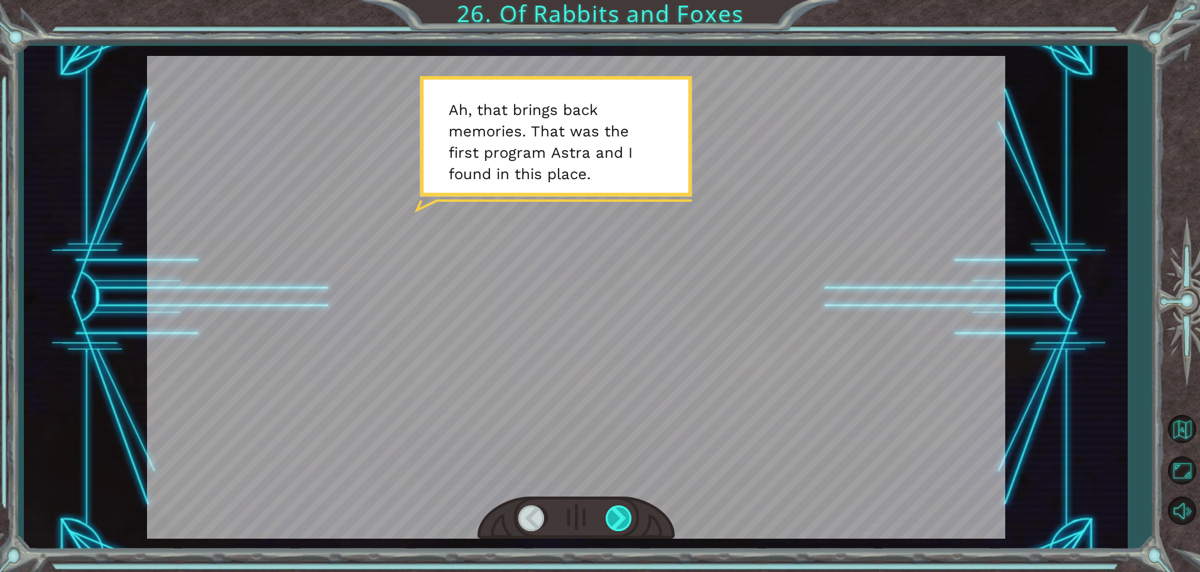
click at [617, 523] on div at bounding box center [620, 518] width 28 height 26
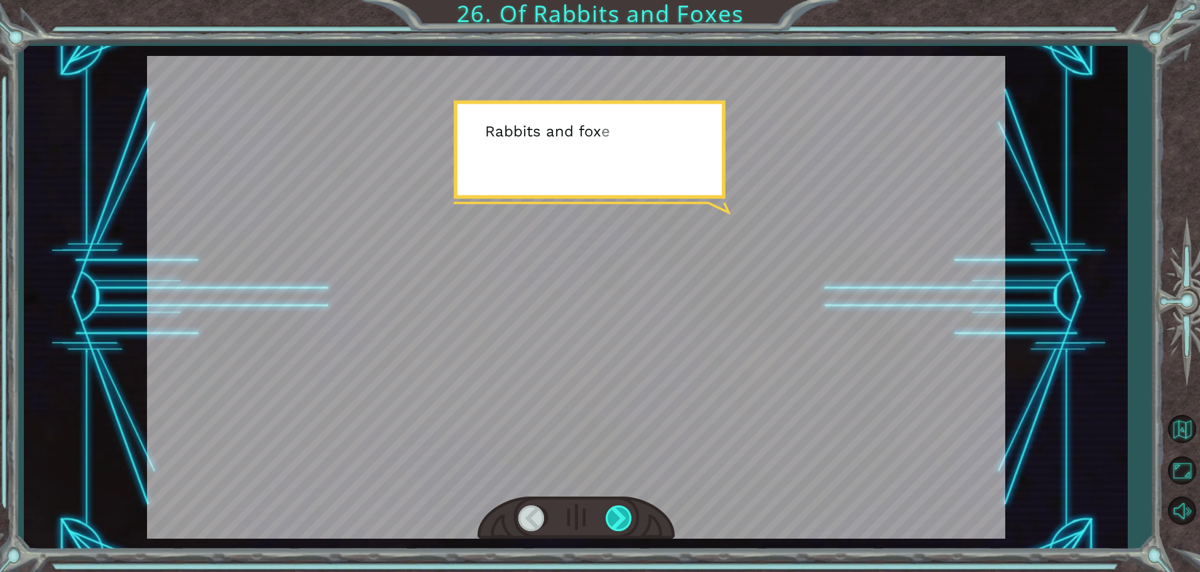
click at [617, 523] on div at bounding box center [620, 518] width 28 height 26
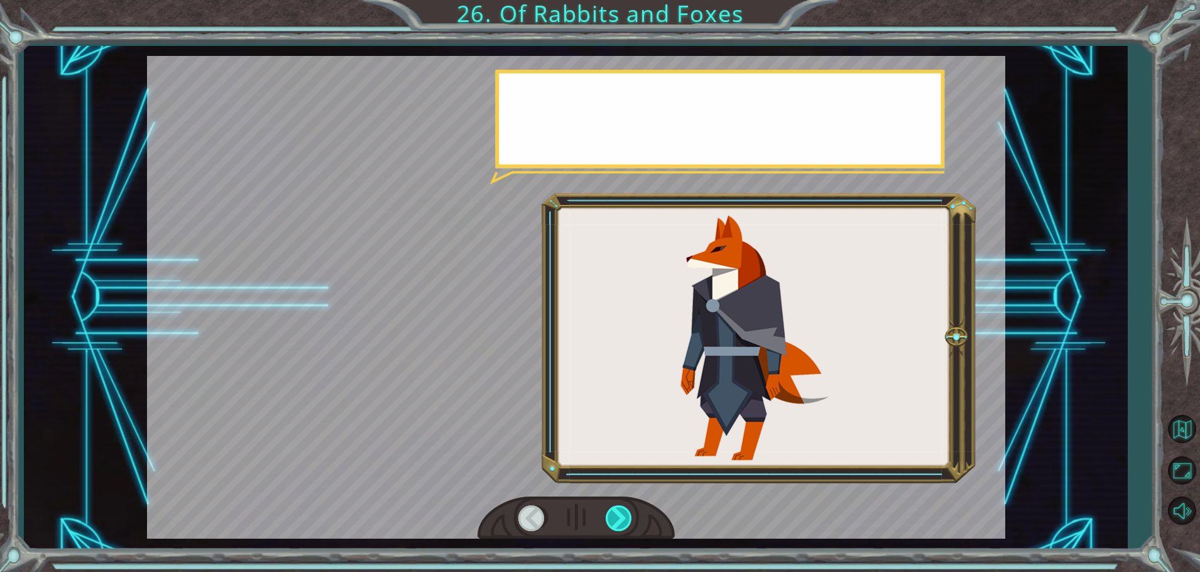
click at [617, 523] on div at bounding box center [620, 518] width 28 height 26
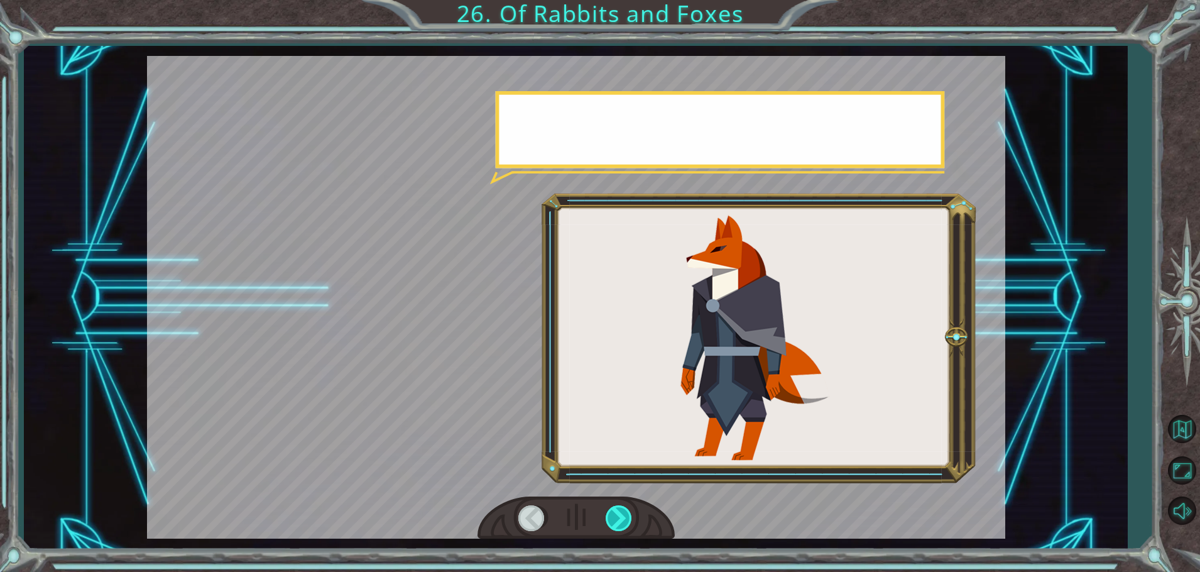
click at [617, 523] on div at bounding box center [620, 518] width 28 height 26
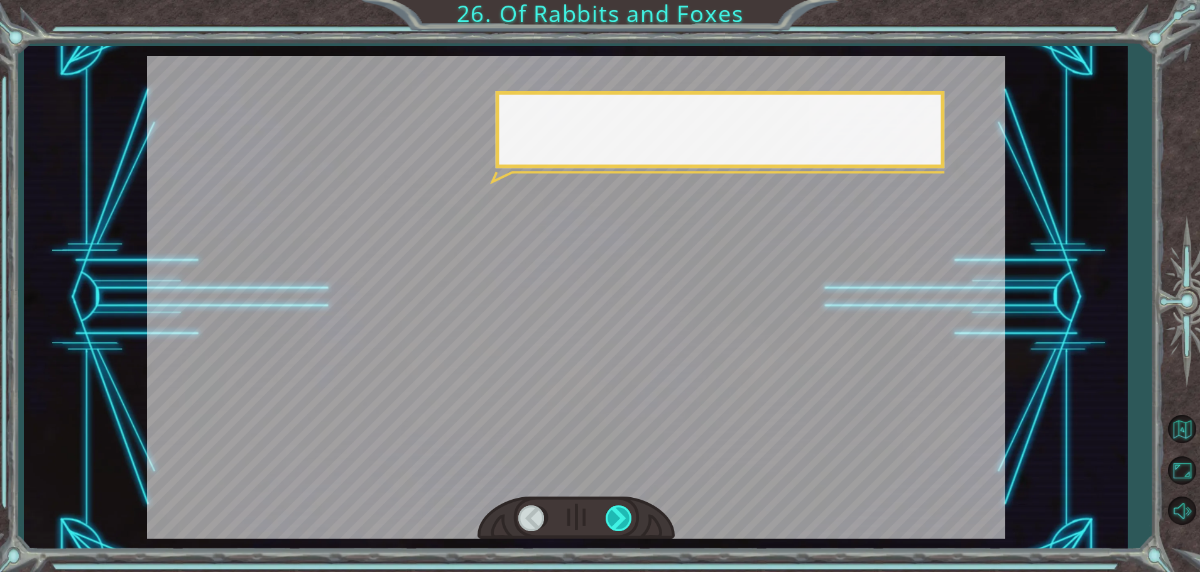
click at [617, 523] on div at bounding box center [620, 518] width 28 height 26
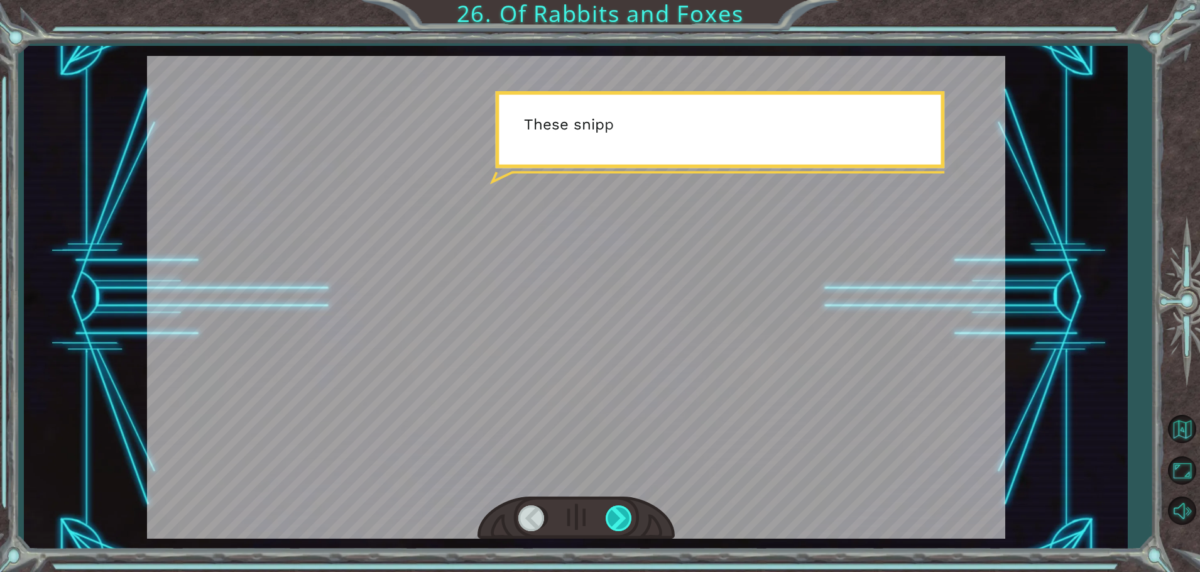
click at [617, 523] on div at bounding box center [620, 518] width 28 height 26
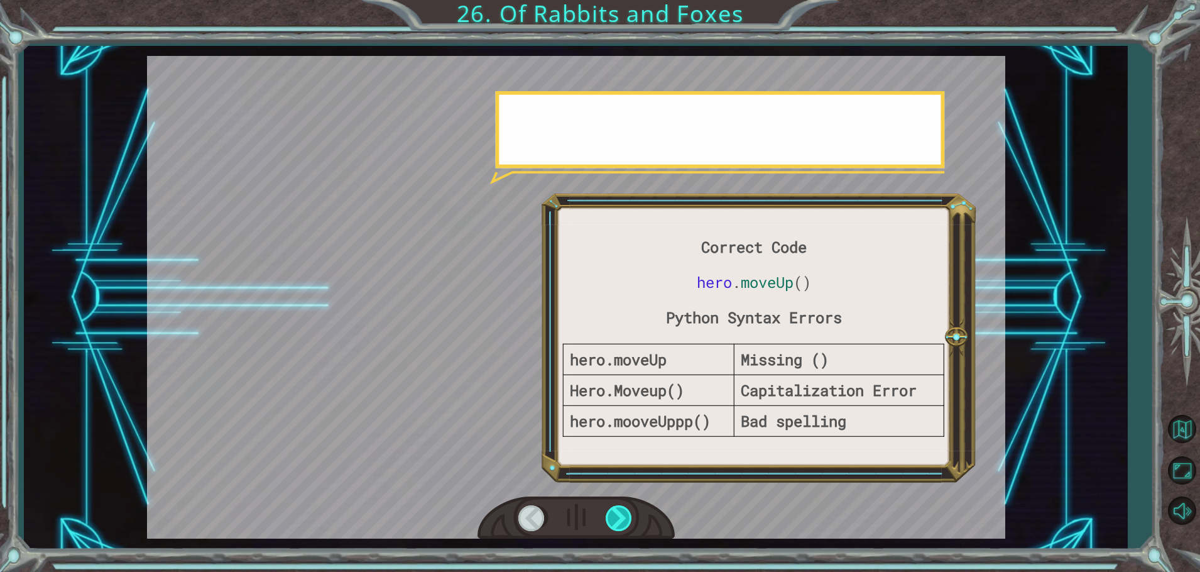
click at [617, 523] on div at bounding box center [620, 518] width 28 height 26
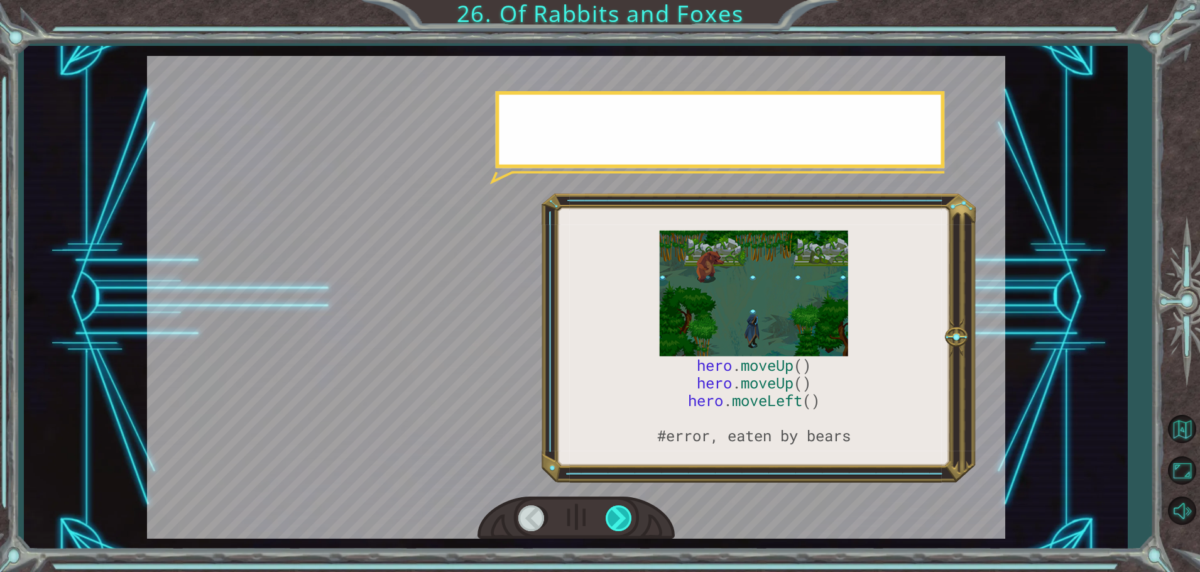
click at [617, 523] on div at bounding box center [620, 518] width 28 height 26
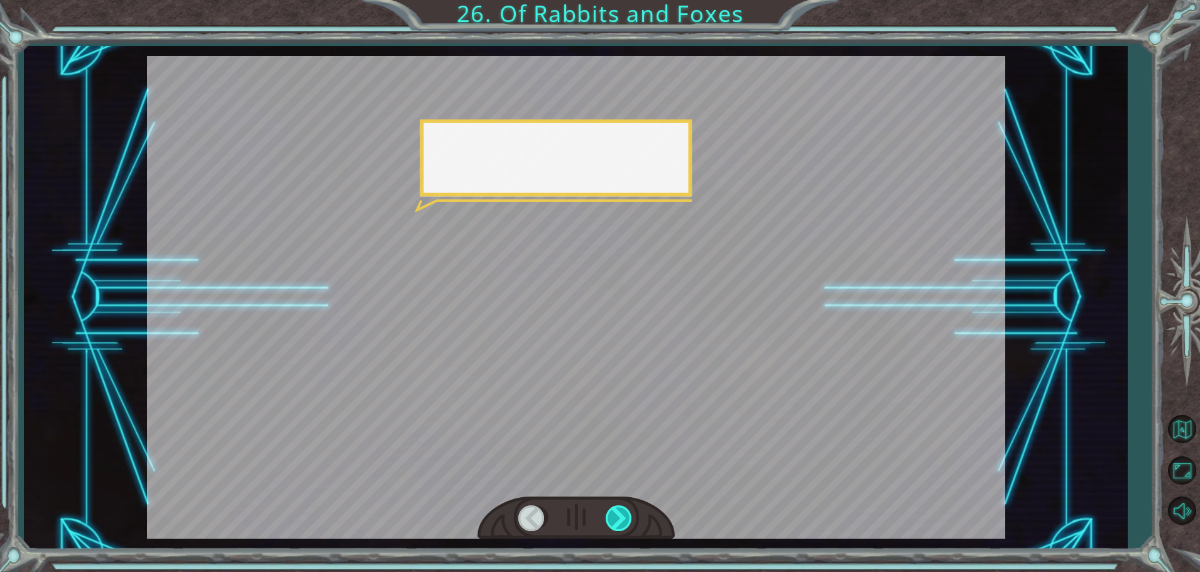
click at [617, 523] on div at bounding box center [620, 518] width 28 height 26
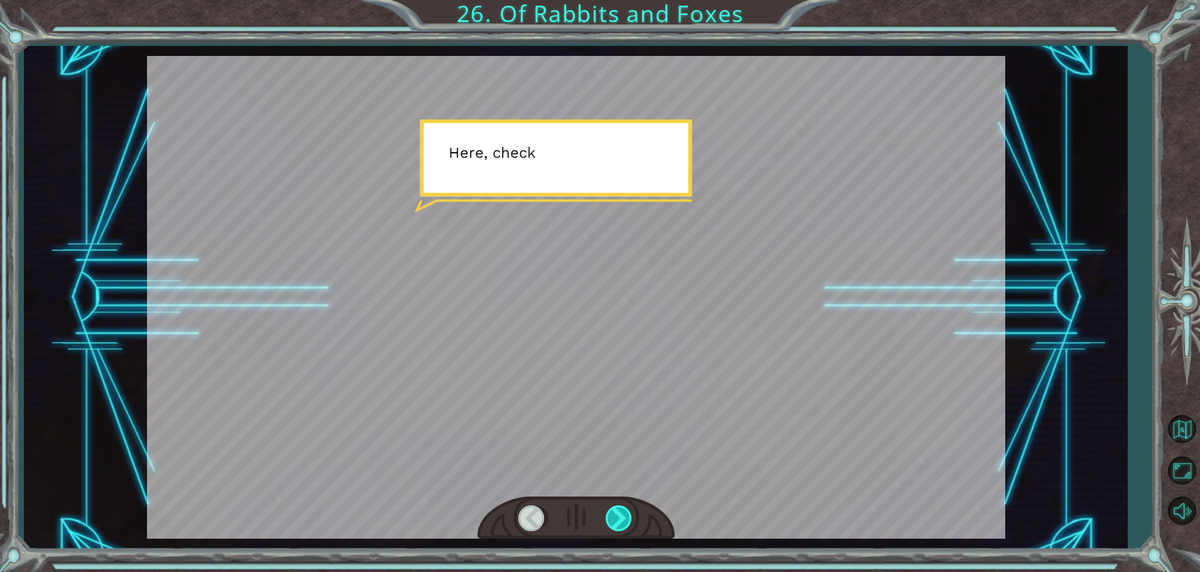
click at [617, 523] on div at bounding box center [620, 518] width 28 height 26
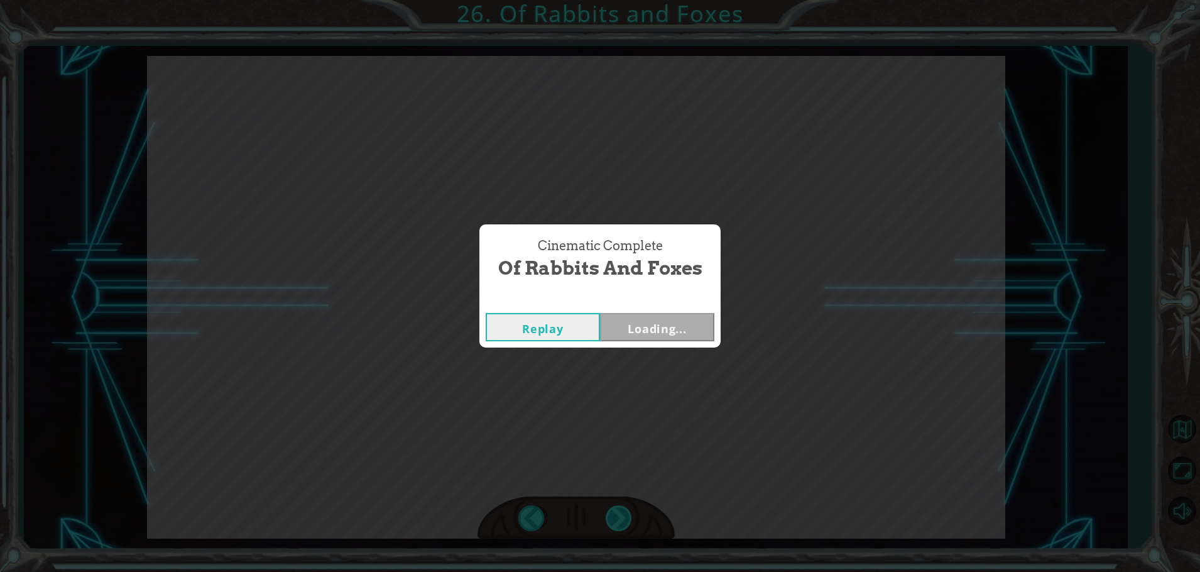
click at [617, 523] on div "Cinematic Complete Of Rabbits and Foxes Replay Loading..." at bounding box center [600, 286] width 1200 height 572
click at [622, 321] on button "Next" at bounding box center [657, 327] width 114 height 28
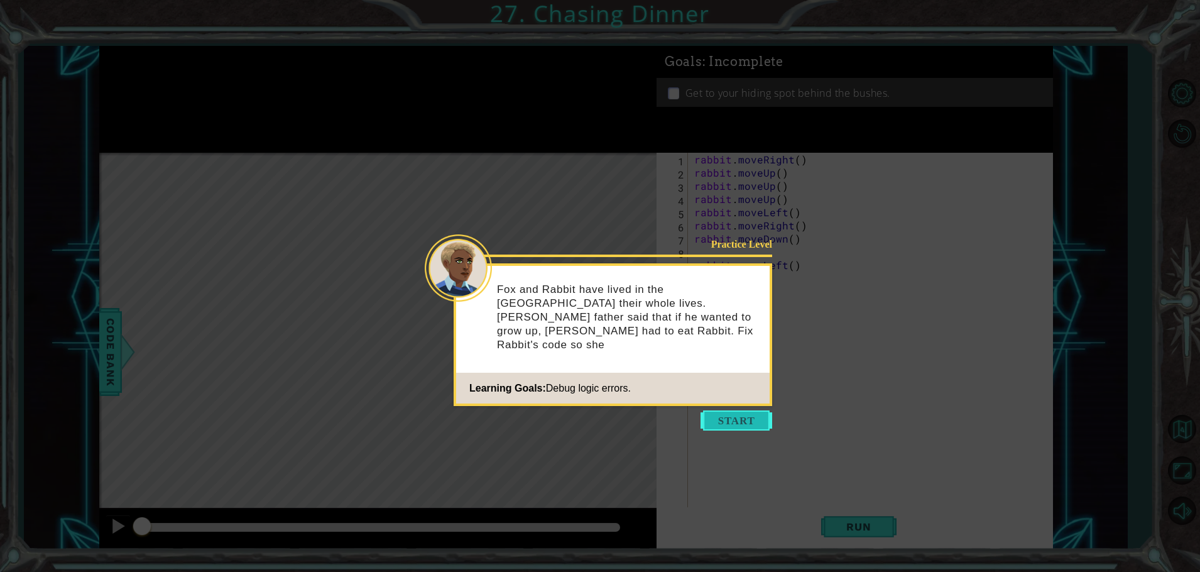
click at [733, 414] on button "Start" at bounding box center [737, 420] width 72 height 20
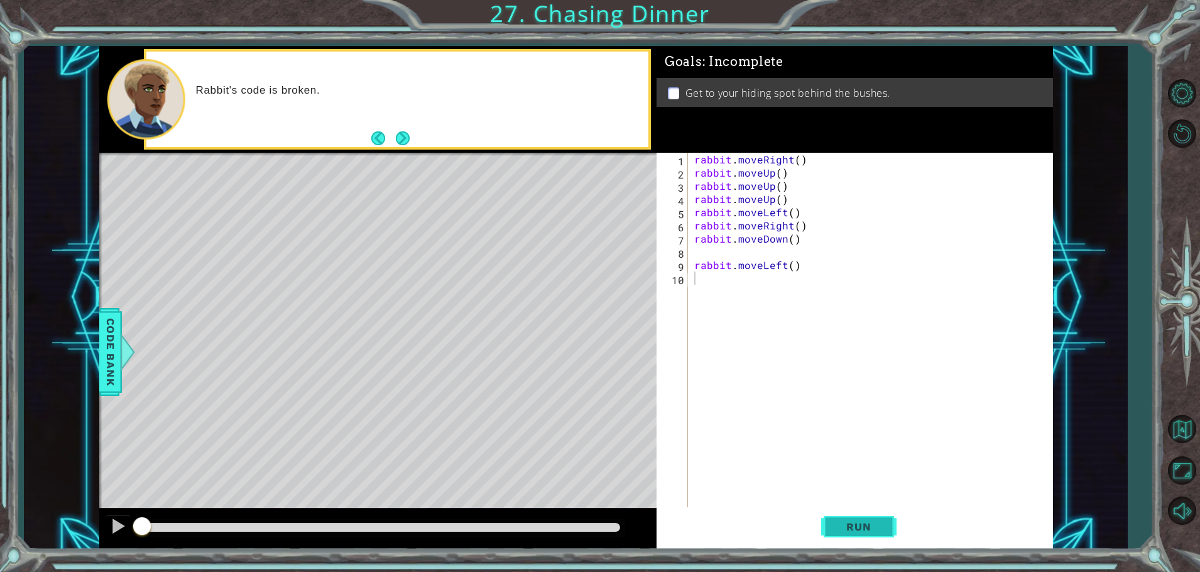
click at [869, 534] on button "Run" at bounding box center [858, 527] width 75 height 40
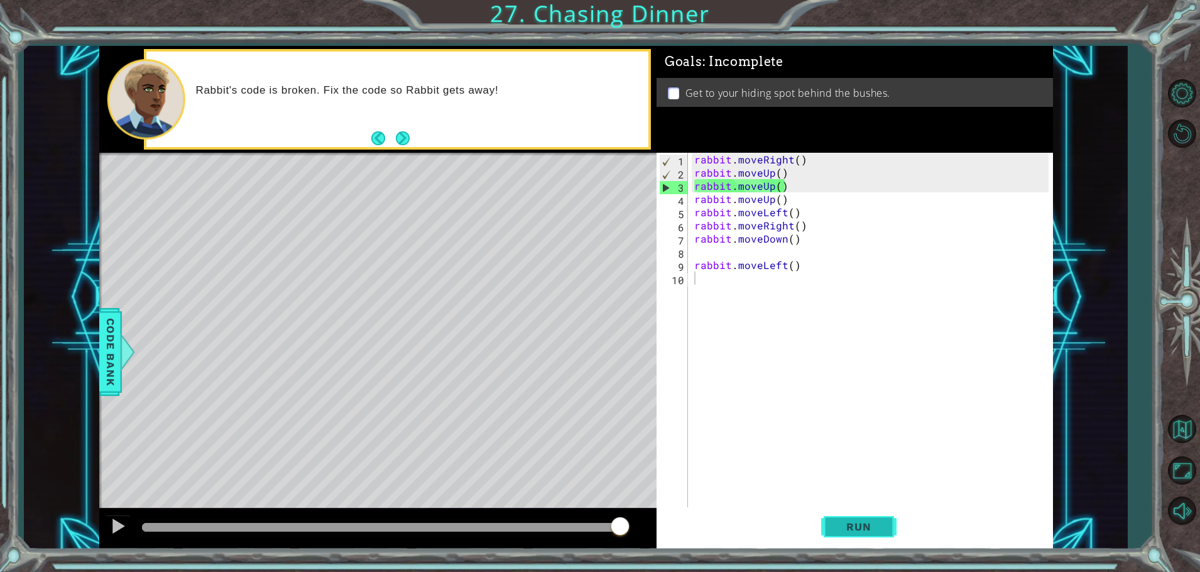
click at [823, 529] on button "Run" at bounding box center [858, 527] width 75 height 40
